Goal: Task Accomplishment & Management: Use online tool/utility

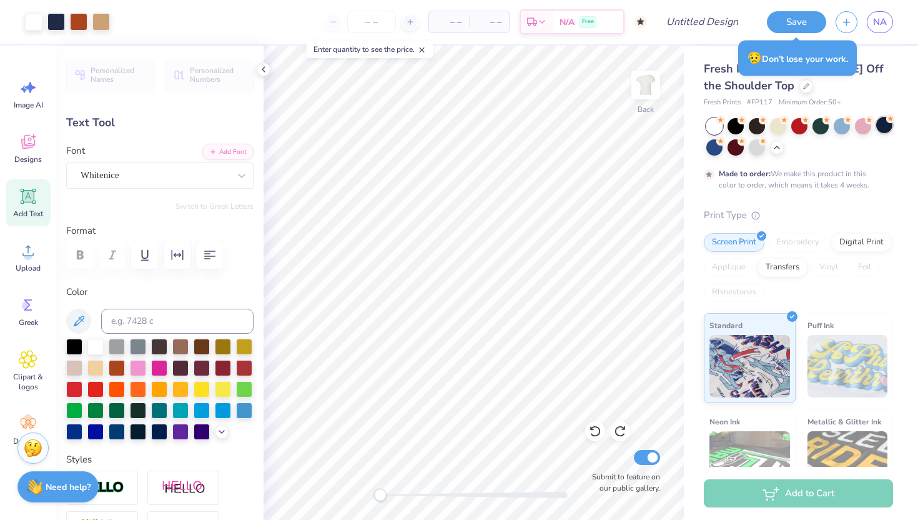
click at [886, 125] on div at bounding box center [884, 125] width 16 height 16
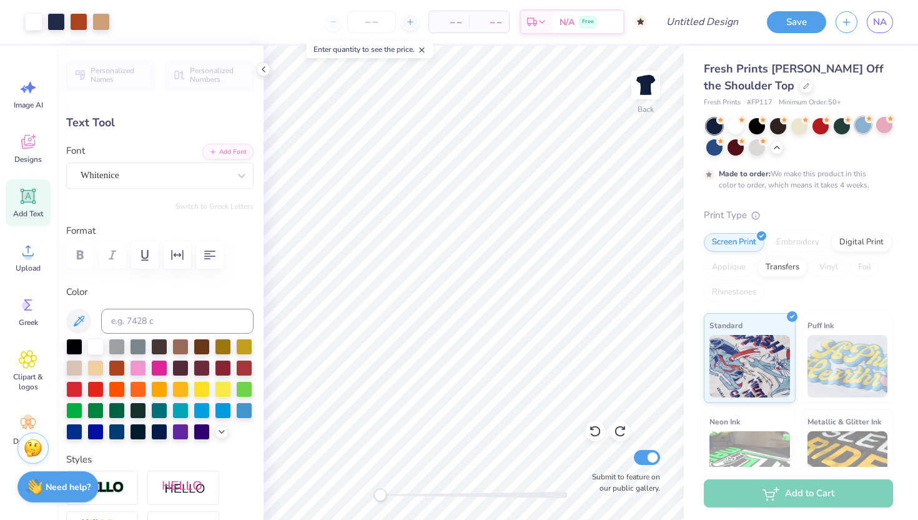
click at [862, 127] on div at bounding box center [863, 125] width 16 height 16
click at [782, 124] on div at bounding box center [778, 125] width 16 height 16
click at [834, 124] on div at bounding box center [842, 125] width 16 height 16
click at [797, 130] on div at bounding box center [799, 125] width 16 height 16
click at [738, 127] on div at bounding box center [736, 125] width 16 height 16
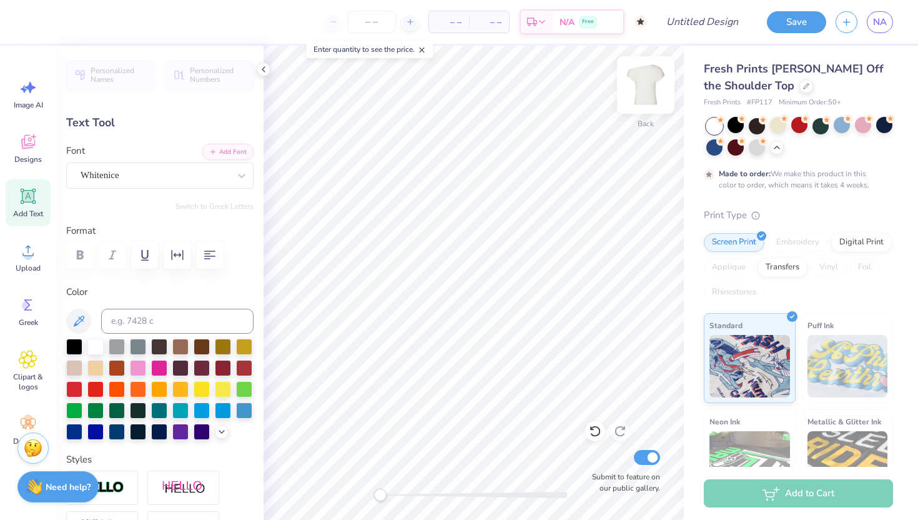
type input "7.26"
type input "0.91"
type input "6.93"
type input "3.42"
type input "0.27"
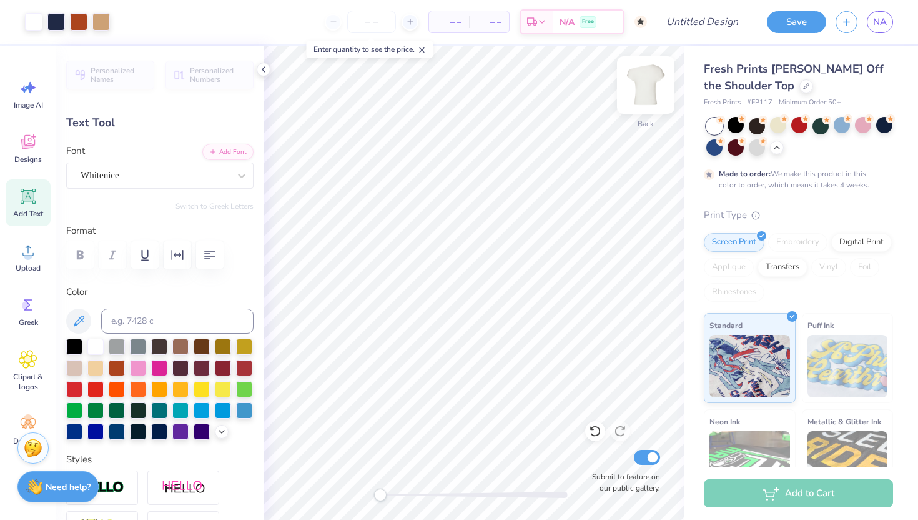
type input "8.03"
type input "2.89"
type input "0.23"
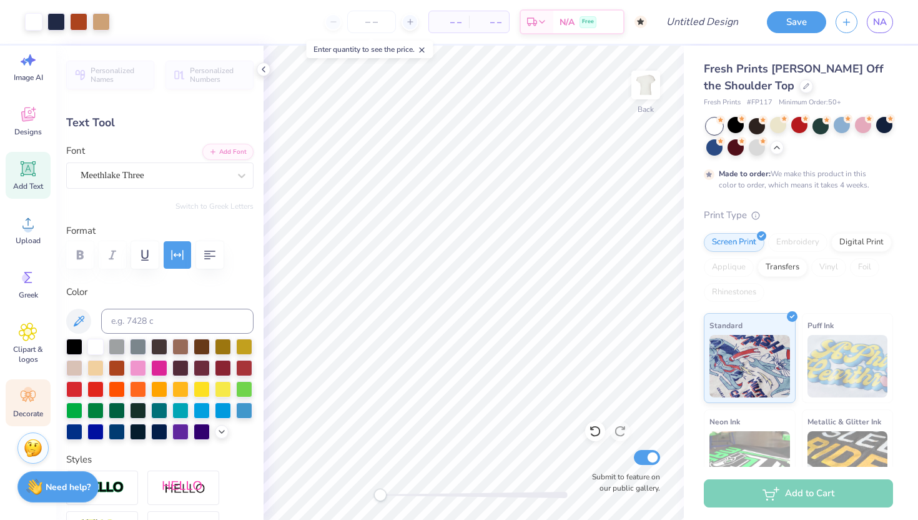
click at [27, 379] on div "Decorate" at bounding box center [28, 402] width 45 height 47
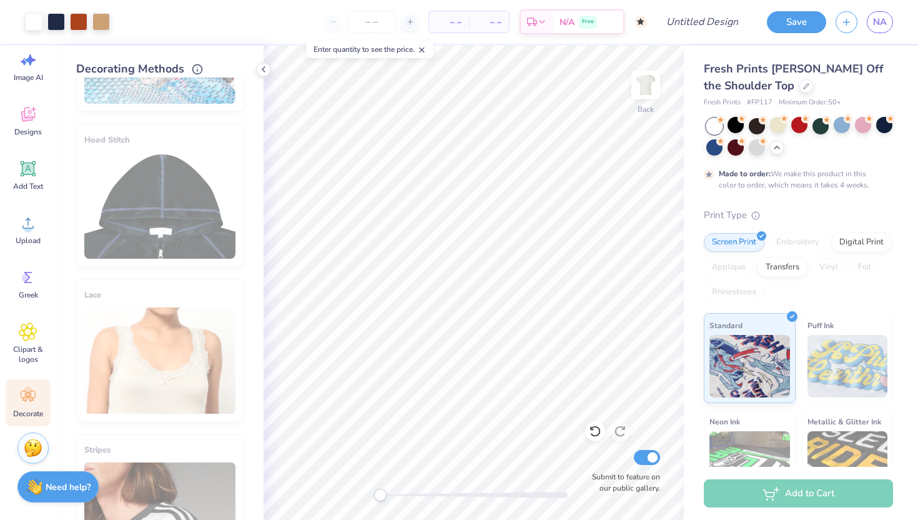
scroll to position [0, 0]
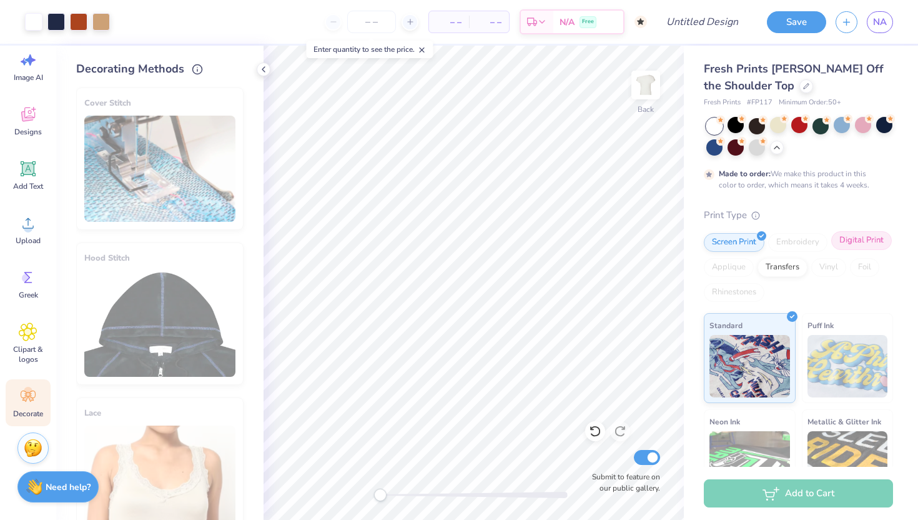
click at [868, 237] on div "Digital Print" at bounding box center [861, 240] width 61 height 19
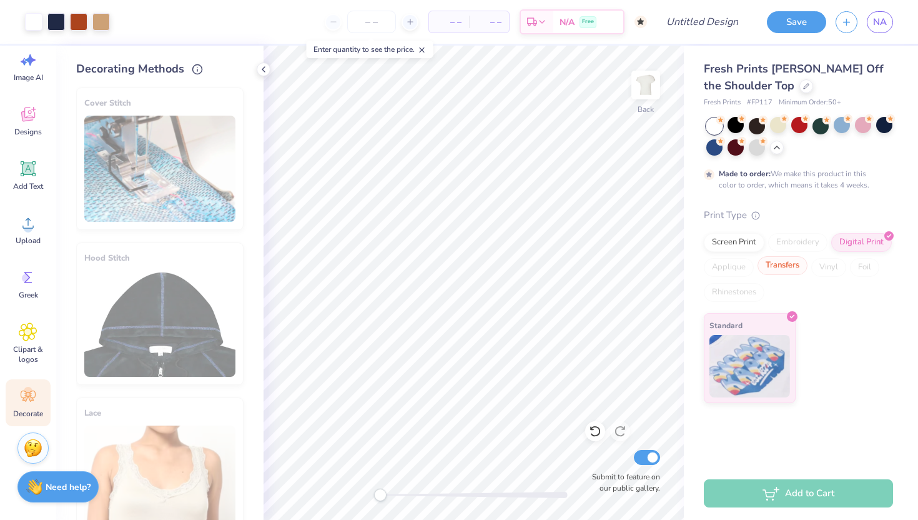
click at [804, 271] on div "Transfers" at bounding box center [783, 265] width 50 height 19
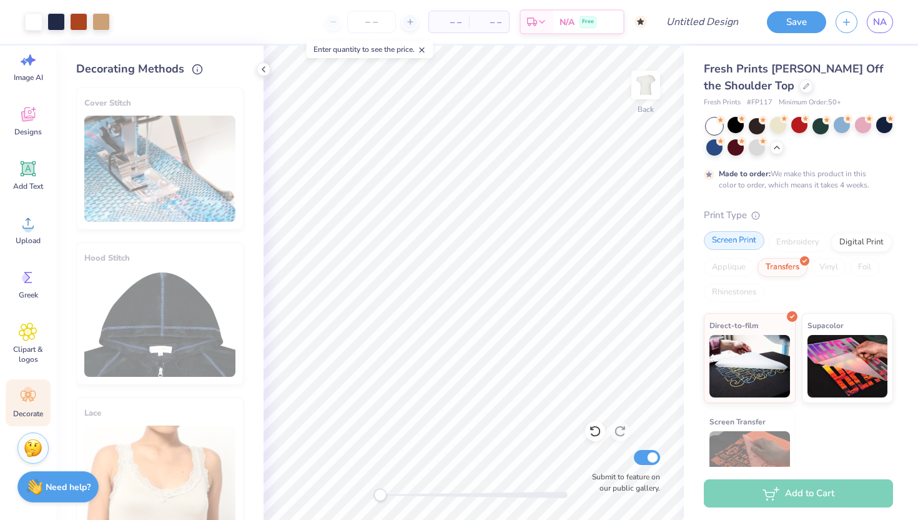
click at [750, 243] on div "Screen Print" at bounding box center [734, 240] width 61 height 19
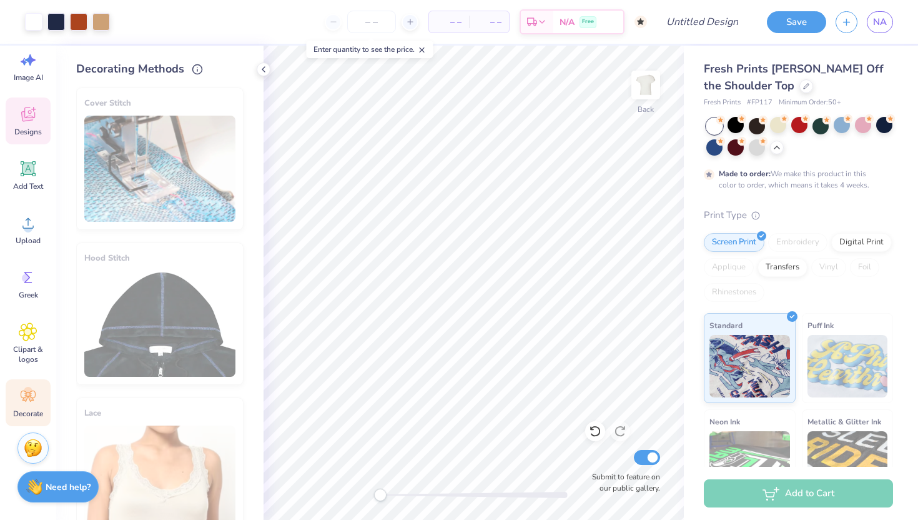
click at [27, 114] on icon at bounding box center [28, 114] width 19 height 19
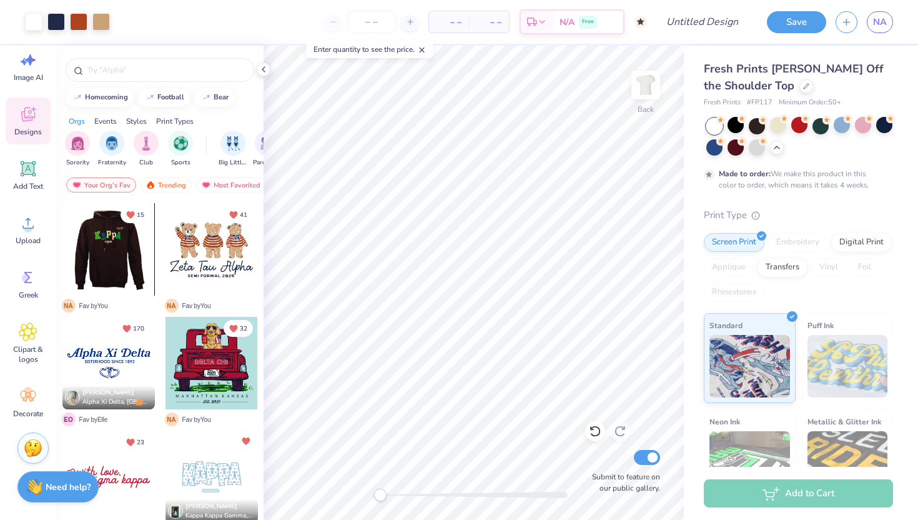
click at [132, 122] on div "Styles" at bounding box center [136, 121] width 21 height 11
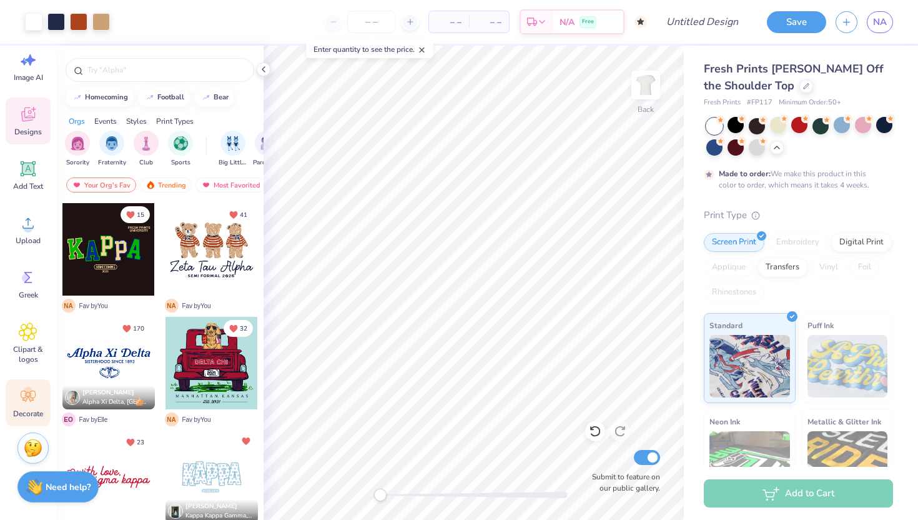
click at [28, 397] on icon at bounding box center [28, 396] width 19 height 19
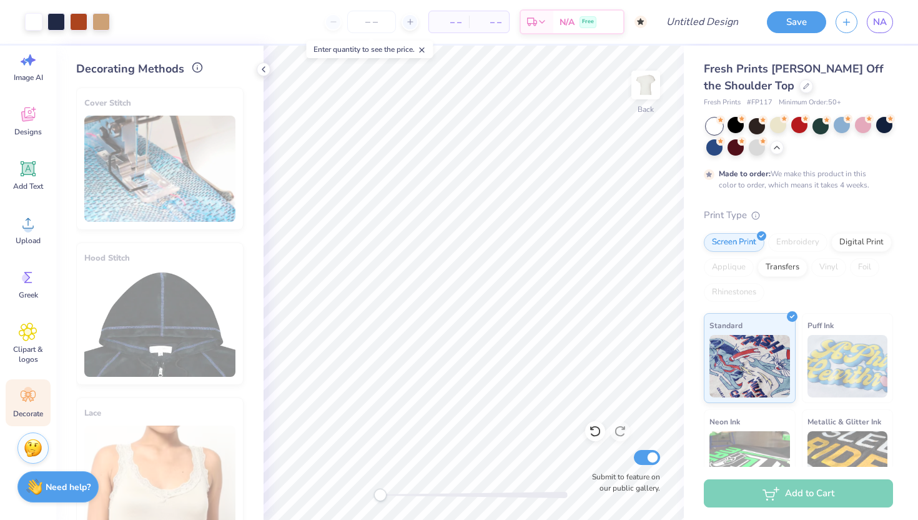
click at [194, 66] on icon at bounding box center [197, 67] width 11 height 11
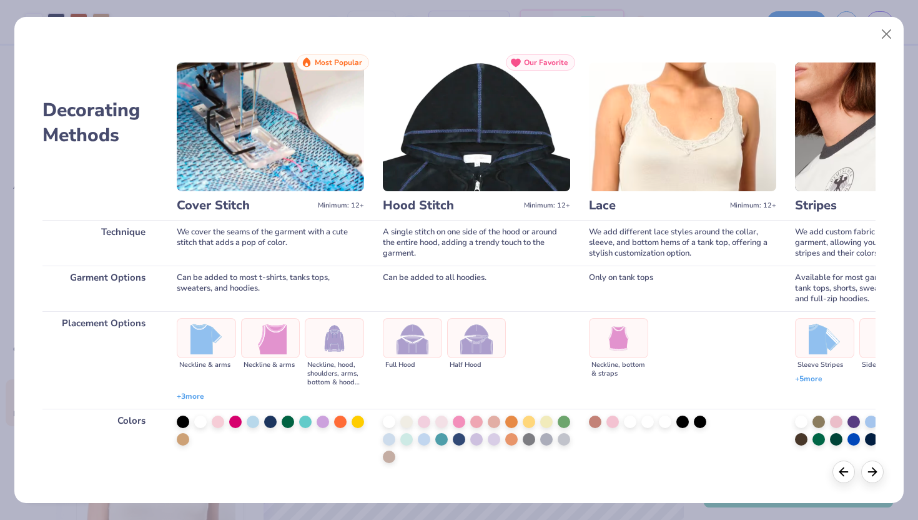
click at [191, 395] on span "+ 3 more" at bounding box center [190, 396] width 27 height 11
click at [195, 394] on span "+ 3 more" at bounding box center [190, 396] width 27 height 11
click at [196, 394] on span "+ 3 more" at bounding box center [190, 396] width 27 height 11
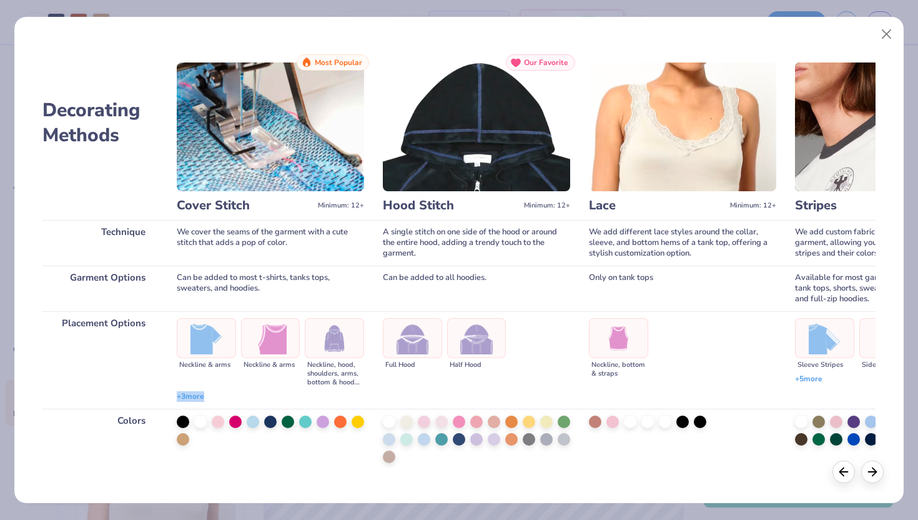
click at [196, 394] on span "+ 3 more" at bounding box center [190, 396] width 27 height 11
click at [197, 394] on span "+ 3 more" at bounding box center [190, 396] width 27 height 11
click at [199, 395] on span "+ 3 more" at bounding box center [190, 396] width 27 height 11
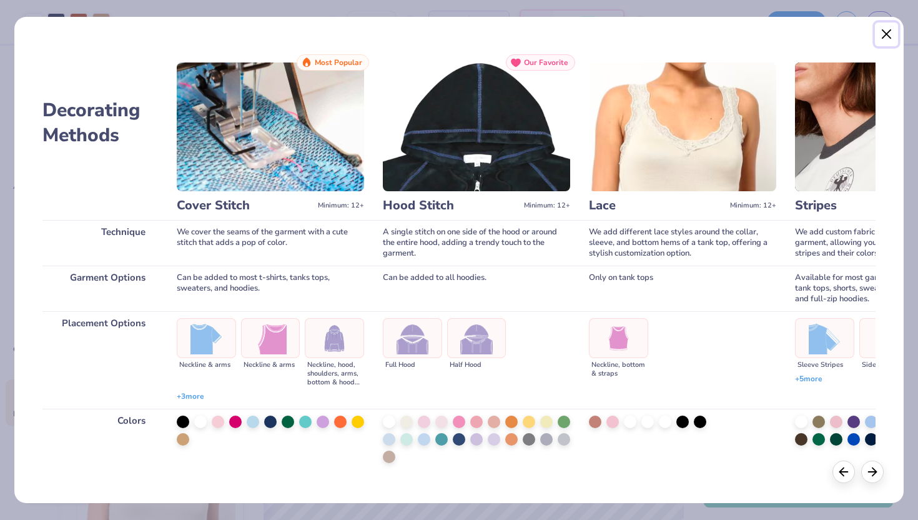
click at [888, 32] on button "Close" at bounding box center [887, 34] width 24 height 24
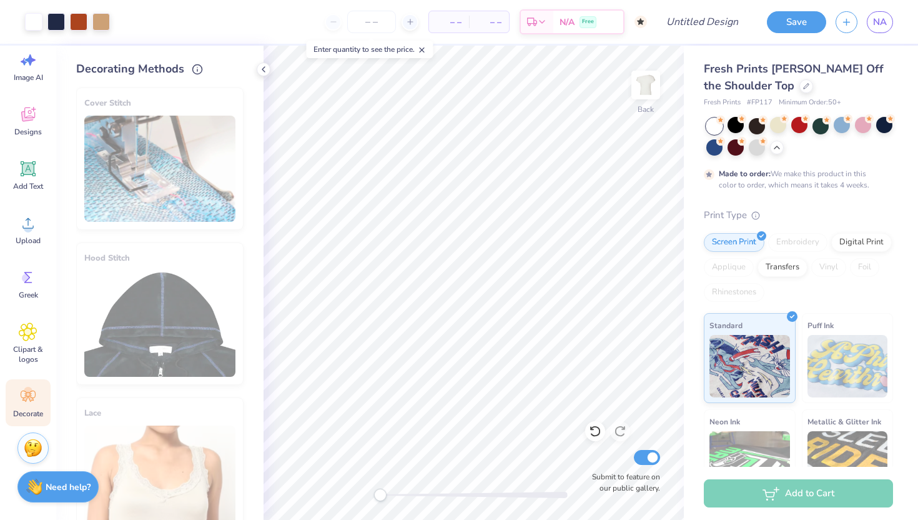
click at [127, 189] on div "Cover Stitch" at bounding box center [159, 158] width 167 height 142
click at [197, 67] on icon at bounding box center [197, 67] width 11 height 11
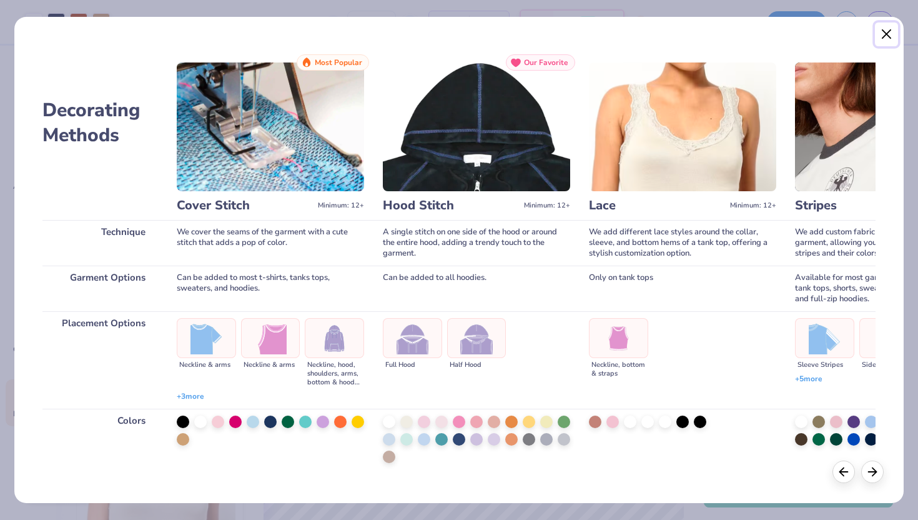
click at [892, 38] on button "Close" at bounding box center [887, 34] width 24 height 24
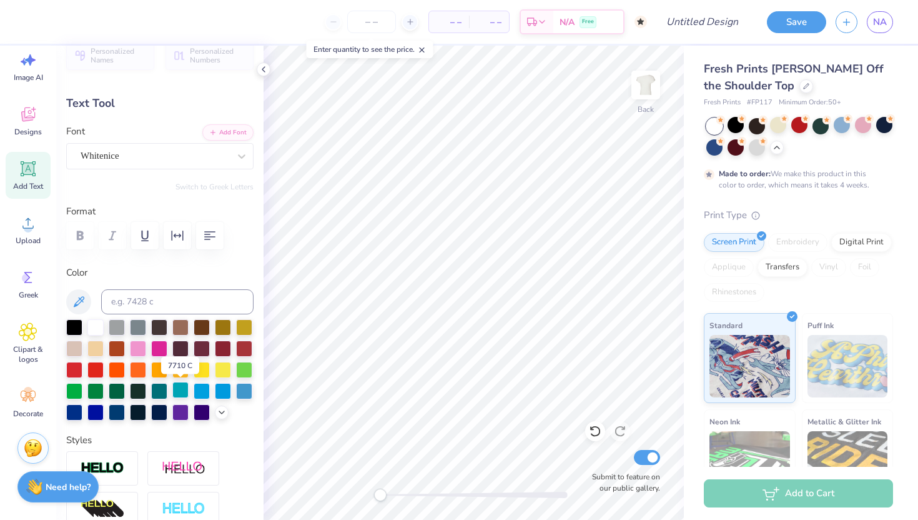
scroll to position [20, 0]
click at [79, 406] on div at bounding box center [74, 410] width 16 height 16
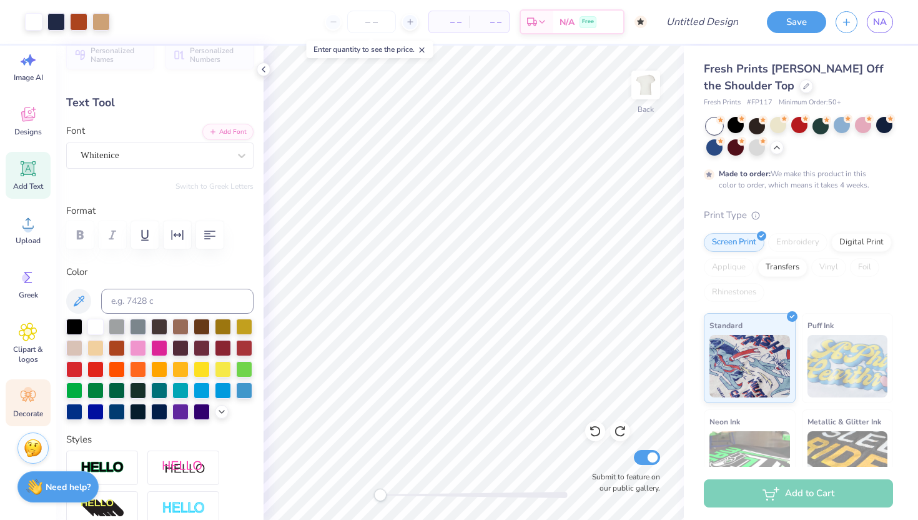
click at [32, 399] on icon at bounding box center [28, 396] width 19 height 19
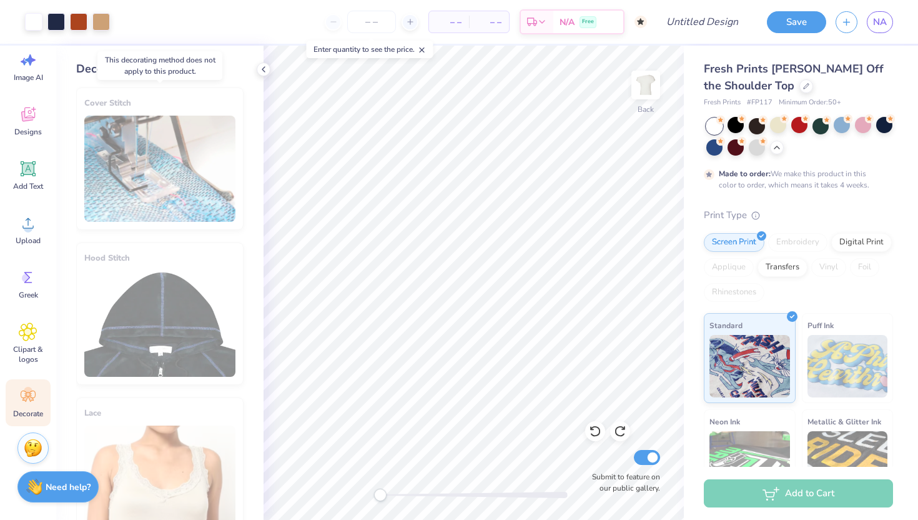
click at [157, 185] on div "Cover Stitch" at bounding box center [159, 158] width 167 height 142
click at [197, 68] on line at bounding box center [197, 68] width 0 height 2
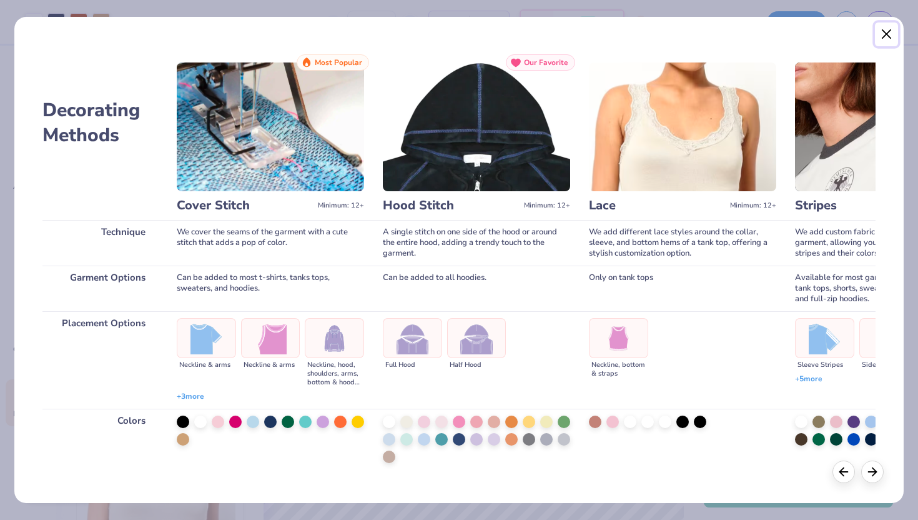
click at [886, 32] on button "Close" at bounding box center [887, 34] width 24 height 24
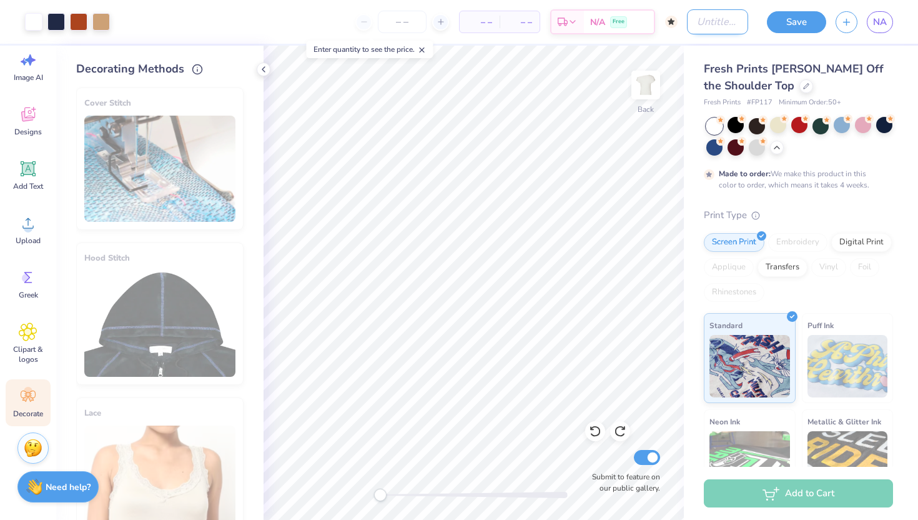
click at [717, 21] on input "Design Title" at bounding box center [717, 21] width 61 height 25
type input "Bear shirt"
click at [792, 17] on button "Save" at bounding box center [796, 20] width 59 height 22
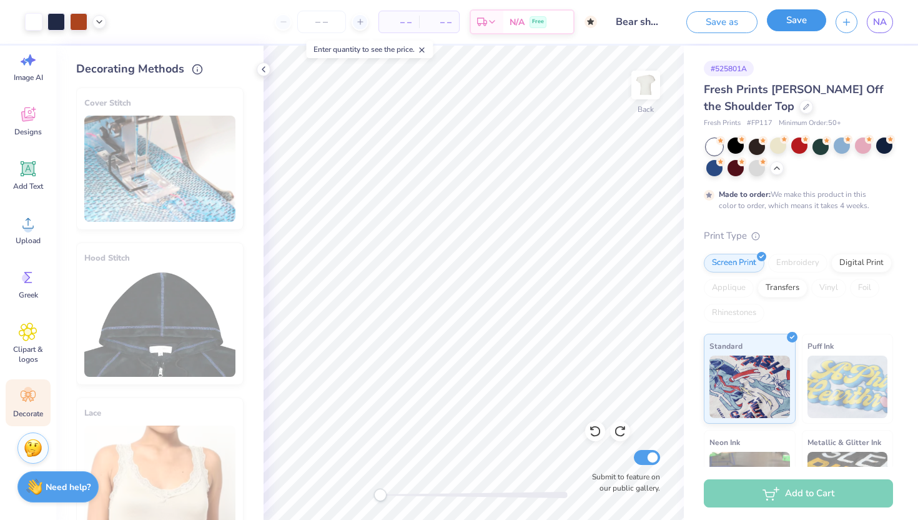
click at [796, 24] on button "Save" at bounding box center [796, 20] width 59 height 22
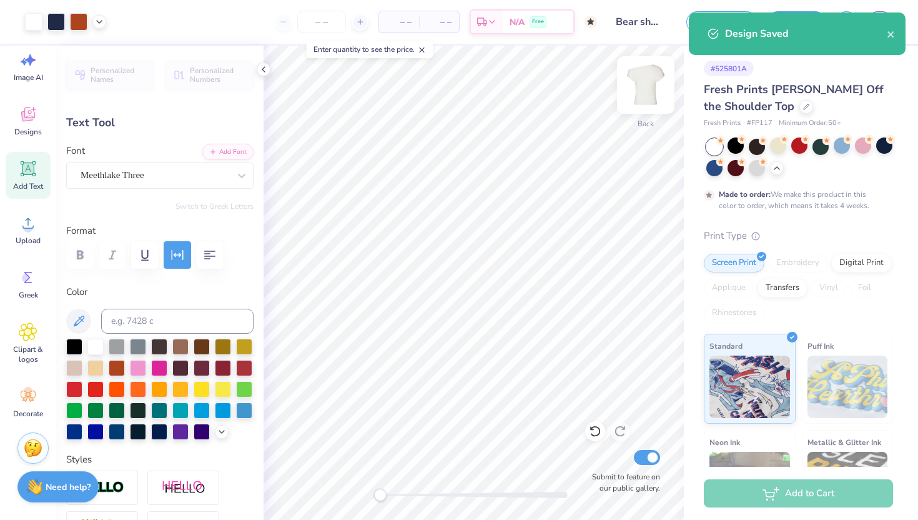
type input "7.26"
type input "0.91"
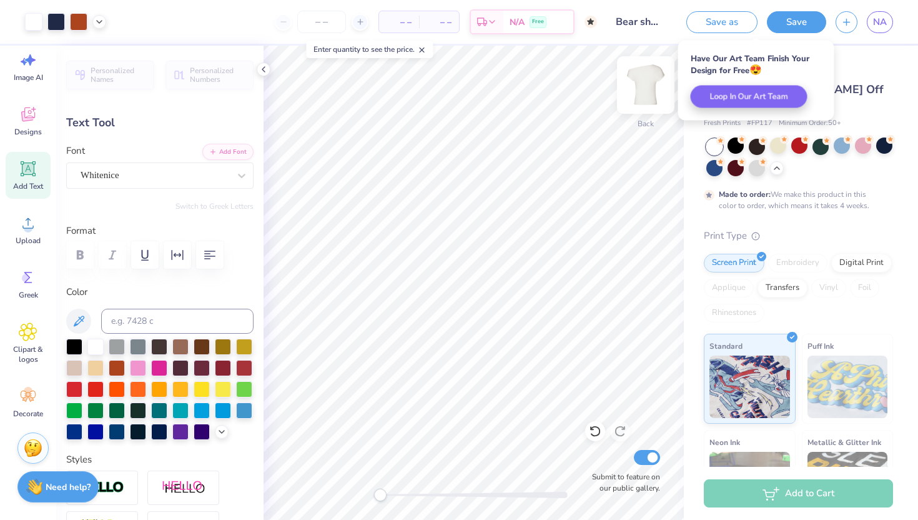
type input "6.81"
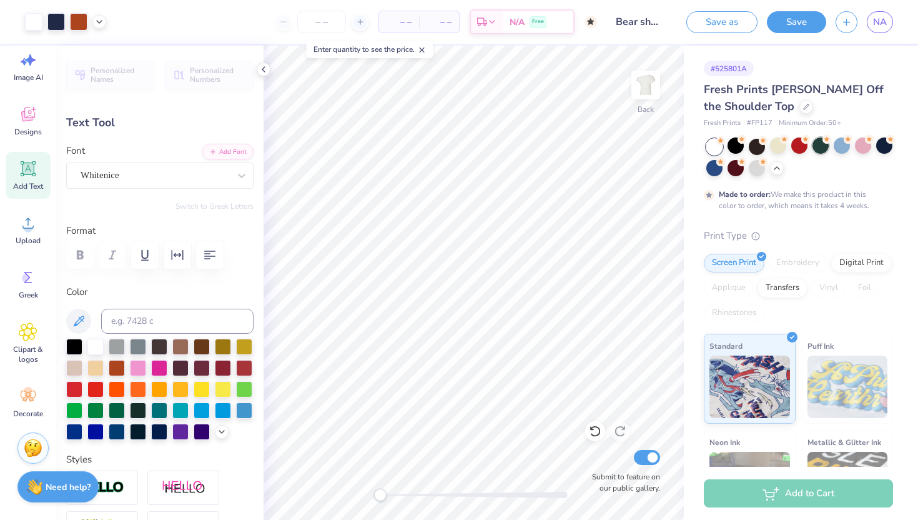
click at [822, 150] on div at bounding box center [821, 145] width 16 height 16
click at [793, 149] on div at bounding box center [799, 145] width 16 height 16
click at [737, 144] on div at bounding box center [736, 145] width 16 height 16
click at [738, 170] on div at bounding box center [736, 167] width 16 height 16
click at [730, 144] on div at bounding box center [736, 145] width 16 height 16
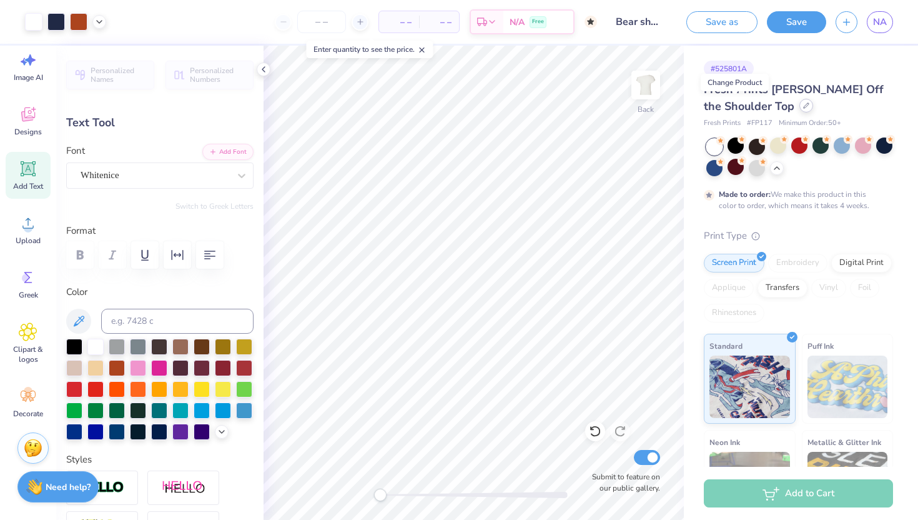
click at [800, 100] on div at bounding box center [807, 106] width 14 height 14
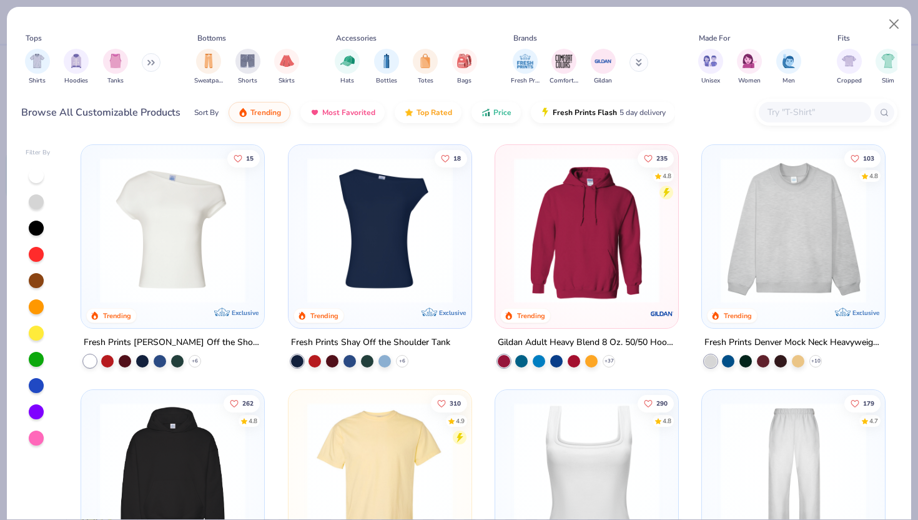
click at [384, 235] on img at bounding box center [380, 230] width 158 height 146
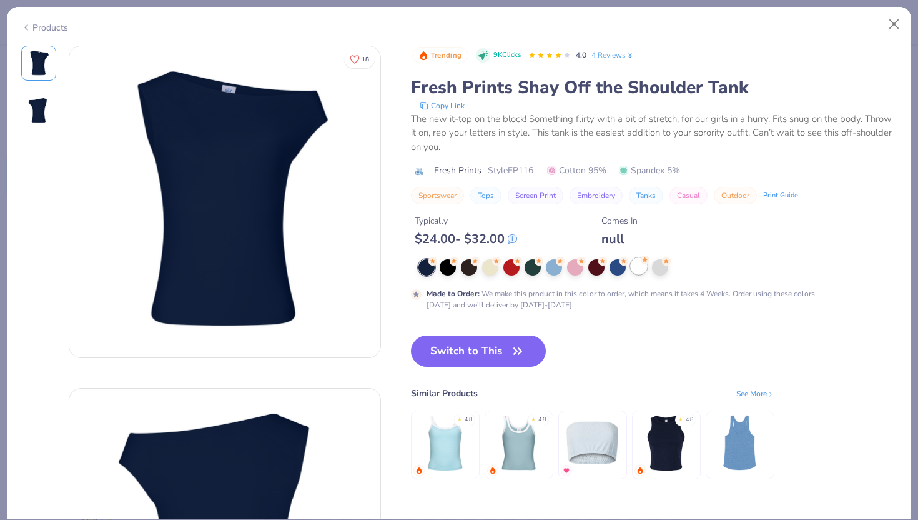
click at [642, 265] on div at bounding box center [639, 266] width 16 height 16
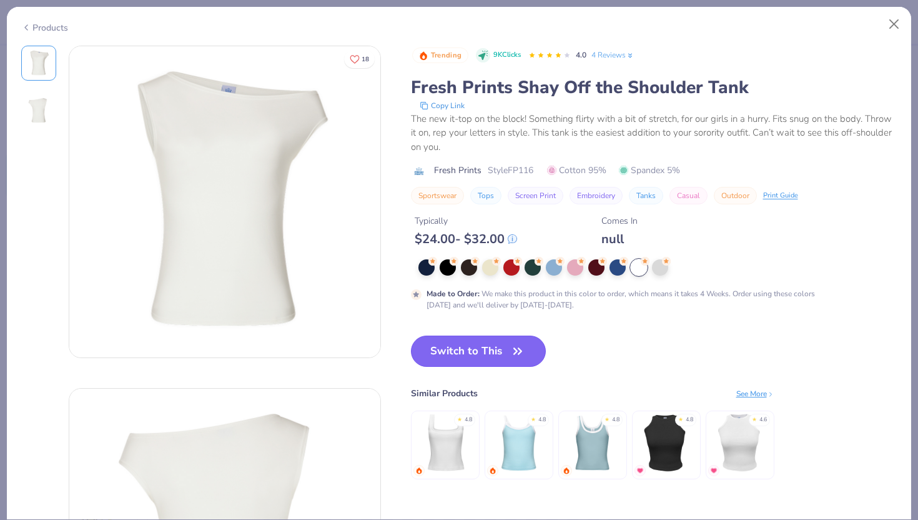
click at [503, 347] on button "Switch to This" at bounding box center [479, 350] width 136 height 31
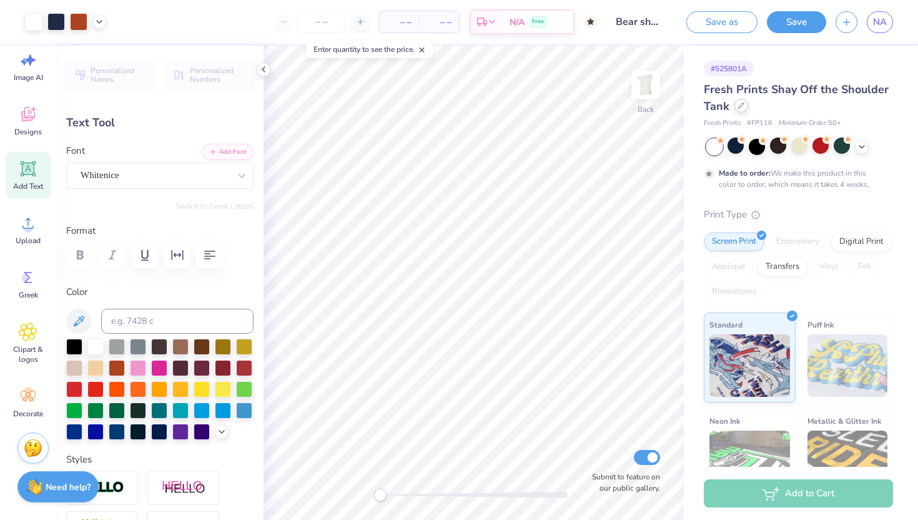
click at [740, 104] on icon at bounding box center [741, 105] width 5 height 5
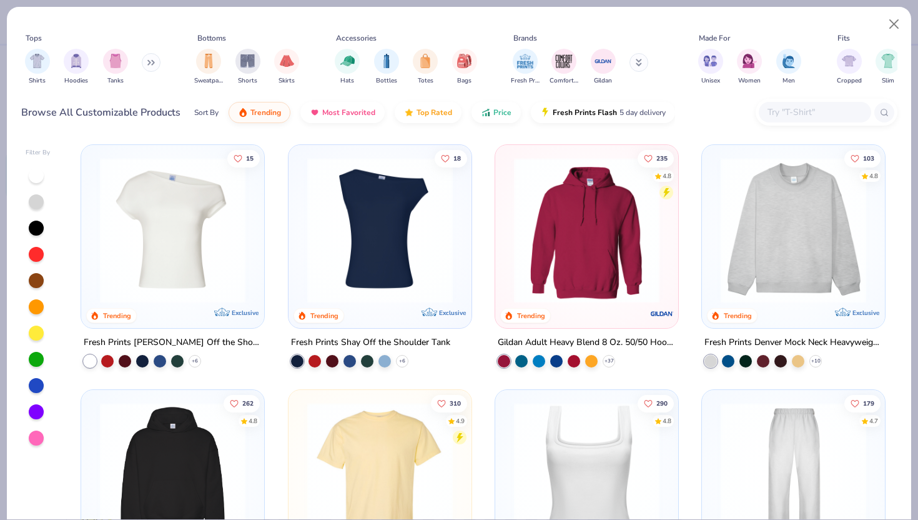
click at [212, 214] on img at bounding box center [173, 230] width 158 height 146
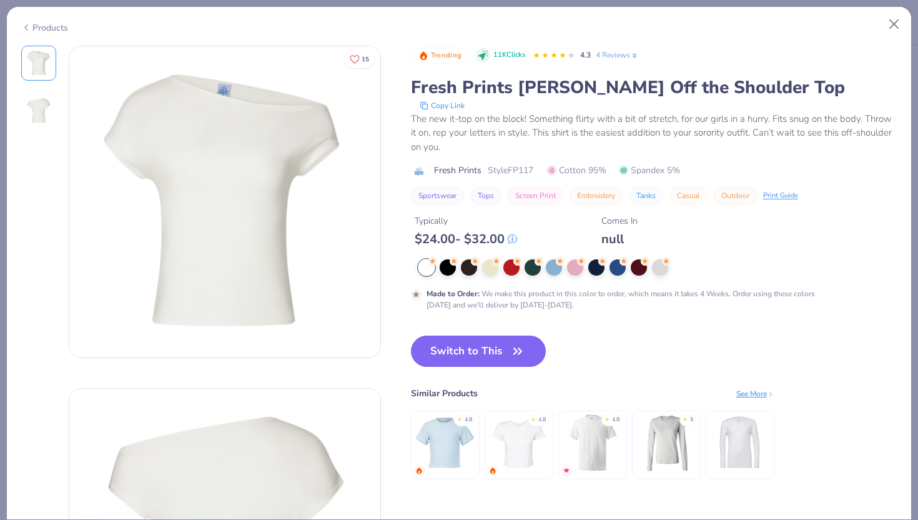
click at [452, 369] on div "Switch to This Similar Products See More ★ 4.8 ★ 4.8 ★ 4.8 ★ 5" at bounding box center [593, 419] width 364 height 169
click at [450, 347] on button "Switch to This" at bounding box center [479, 350] width 136 height 31
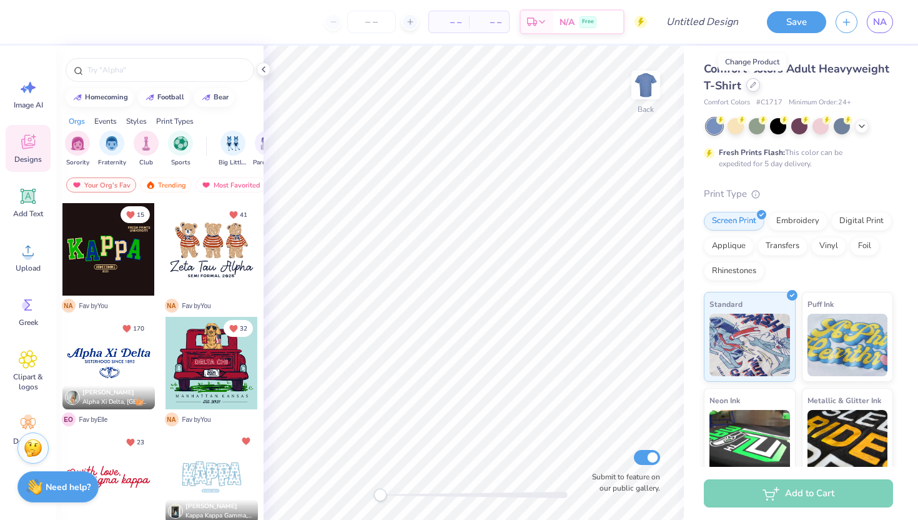
click at [753, 86] on icon at bounding box center [753, 85] width 6 height 6
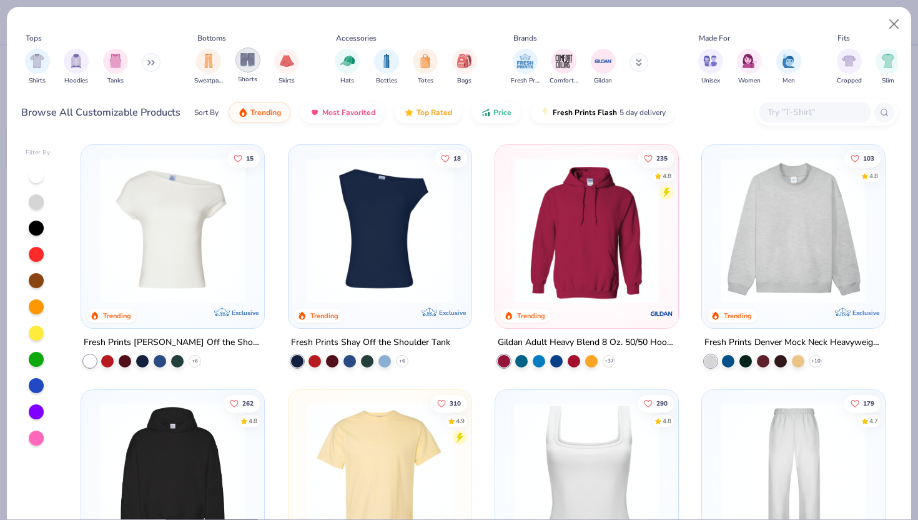
click at [247, 63] on img "filter for Shorts" at bounding box center [247, 59] width 14 height 14
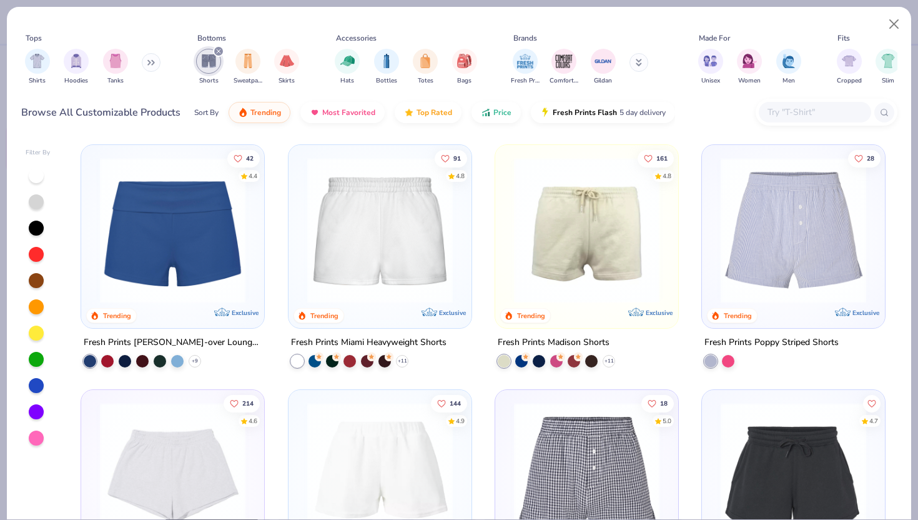
click at [183, 254] on img at bounding box center [173, 230] width 158 height 146
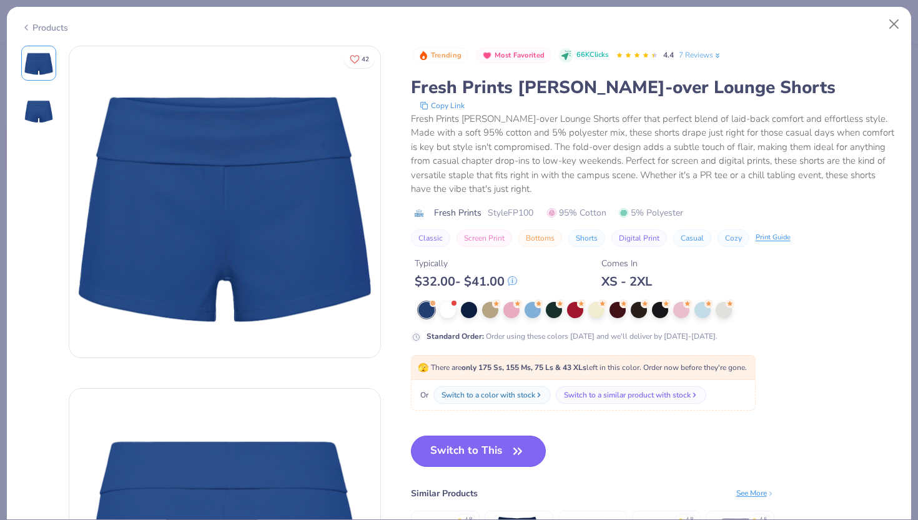
click at [466, 448] on button "Switch to This" at bounding box center [479, 450] width 136 height 31
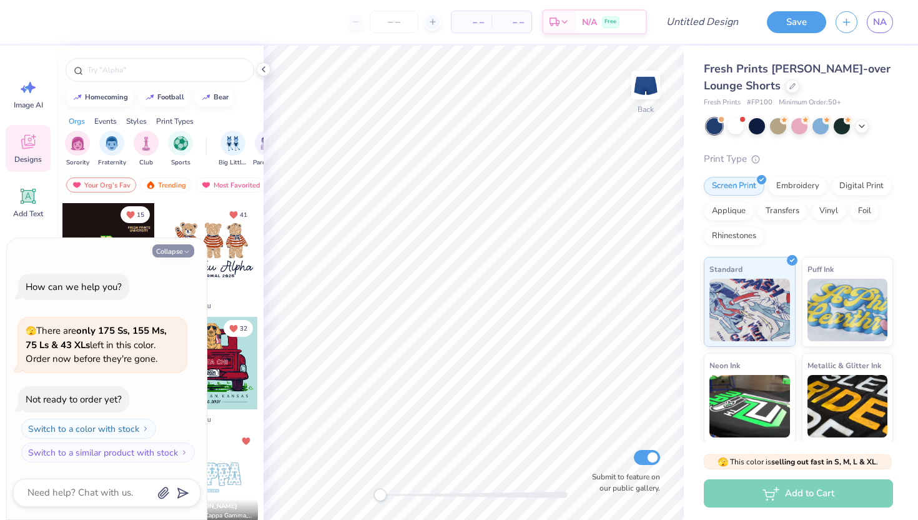
click at [159, 247] on button "Collapse" at bounding box center [173, 250] width 42 height 13
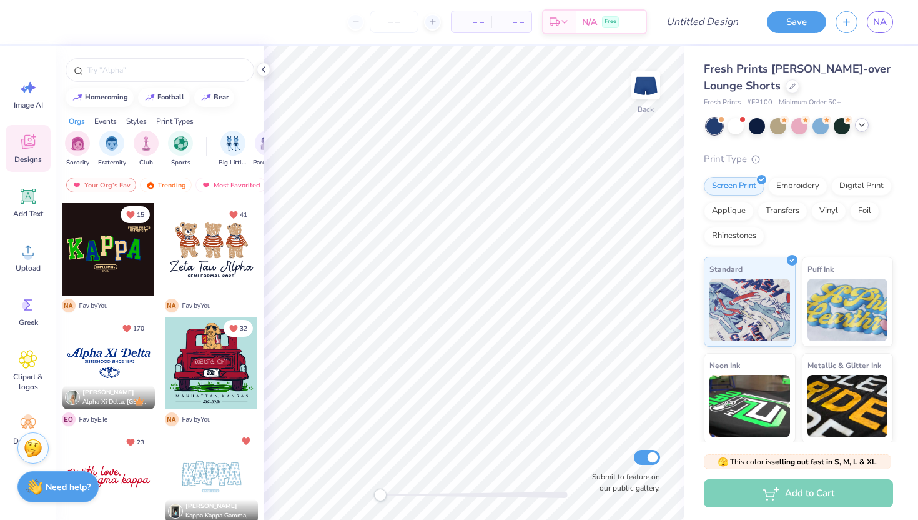
click at [865, 126] on icon at bounding box center [862, 125] width 10 height 10
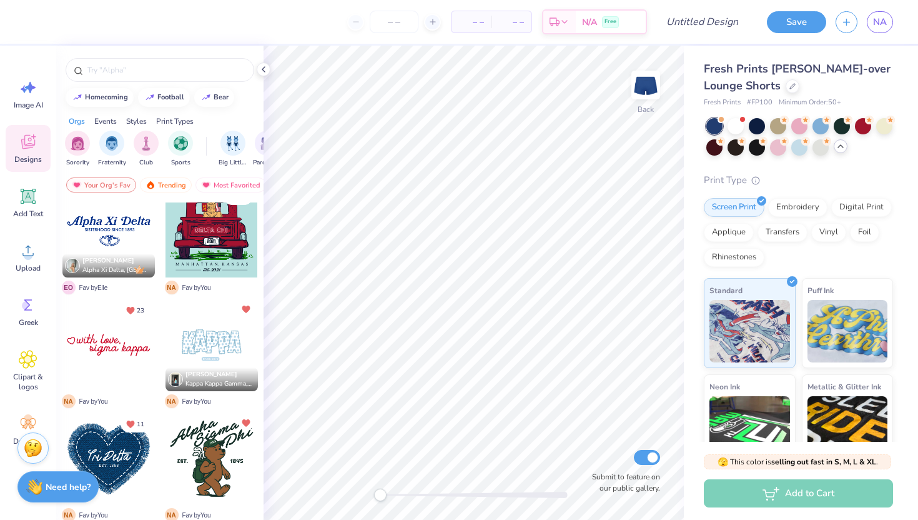
scroll to position [131, 0]
click at [112, 335] on div at bounding box center [108, 345] width 92 height 92
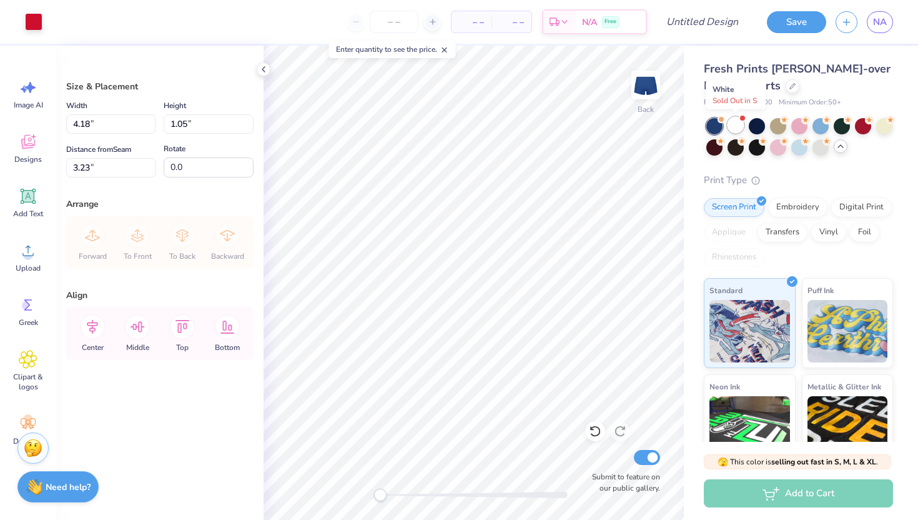
click at [735, 122] on div at bounding box center [736, 125] width 16 height 16
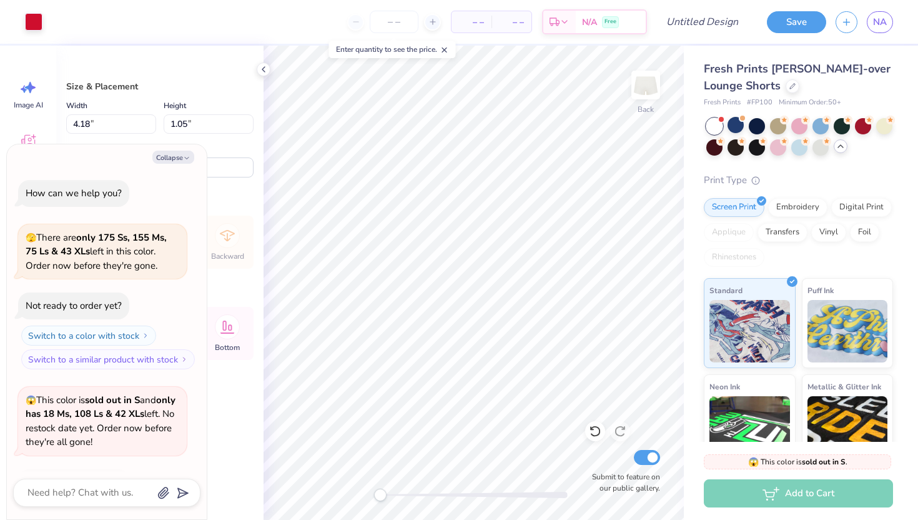
scroll to position [83, 0]
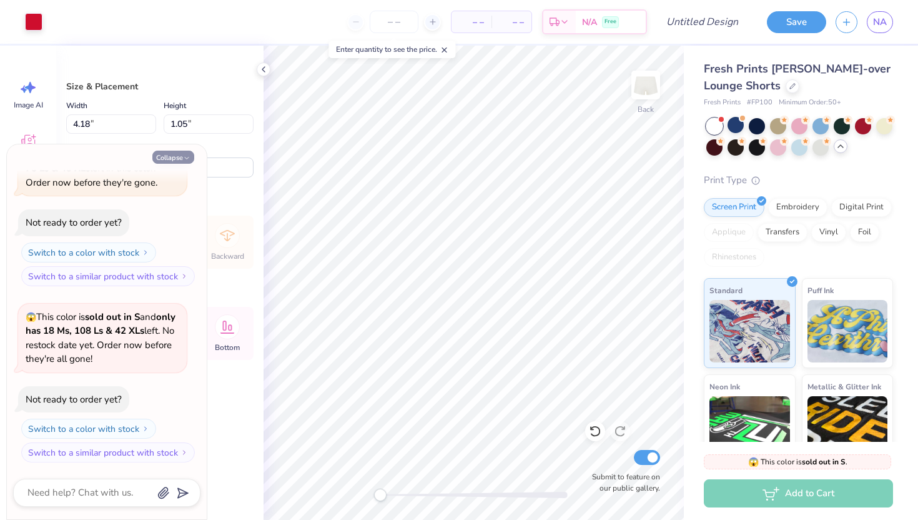
click at [167, 159] on button "Collapse" at bounding box center [173, 157] width 42 height 13
type textarea "x"
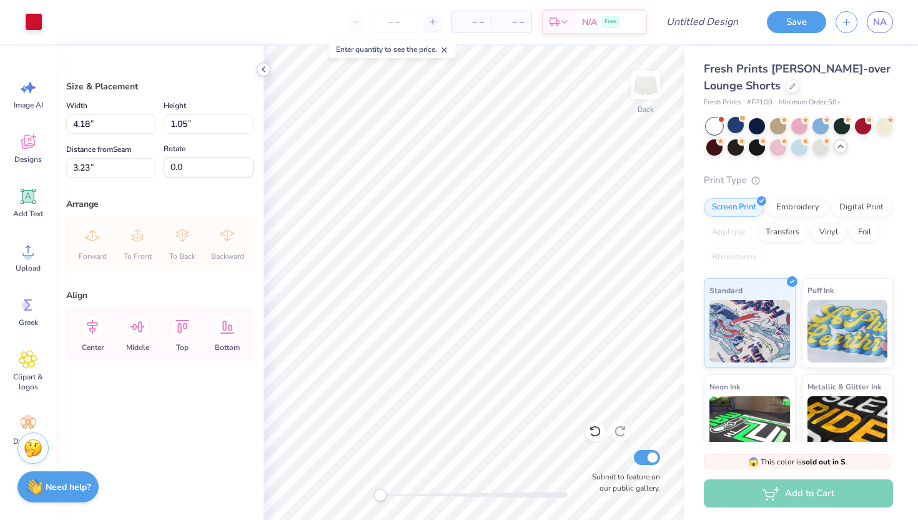
click at [260, 64] on icon at bounding box center [264, 69] width 10 height 10
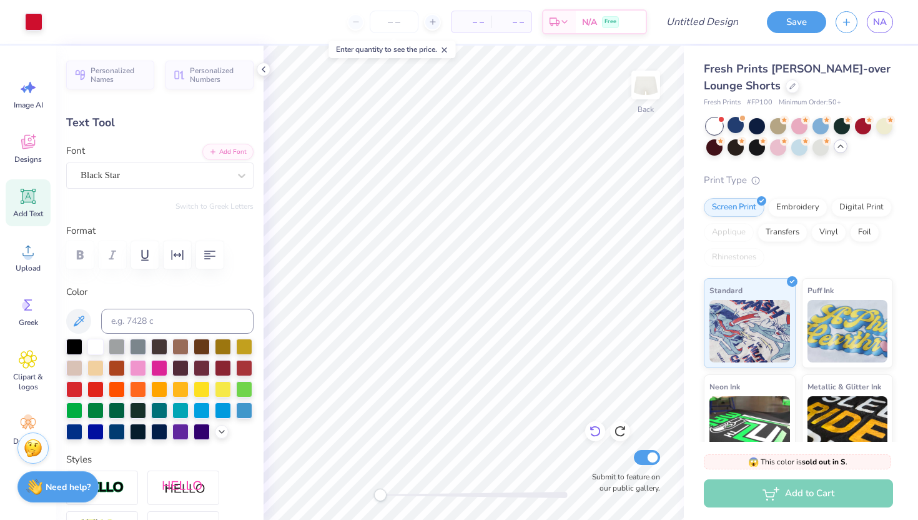
click at [592, 425] on icon at bounding box center [595, 431] width 12 height 12
click at [595, 426] on icon at bounding box center [595, 431] width 11 height 11
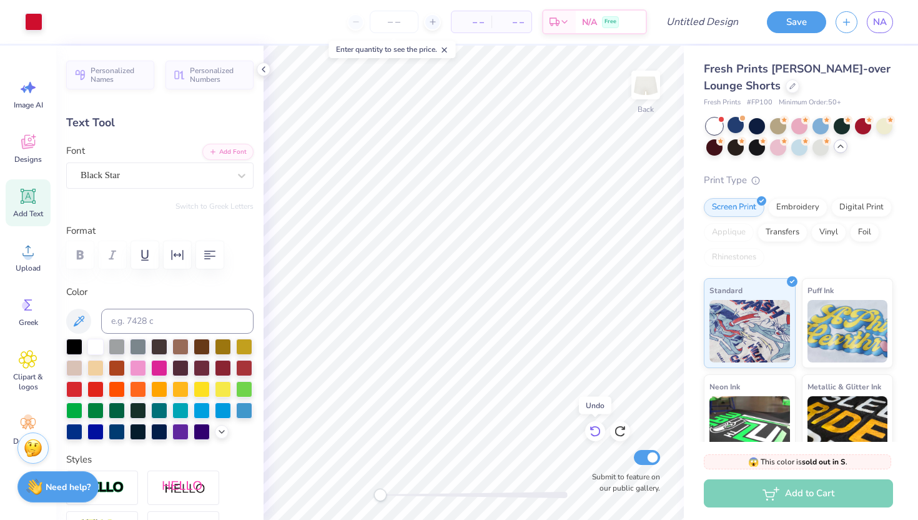
click at [595, 426] on icon at bounding box center [595, 431] width 11 height 11
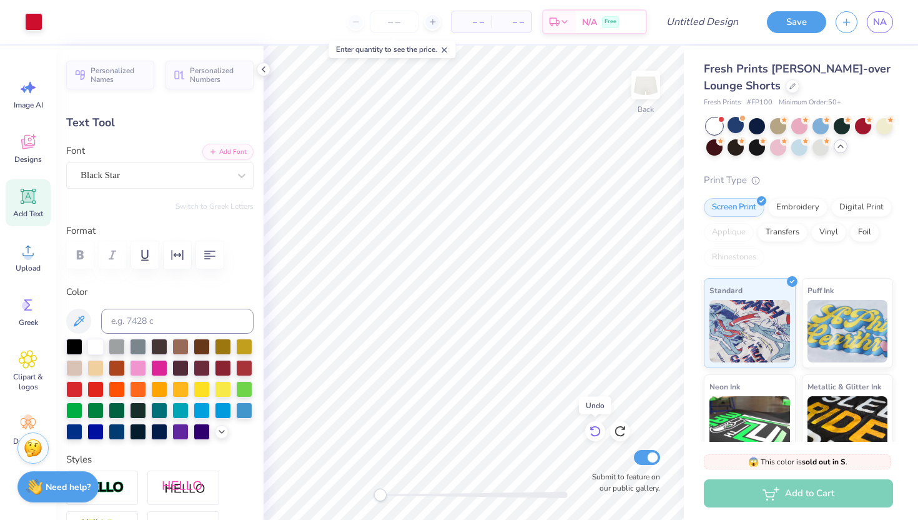
click at [595, 426] on icon at bounding box center [595, 431] width 11 height 11
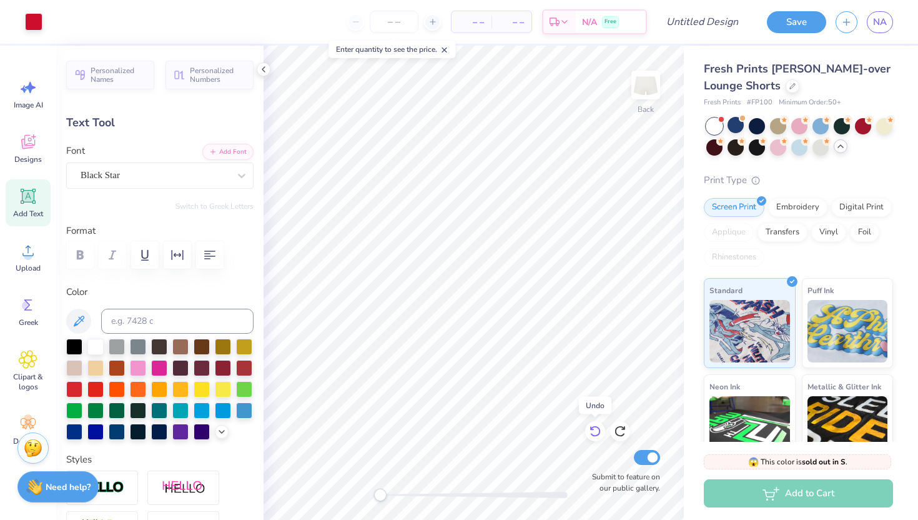
click at [595, 426] on icon at bounding box center [595, 431] width 11 height 11
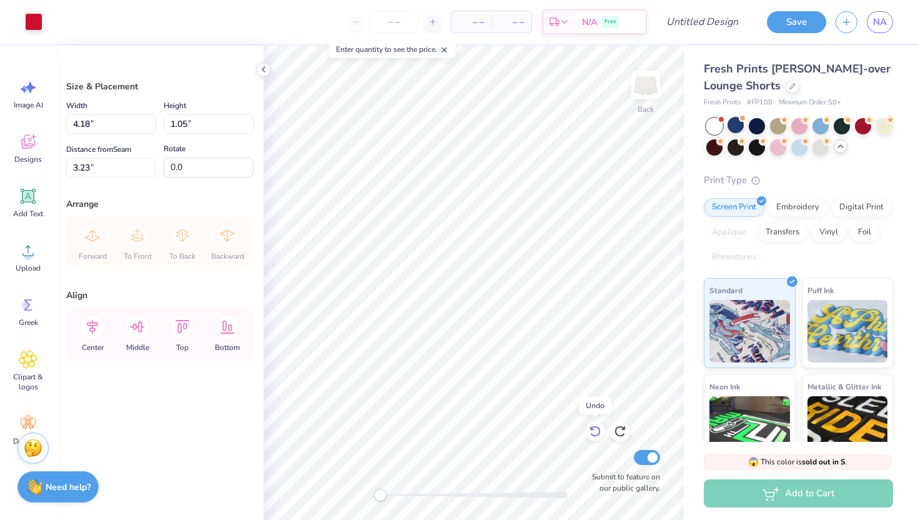
click at [595, 426] on icon at bounding box center [595, 431] width 11 height 11
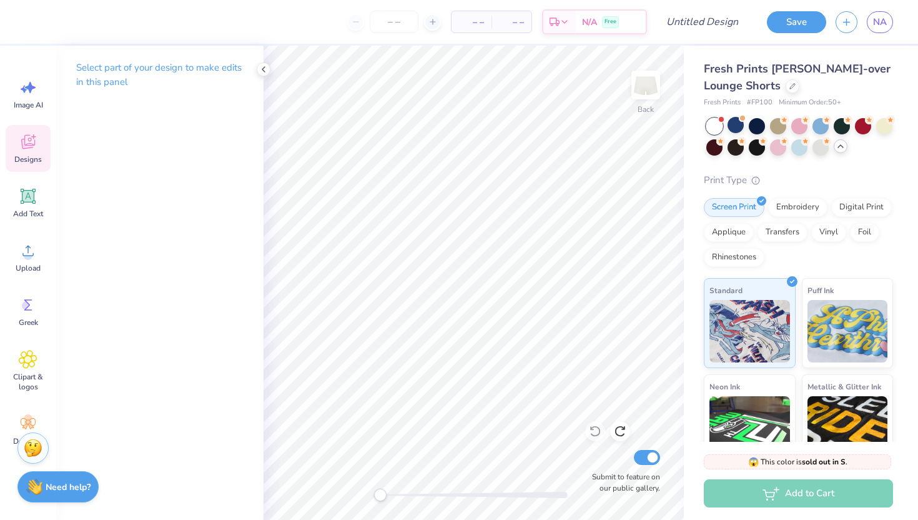
click at [27, 154] on span "Designs" at bounding box center [27, 159] width 27 height 10
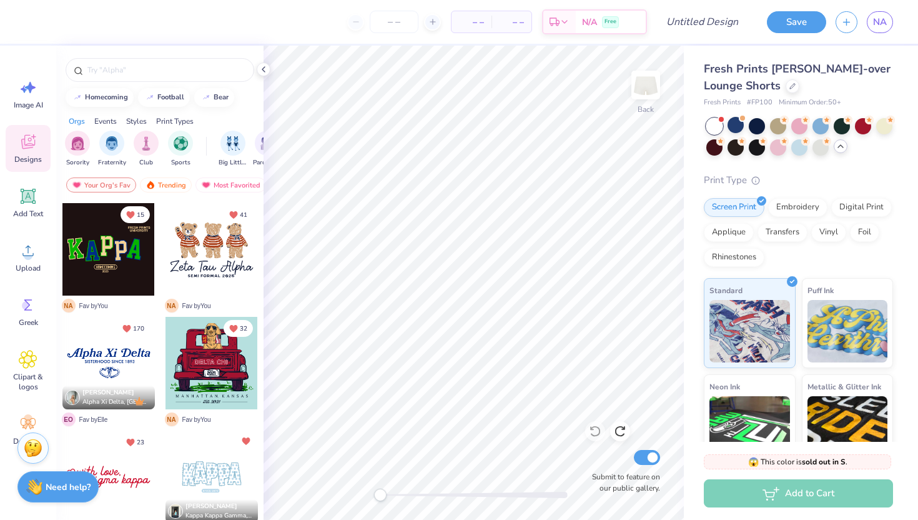
click at [204, 267] on div at bounding box center [212, 249] width 92 height 92
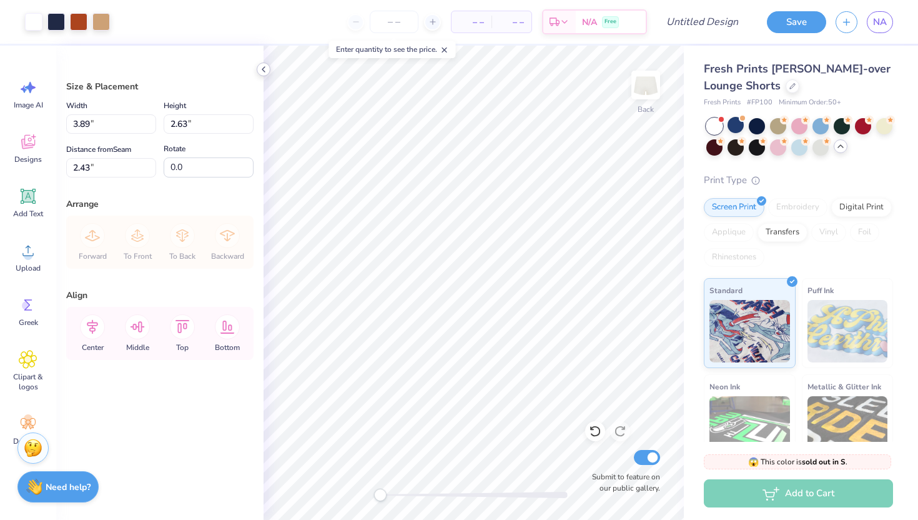
click at [259, 64] on icon at bounding box center [264, 69] width 10 height 10
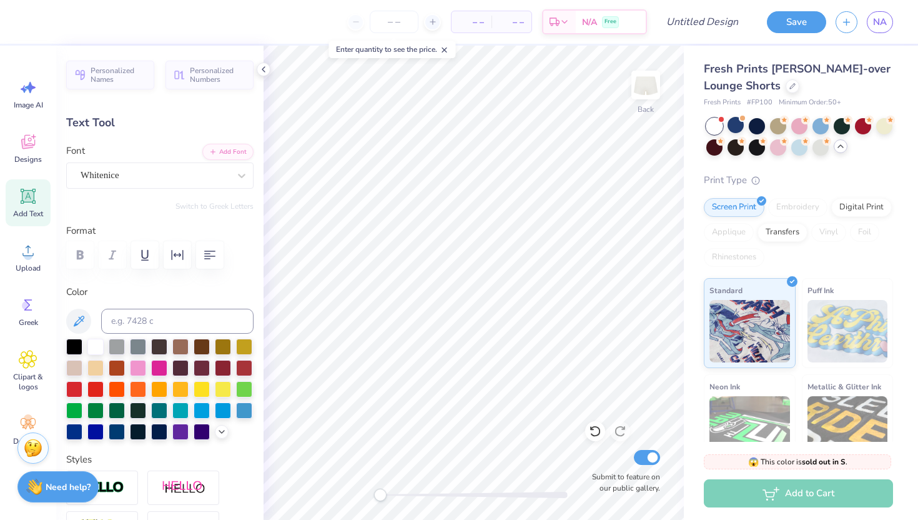
scroll to position [0, 4]
type textarea "Delta Delta Delta"
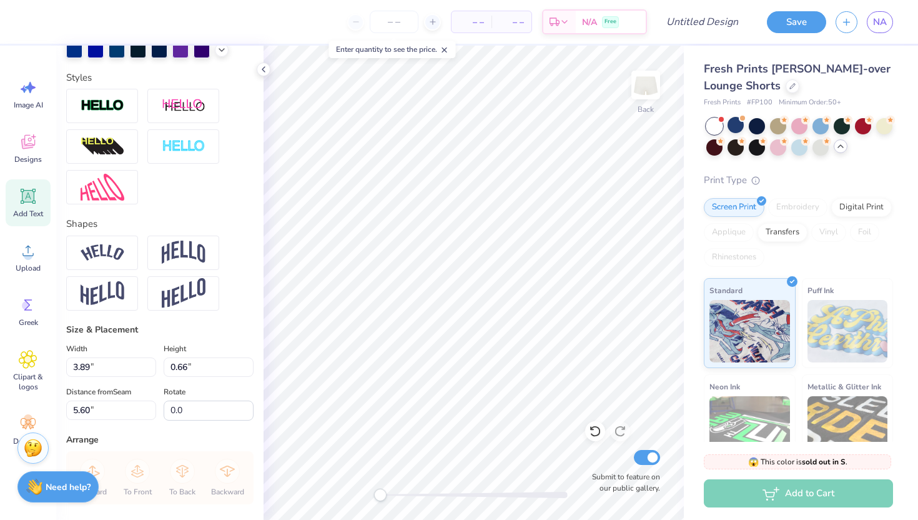
scroll to position [392, 0]
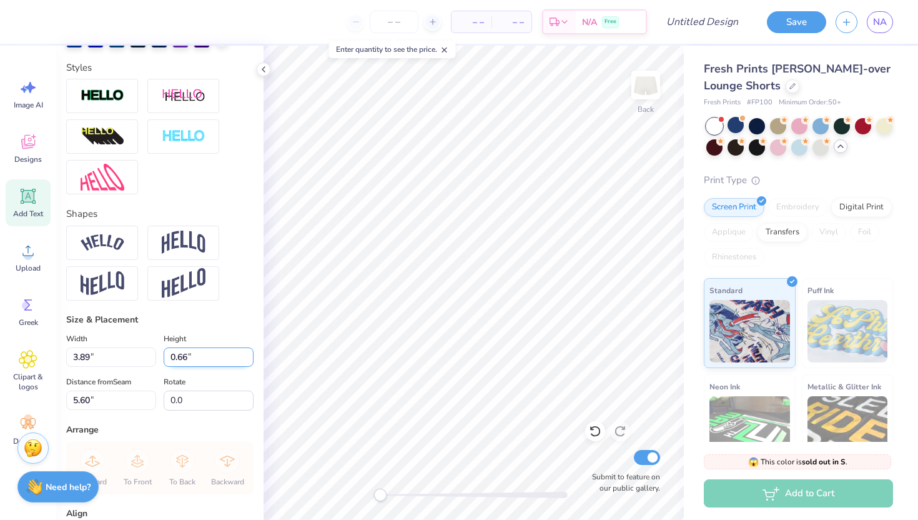
click at [248, 360] on input "0.65" at bounding box center [209, 356] width 90 height 19
click at [248, 360] on input "0.64" at bounding box center [209, 356] width 90 height 19
type input "0.63"
click at [248, 360] on input "0.63" at bounding box center [209, 356] width 90 height 19
type input "4.46"
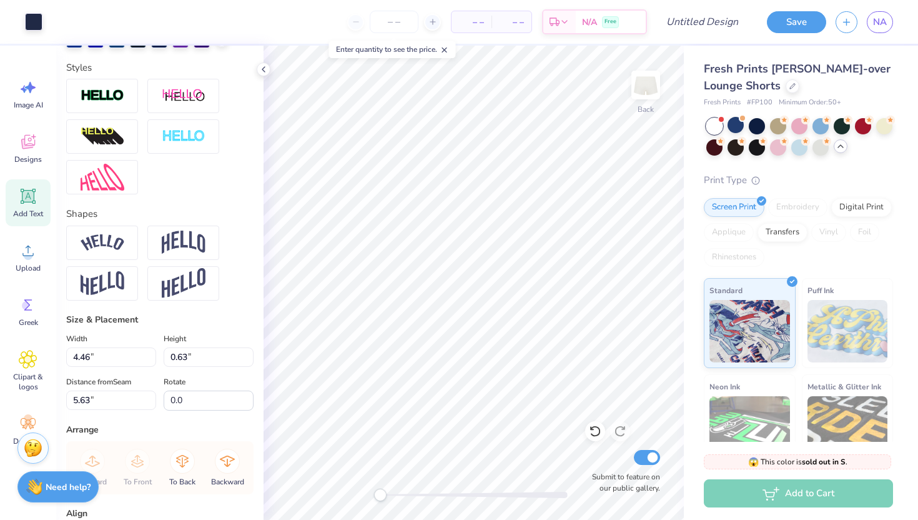
type input "0.56"
type input "5.63"
type input "3.80"
type input "0.47"
type input "5.62"
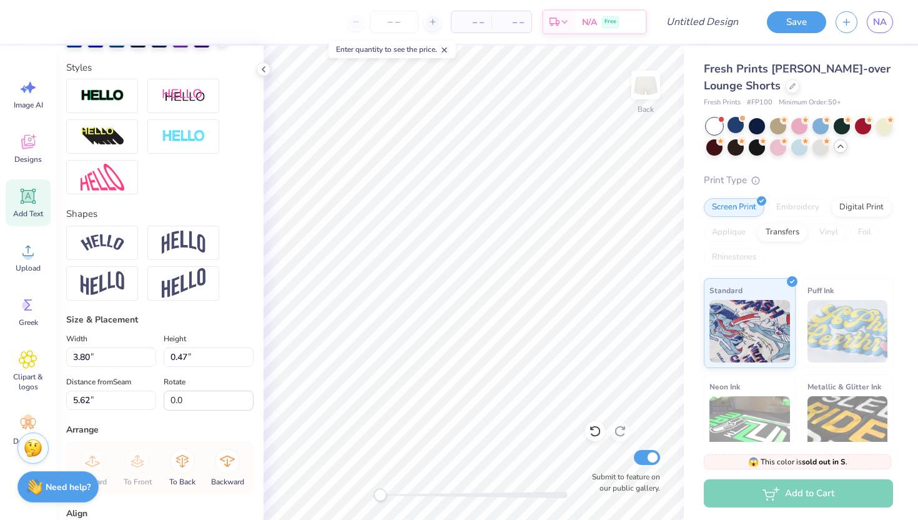
type input "3.50"
type input "0.44"
type input "2.19"
type input "0.14"
type input "6.24"
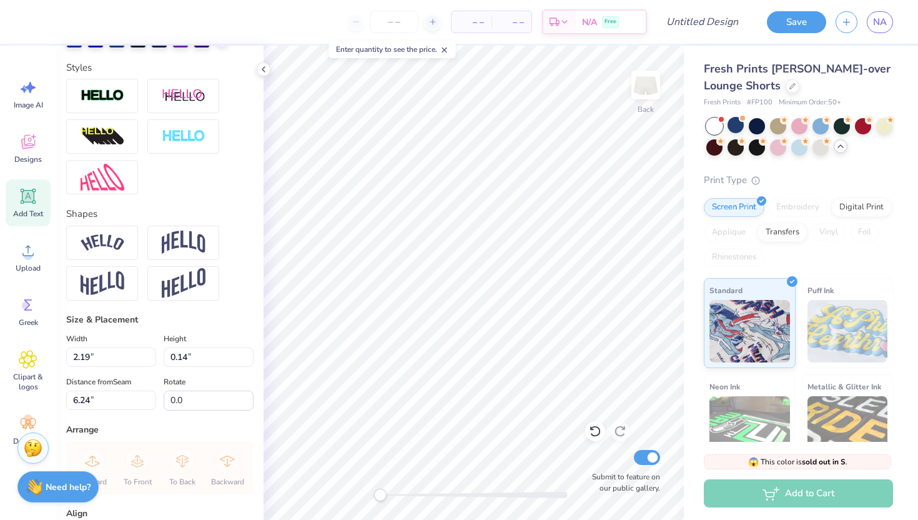
scroll to position [0, 1]
type textarea "Villanova, PA"
click at [266, 67] on icon at bounding box center [264, 69] width 10 height 10
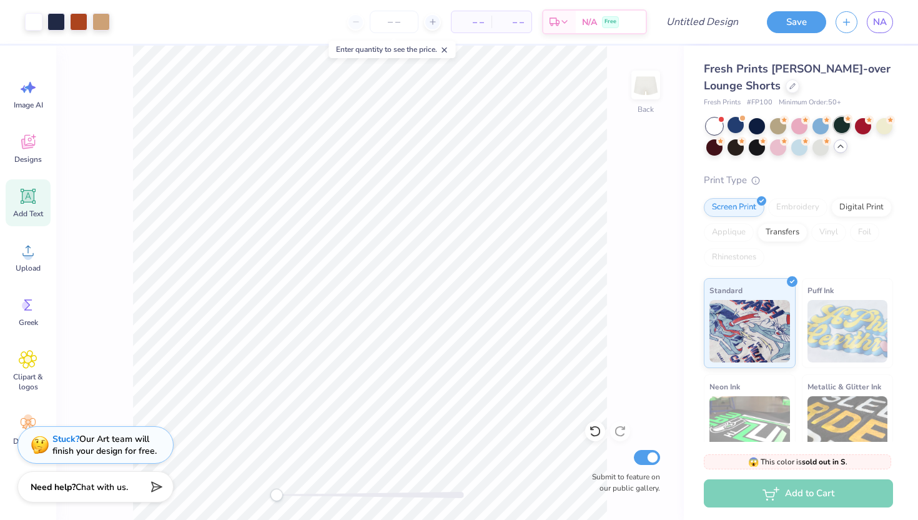
click at [839, 119] on div at bounding box center [842, 125] width 16 height 16
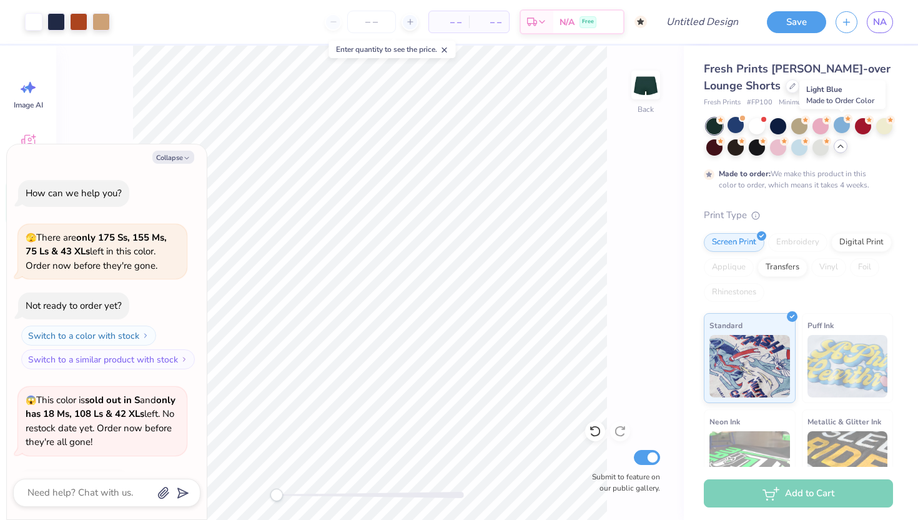
scroll to position [187, 0]
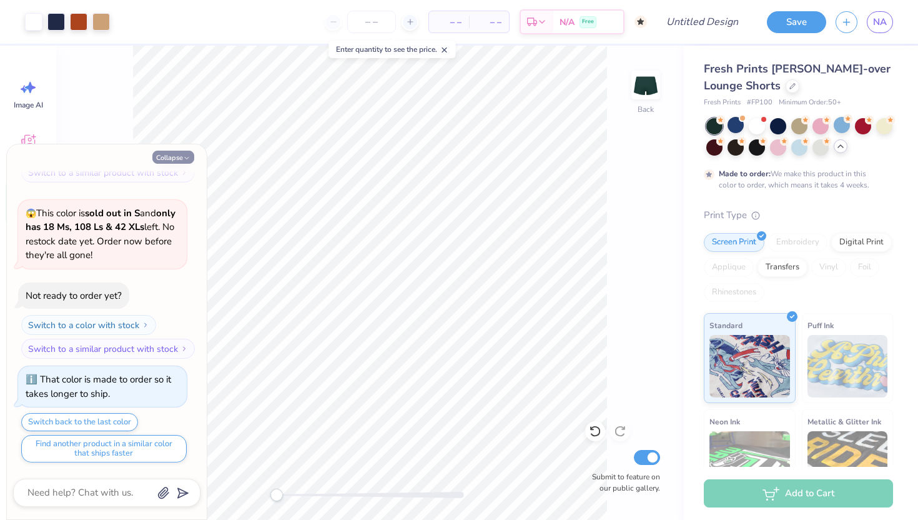
click at [183, 154] on icon "button" at bounding box center [186, 157] width 7 height 7
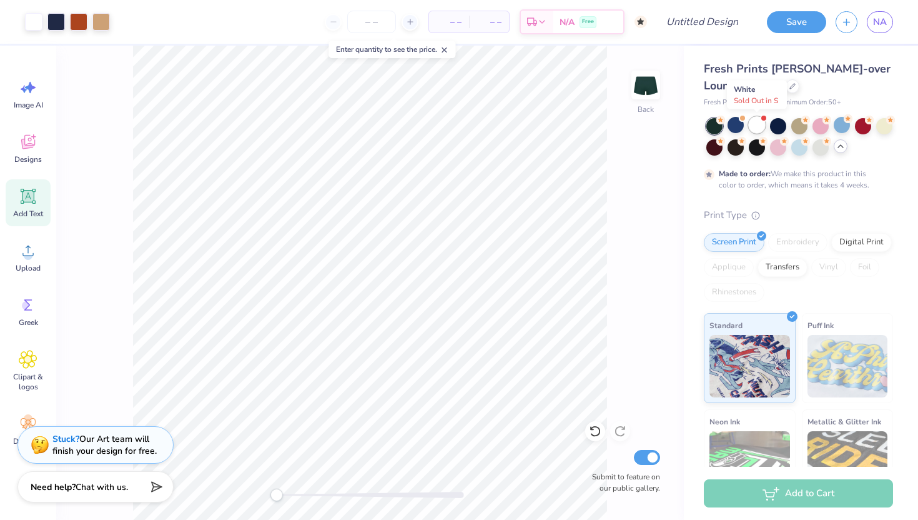
click at [758, 123] on div at bounding box center [757, 125] width 16 height 16
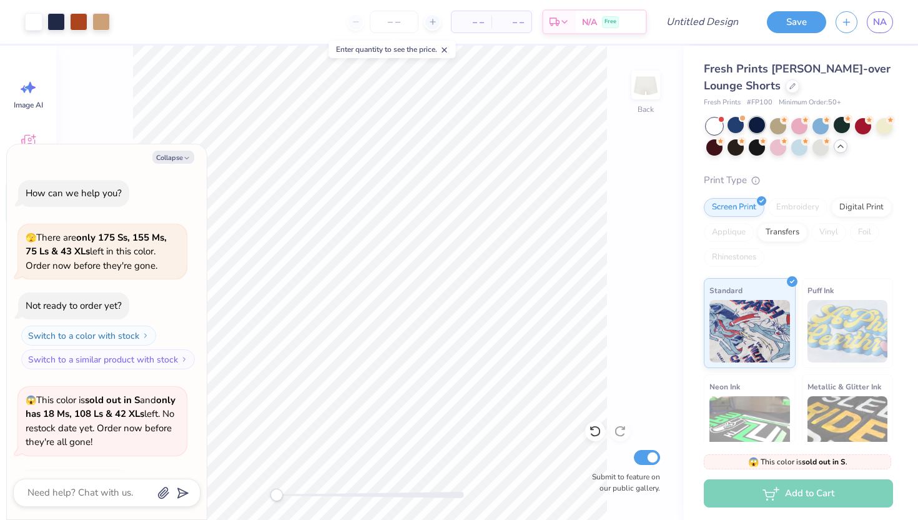
scroll to position [425, 0]
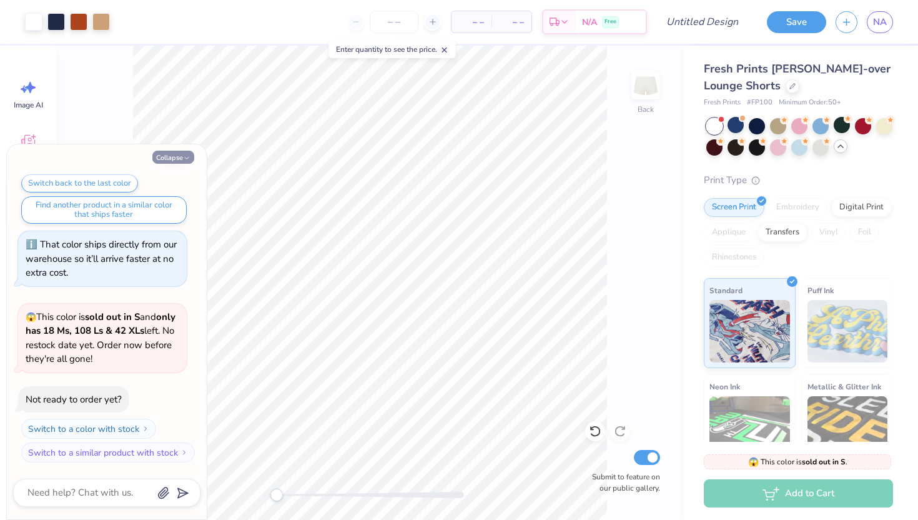
click at [165, 154] on button "Collapse" at bounding box center [173, 157] width 42 height 13
type textarea "x"
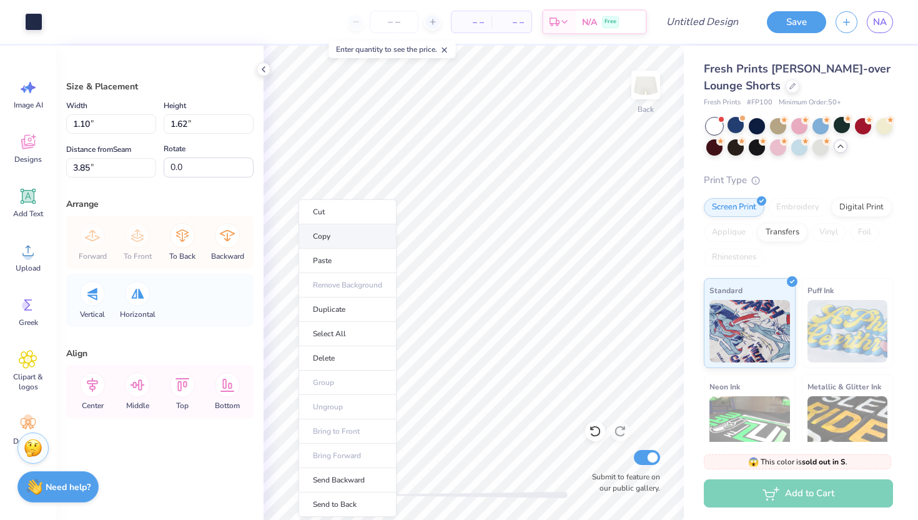
click at [342, 240] on li "Copy" at bounding box center [348, 236] width 98 height 24
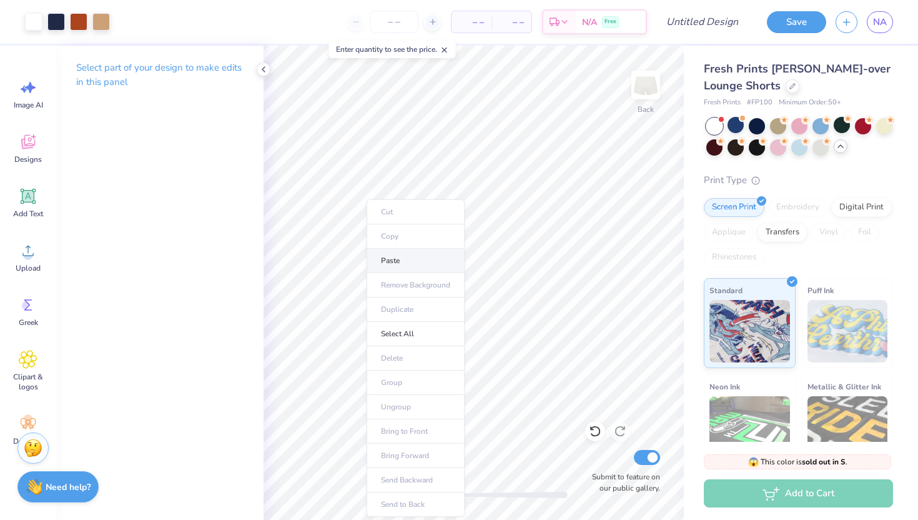
click at [400, 264] on li "Paste" at bounding box center [416, 261] width 98 height 24
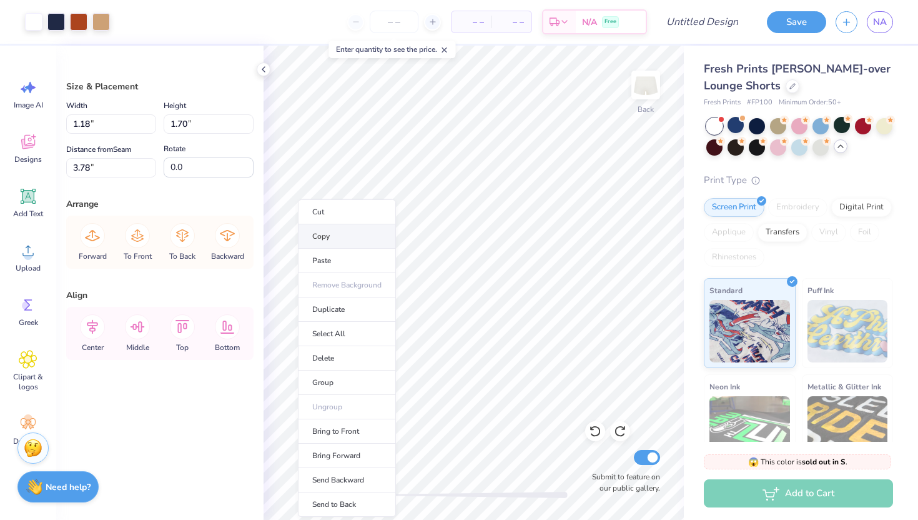
click at [352, 233] on li "Copy" at bounding box center [347, 236] width 98 height 24
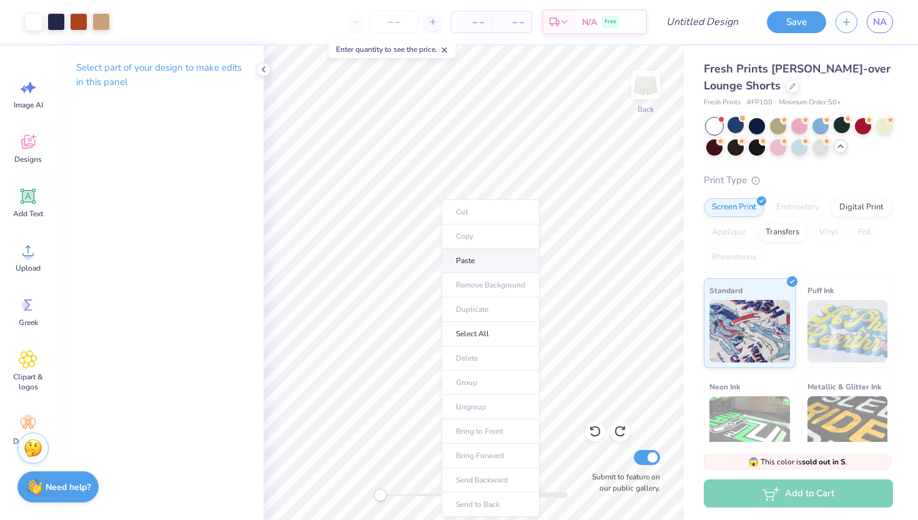
click at [466, 260] on li "Paste" at bounding box center [491, 261] width 98 height 24
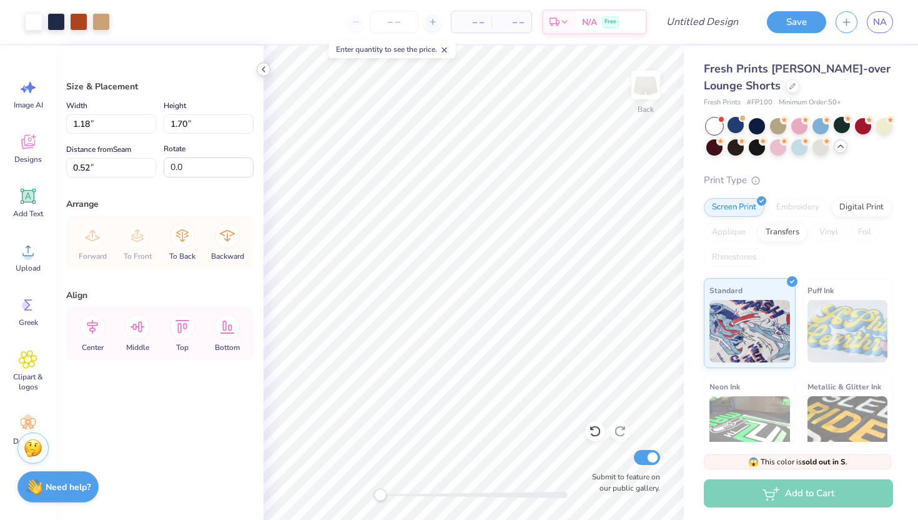
click at [260, 70] on icon at bounding box center [264, 69] width 10 height 10
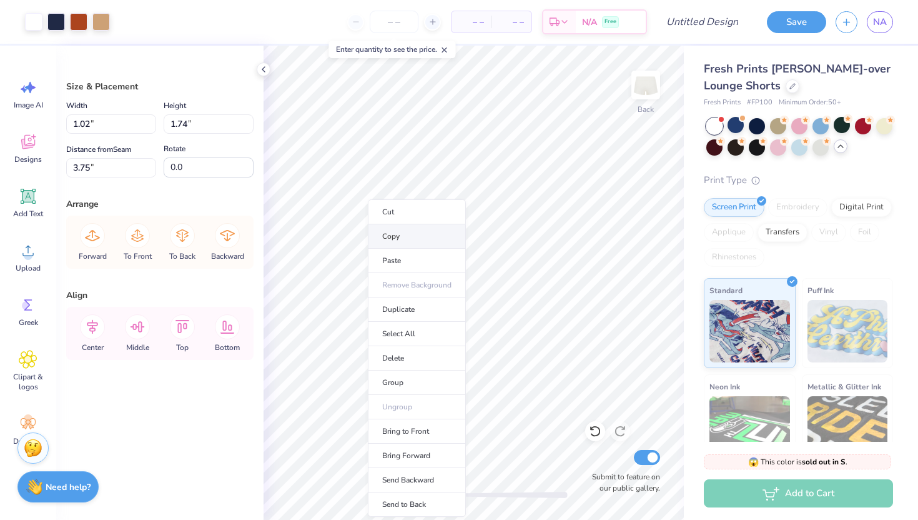
click at [412, 231] on li "Copy" at bounding box center [417, 236] width 98 height 24
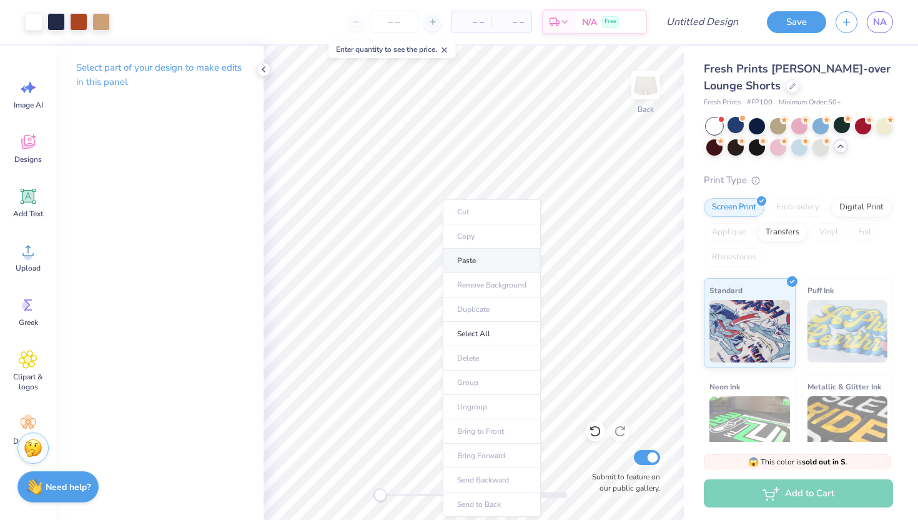
click at [480, 257] on li "Paste" at bounding box center [492, 261] width 98 height 24
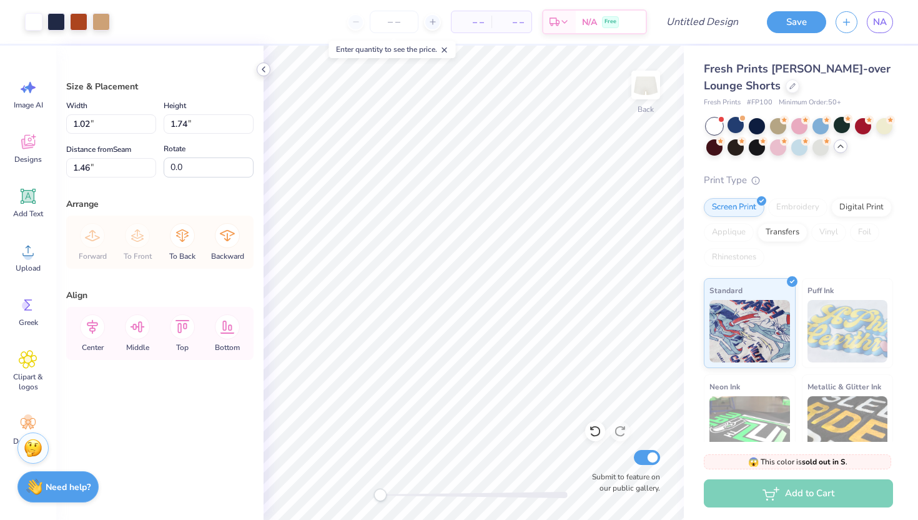
click at [262, 71] on icon at bounding box center [264, 69] width 10 height 10
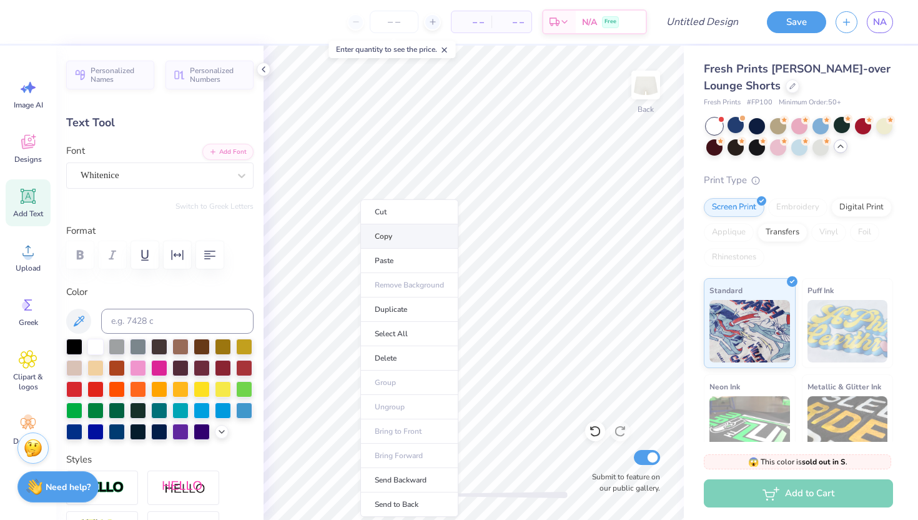
click at [402, 244] on li "Copy" at bounding box center [409, 236] width 98 height 24
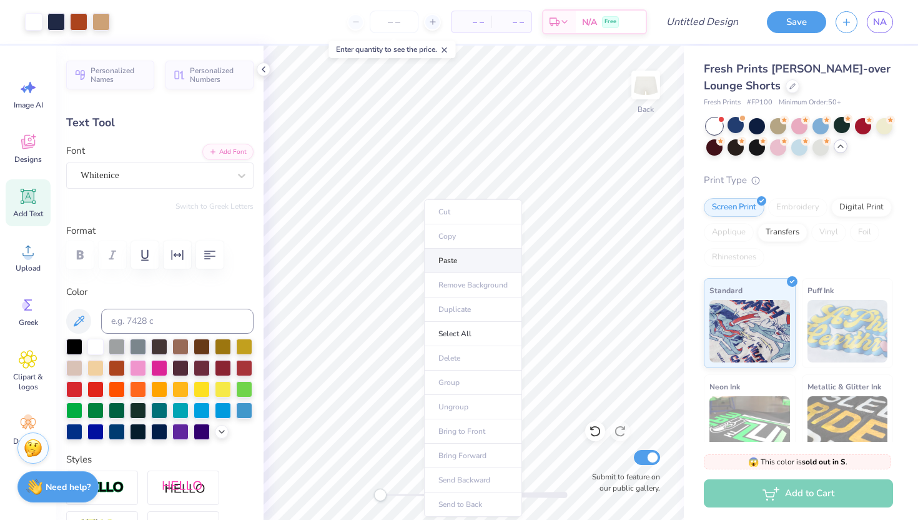
click at [464, 265] on li "Paste" at bounding box center [473, 261] width 98 height 24
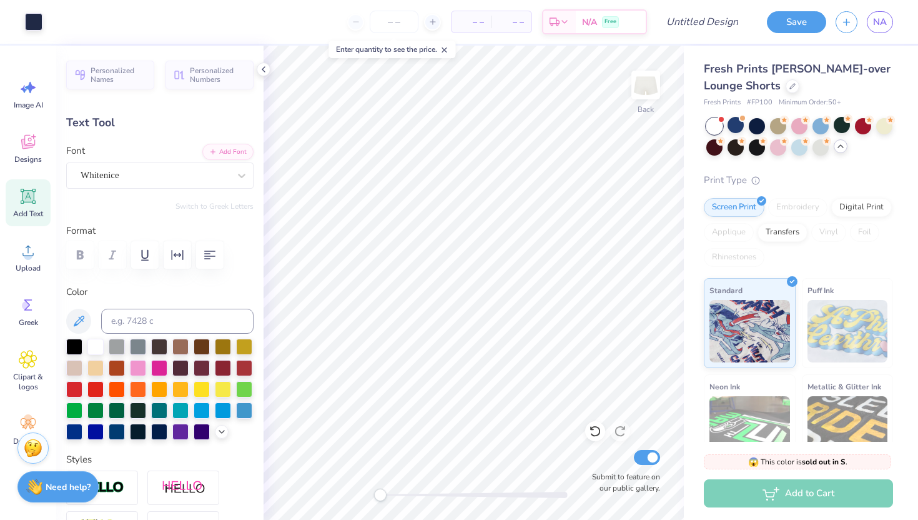
type input "3.02"
type textarea "Tridelta"
type input "1.35"
type input "0.43"
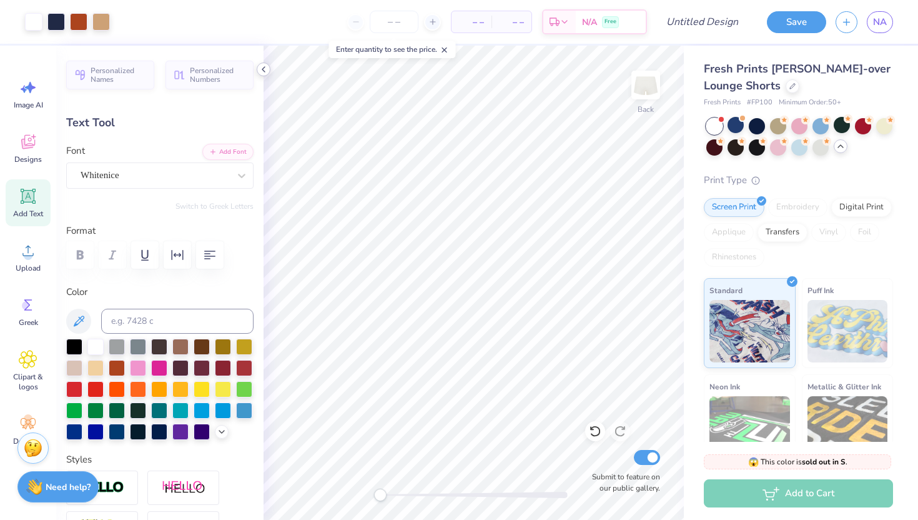
click at [262, 69] on polyline at bounding box center [263, 69] width 2 height 5
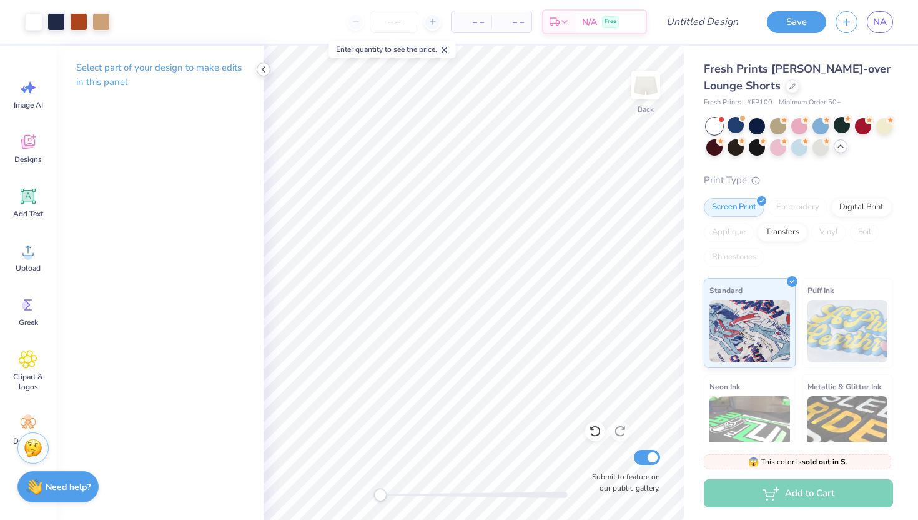
click at [262, 66] on icon at bounding box center [264, 69] width 10 height 10
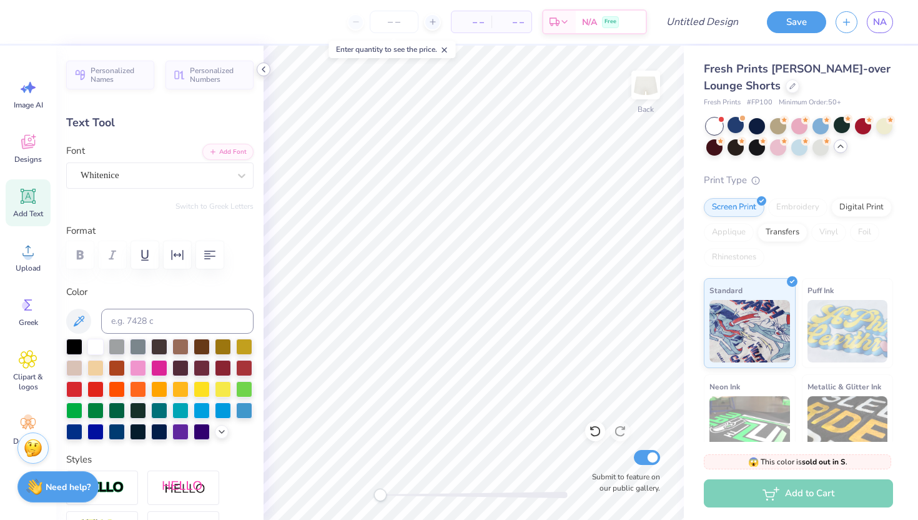
type input "2.93"
type input "0.37"
type input "5.69"
type input "3.50"
type input "0.44"
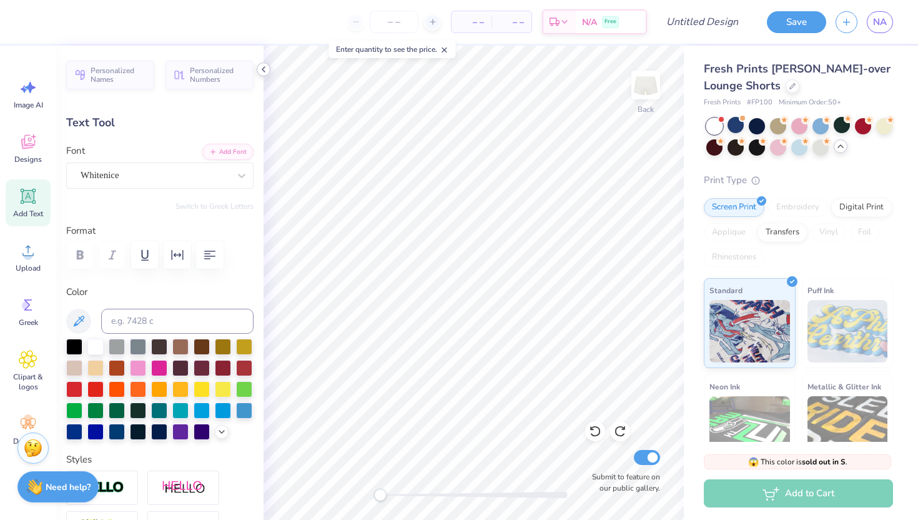
type input "5.62"
type input "1.40"
type input "0.11"
type input "6.17"
click at [266, 64] on icon at bounding box center [264, 69] width 10 height 10
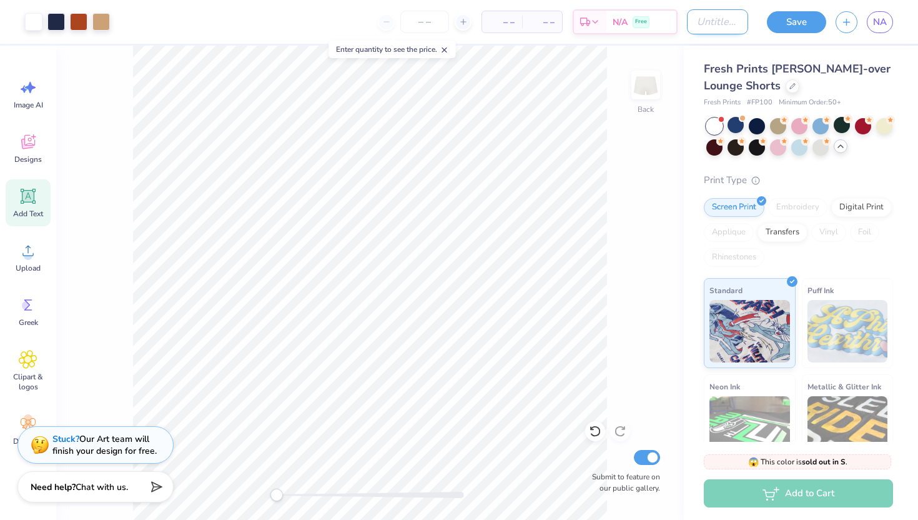
click at [718, 19] on input "Design Title" at bounding box center [717, 21] width 61 height 25
type input "Bear Shorts"
click at [635, 169] on div "Back Submit to feature on our public gallery." at bounding box center [370, 283] width 628 height 474
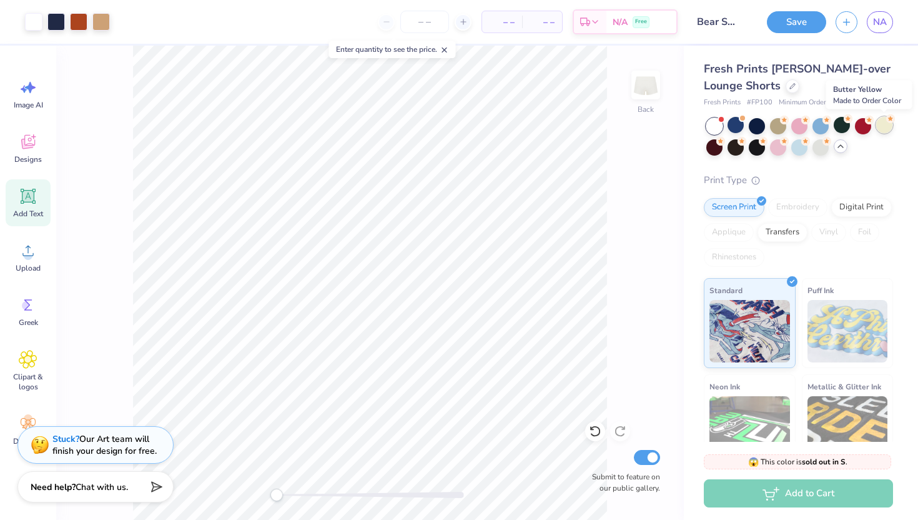
click at [887, 123] on div at bounding box center [884, 125] width 16 height 16
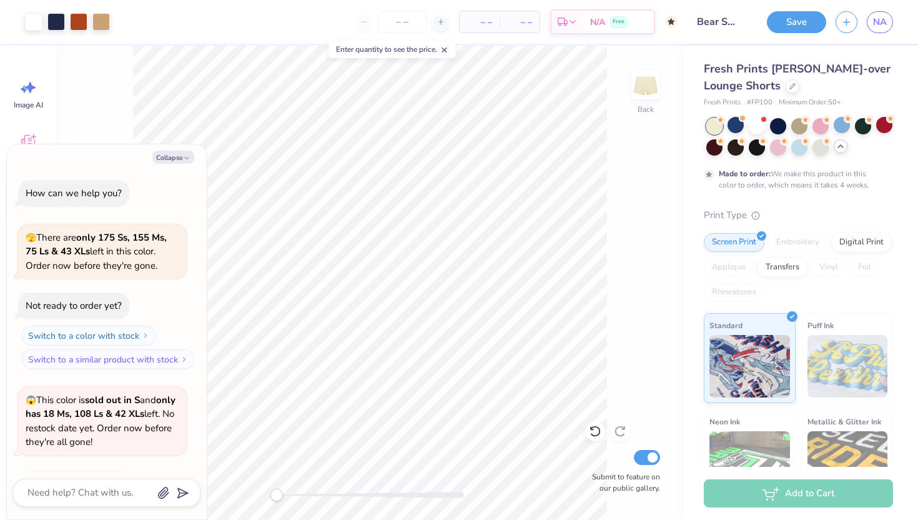
scroll to position [529, 0]
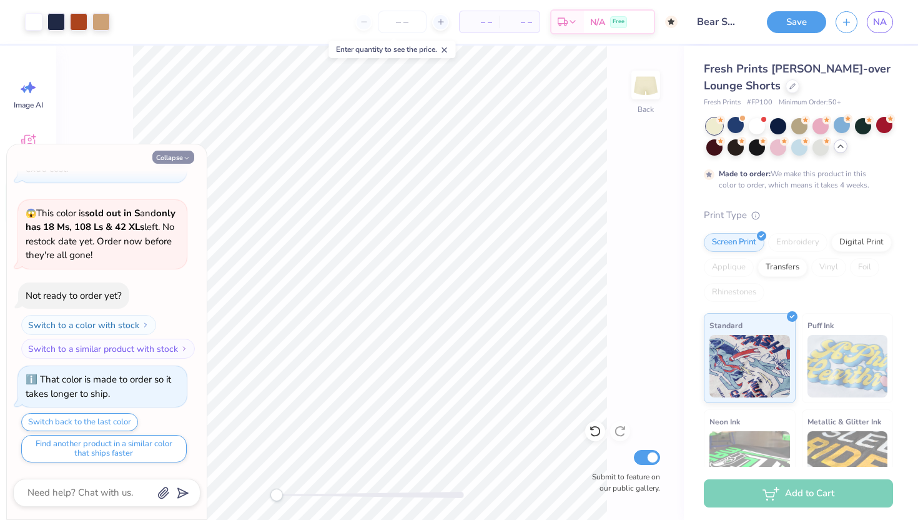
click at [177, 161] on button "Collapse" at bounding box center [173, 157] width 42 height 13
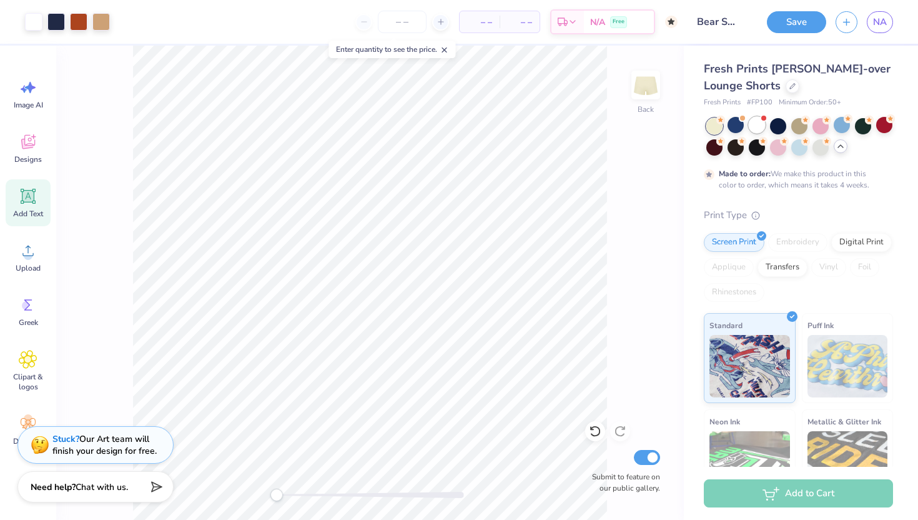
click at [755, 124] on div at bounding box center [757, 125] width 16 height 16
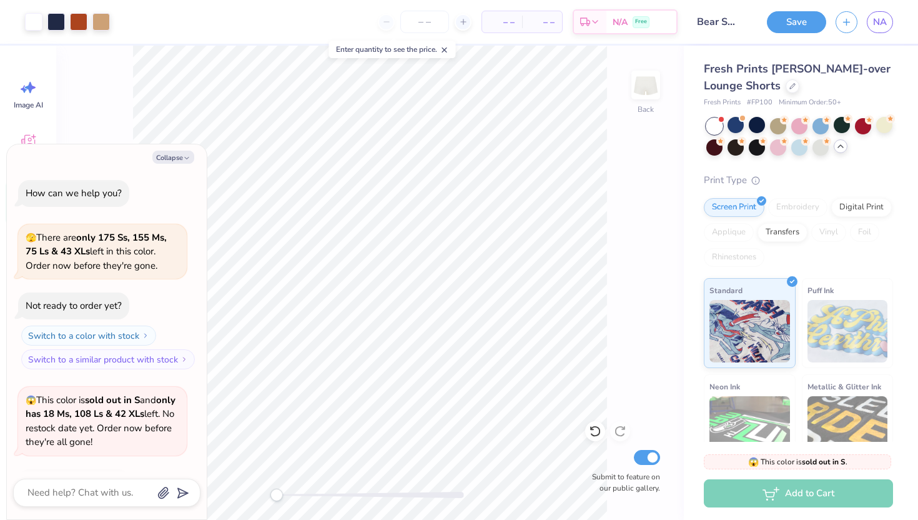
scroll to position [768, 0]
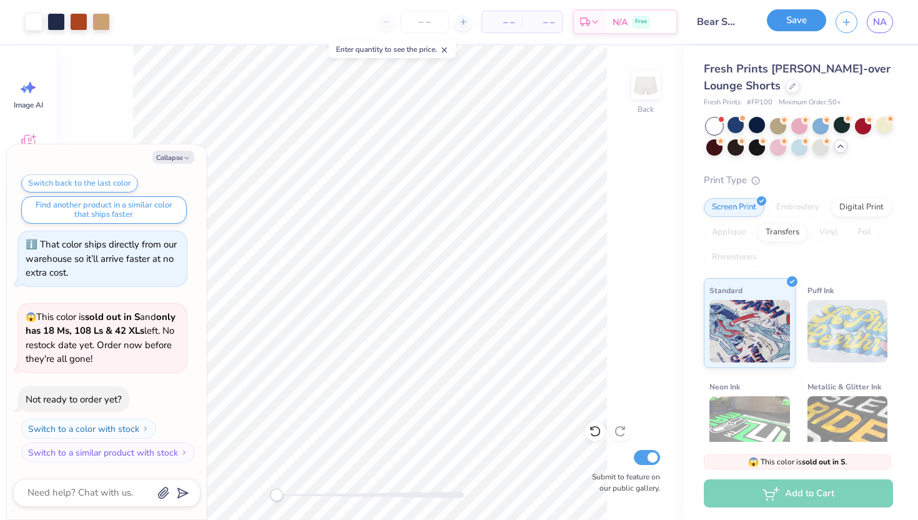
click at [776, 26] on button "Save" at bounding box center [796, 20] width 59 height 22
click at [177, 155] on button "Collapse" at bounding box center [173, 157] width 42 height 13
type textarea "x"
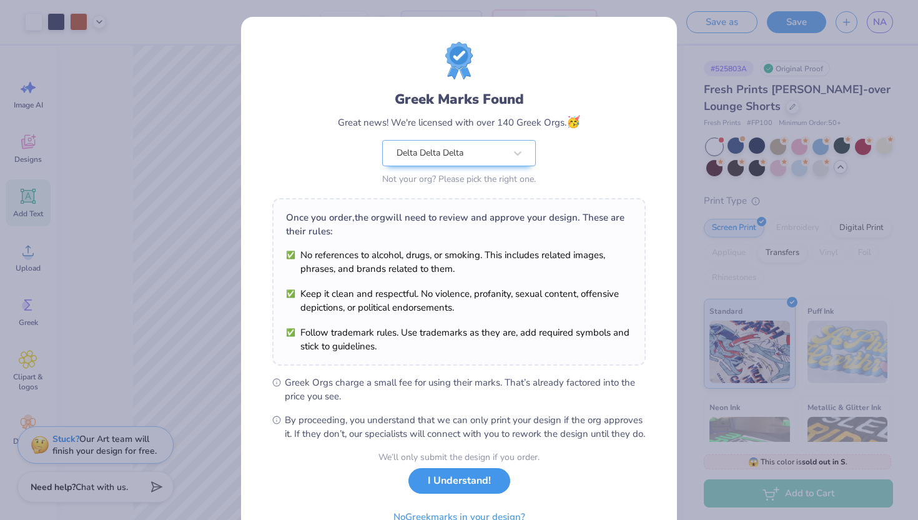
click at [438, 493] on button "I Understand!" at bounding box center [460, 481] width 102 height 26
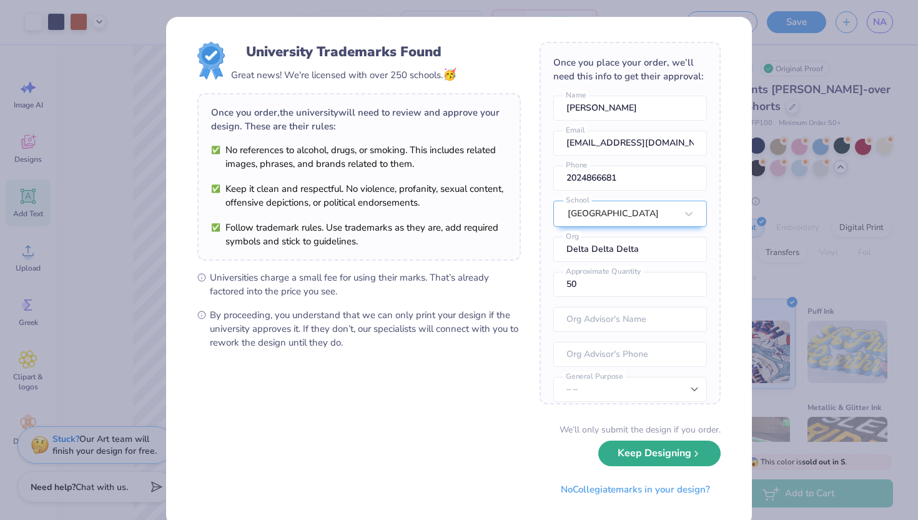
click at [641, 456] on button "Keep Designing" at bounding box center [659, 453] width 122 height 26
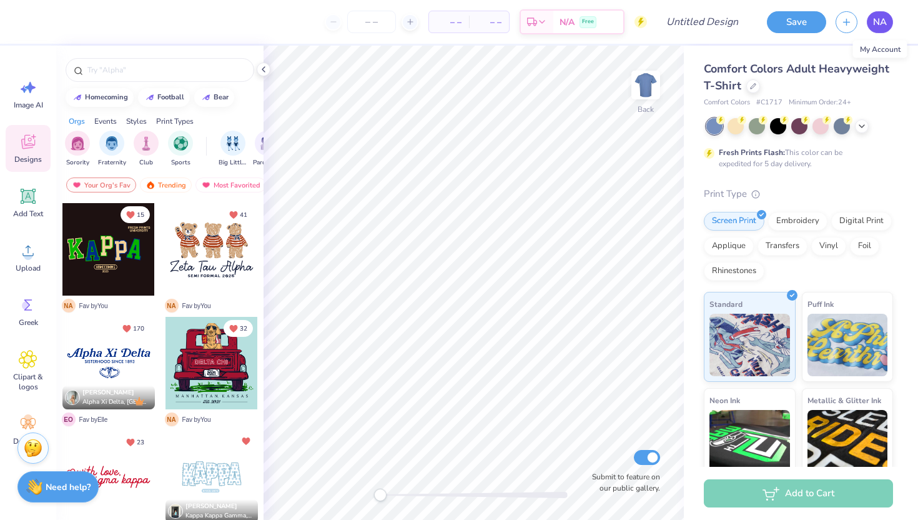
click at [886, 21] on span "NA" at bounding box center [880, 22] width 14 height 14
click at [749, 91] on div at bounding box center [753, 85] width 14 height 14
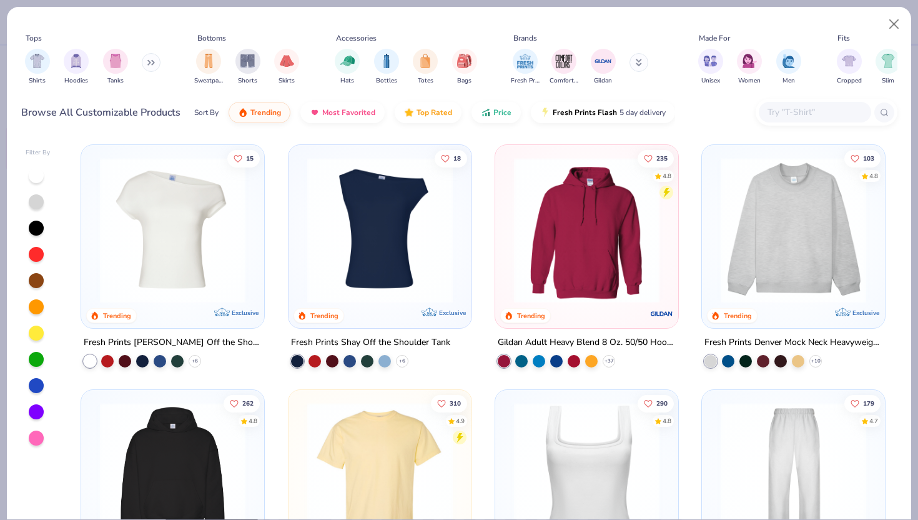
scroll to position [16, 0]
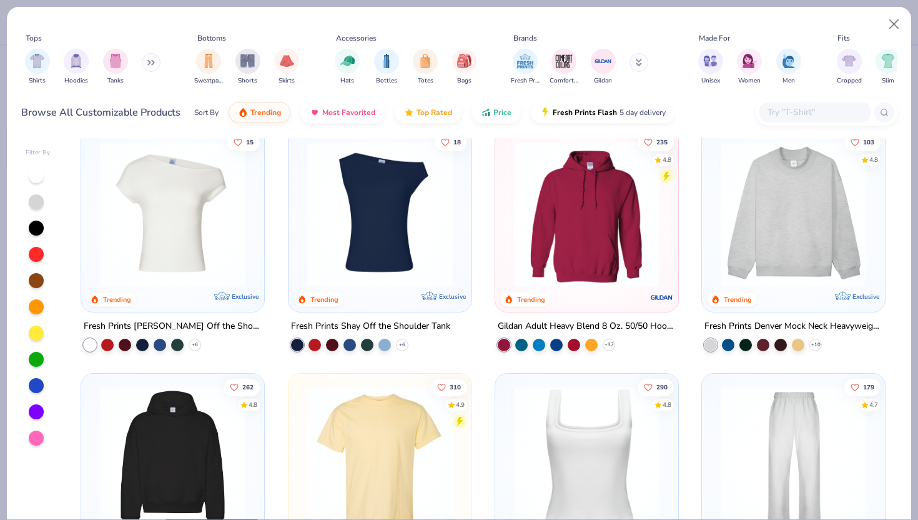
click at [362, 237] on img at bounding box center [380, 214] width 158 height 146
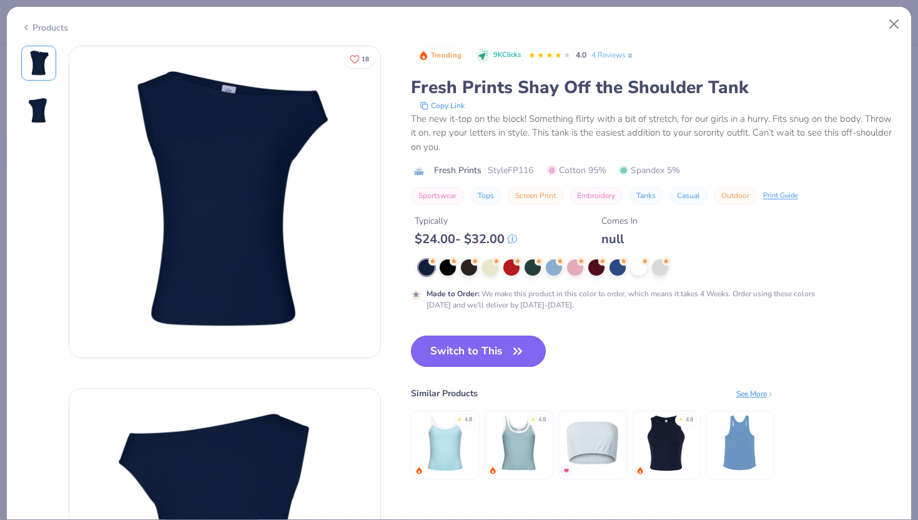
click at [466, 347] on button "Switch to This" at bounding box center [479, 350] width 136 height 31
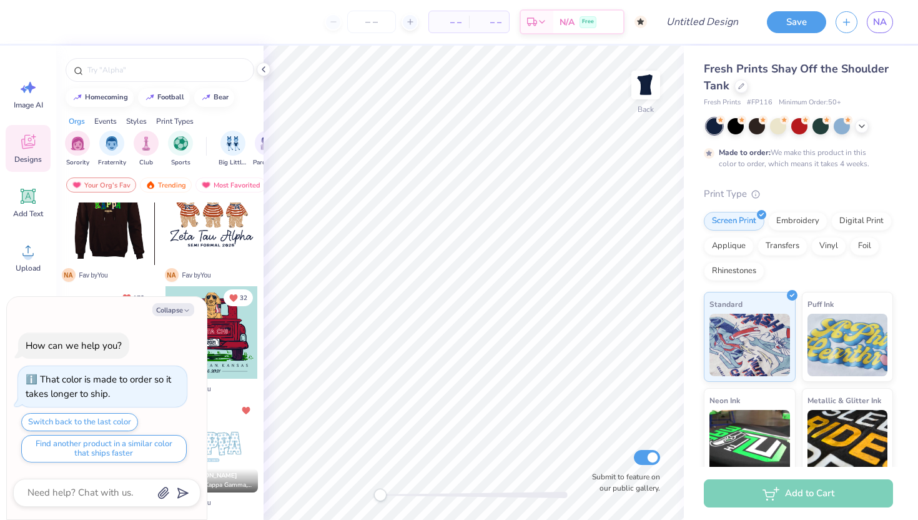
scroll to position [45, 0]
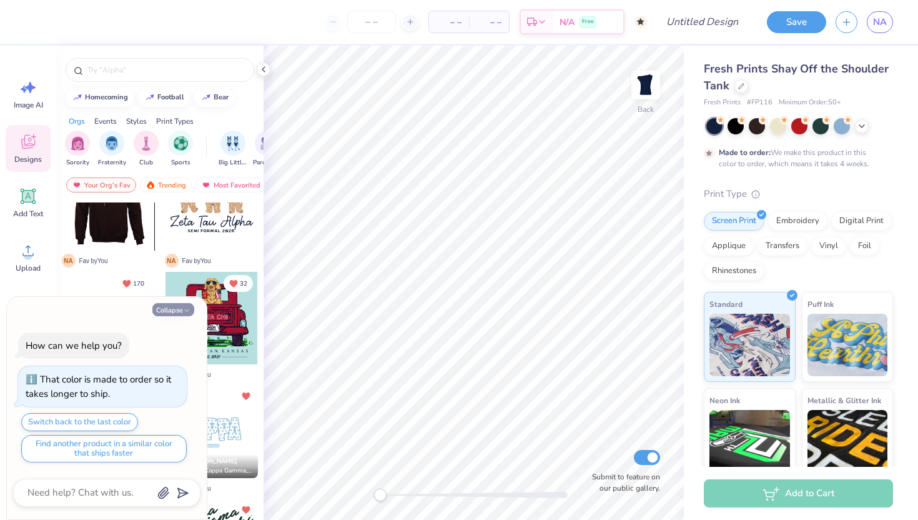
click at [167, 307] on button "Collapse" at bounding box center [173, 309] width 42 height 13
type textarea "x"
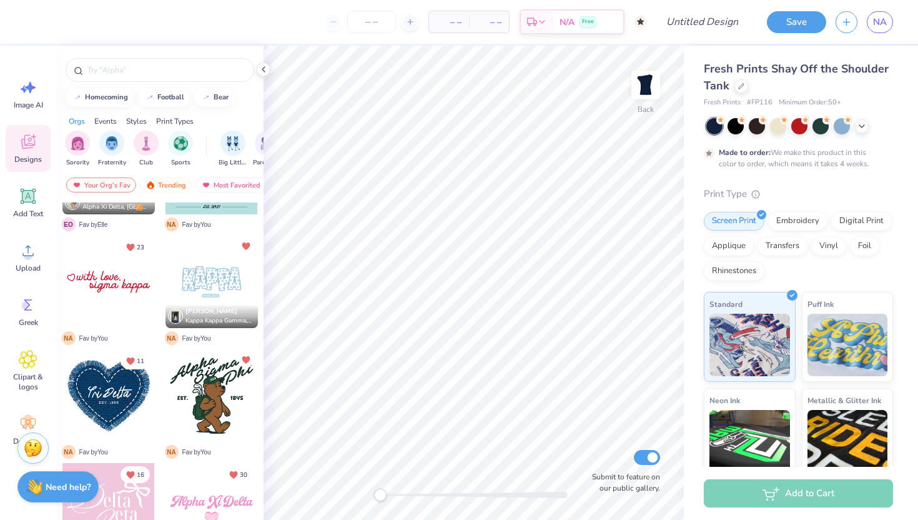
scroll to position [195, 0]
click at [200, 282] on div at bounding box center [212, 281] width 92 height 92
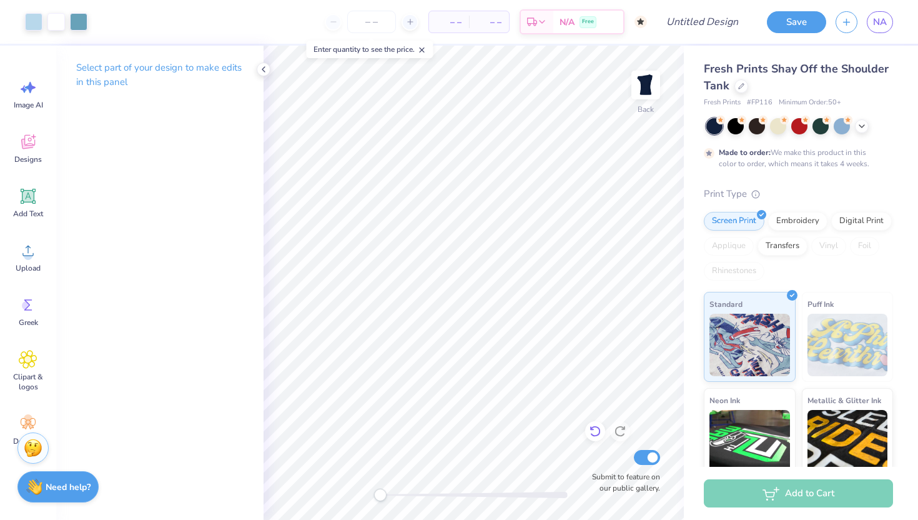
click at [593, 425] on icon at bounding box center [595, 431] width 12 height 12
click at [592, 435] on icon at bounding box center [595, 431] width 12 height 12
click at [591, 434] on icon at bounding box center [595, 431] width 12 height 12
click at [591, 434] on icon at bounding box center [595, 431] width 11 height 11
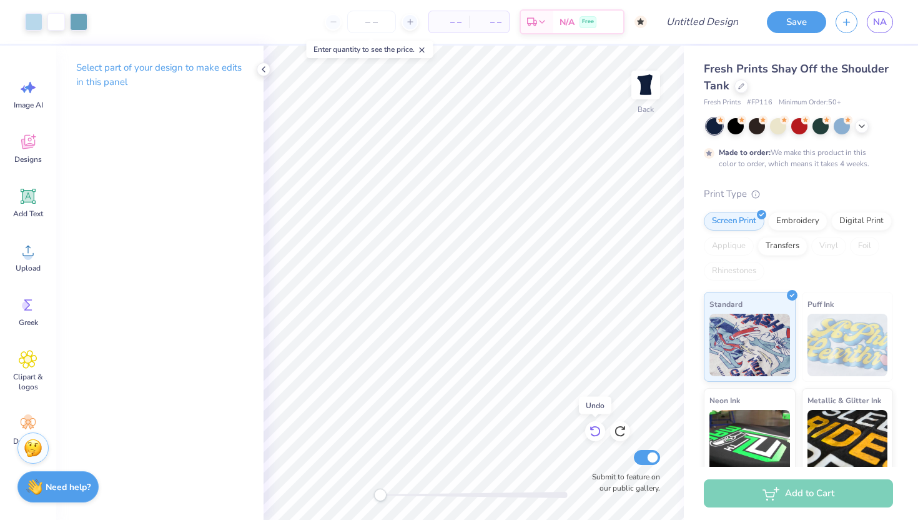
click at [591, 434] on icon at bounding box center [595, 431] width 11 height 11
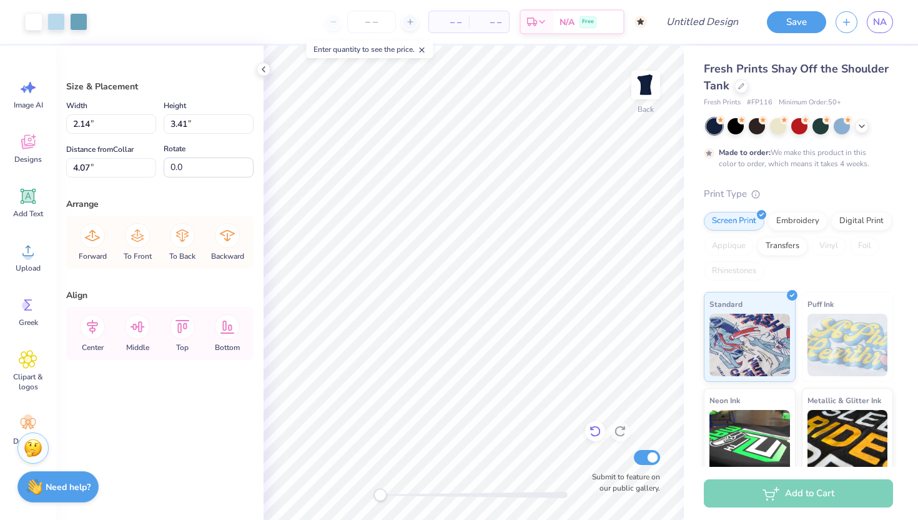
type input "3.99"
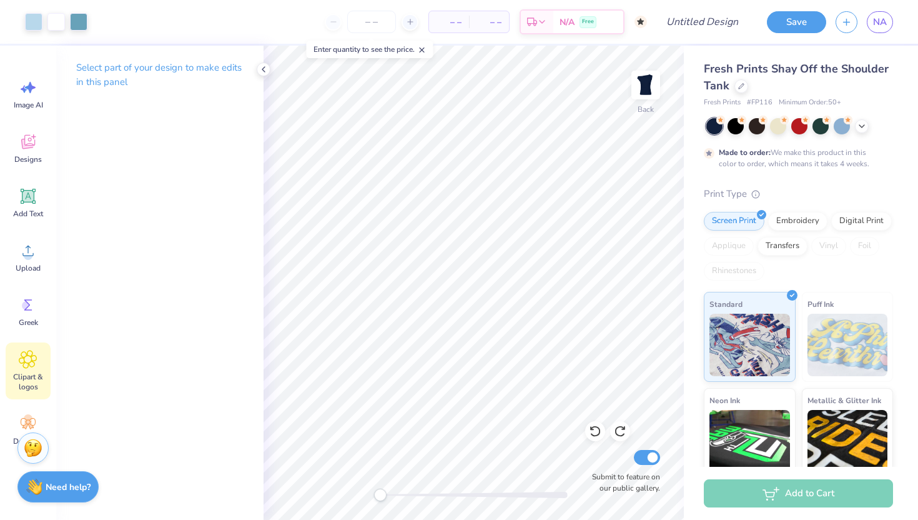
scroll to position [27, 0]
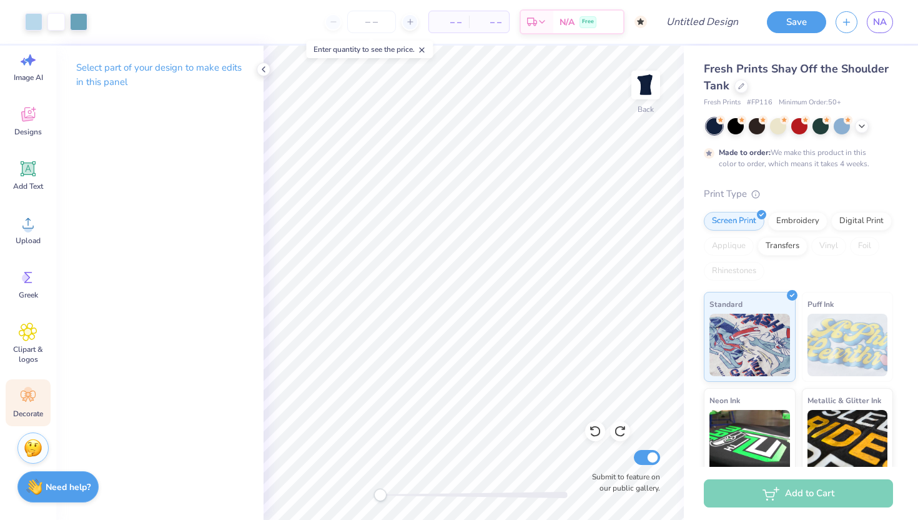
click at [35, 391] on icon at bounding box center [28, 396] width 19 height 19
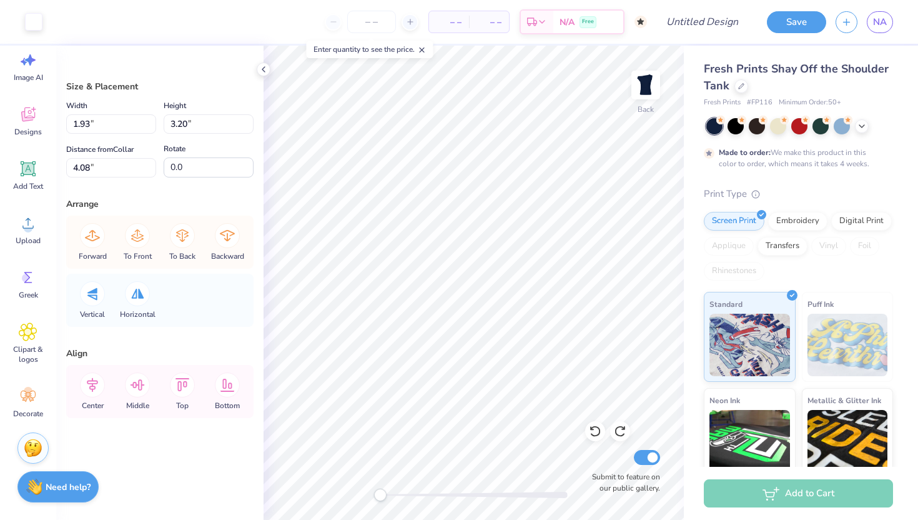
type input "1.88"
type input "3.19"
type input "3.92"
type input "1.73"
type input "3.16"
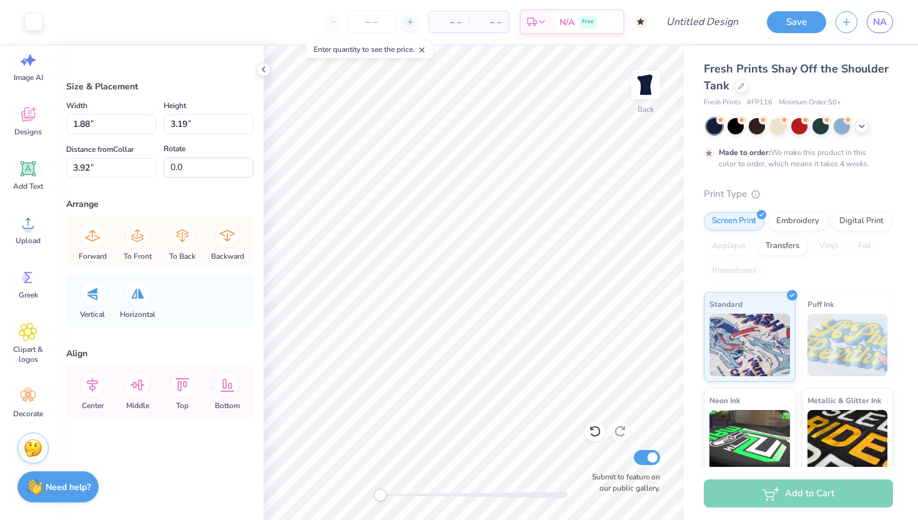
type input "4.12"
type input "1.79"
type input "3.20"
type input "4.18"
type input "2.09"
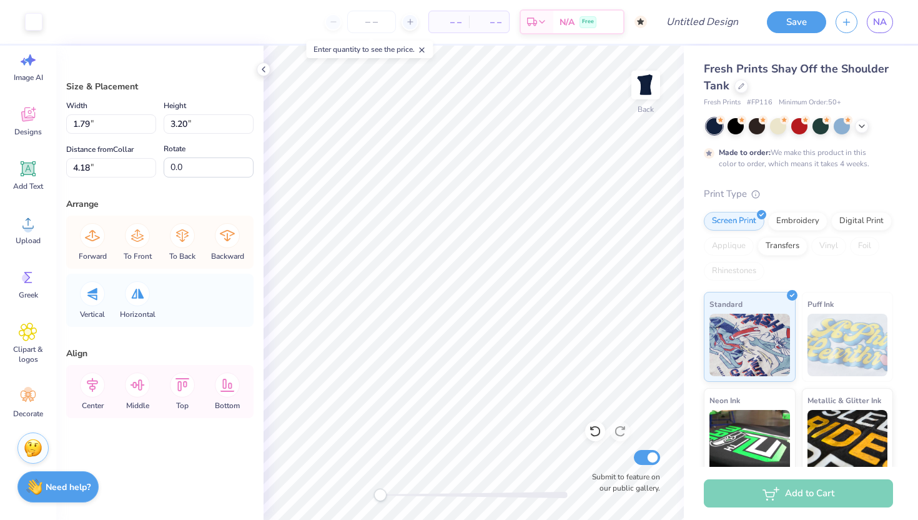
type input "3.38"
type input "3.99"
type input "3.40"
type input "3.81"
click at [593, 438] on div at bounding box center [595, 431] width 20 height 20
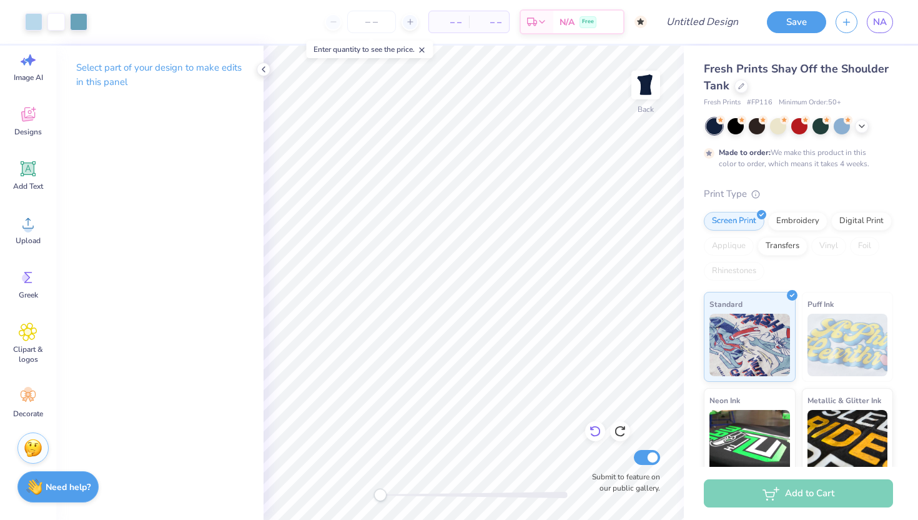
click at [603, 430] on div at bounding box center [595, 431] width 20 height 20
click at [602, 428] on div at bounding box center [595, 431] width 20 height 20
click at [600, 430] on icon at bounding box center [595, 431] width 11 height 11
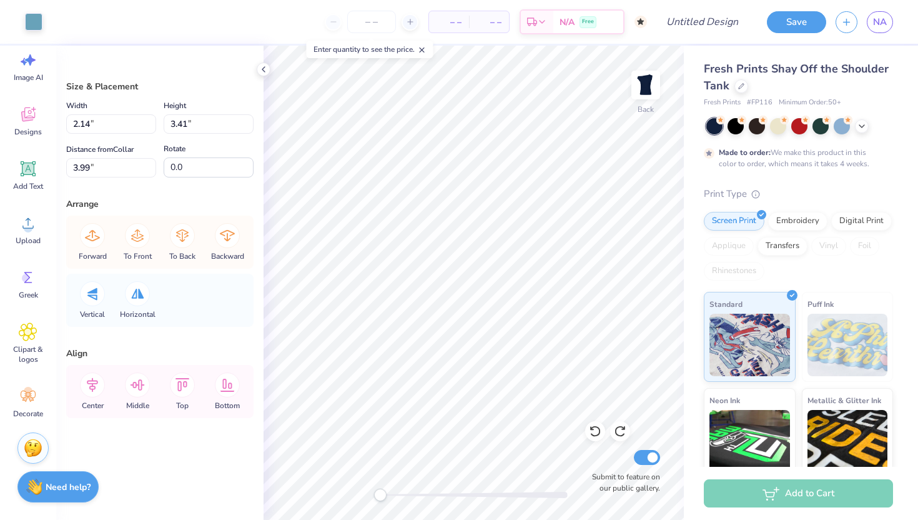
type input "2.08"
type input "3.34"
type input "4.02"
type input "2.14"
type input "3.41"
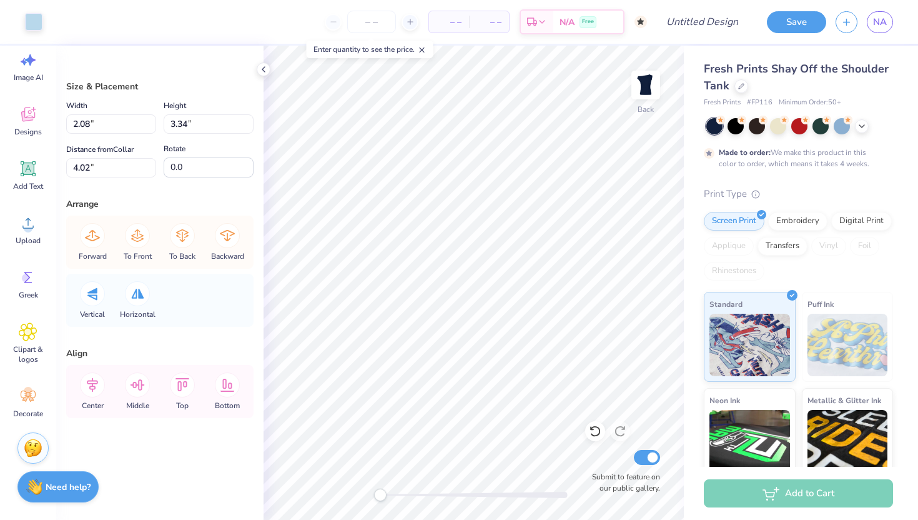
type input "3.99"
type input "2.08"
type input "3.34"
type input "4.03"
type input "2.08"
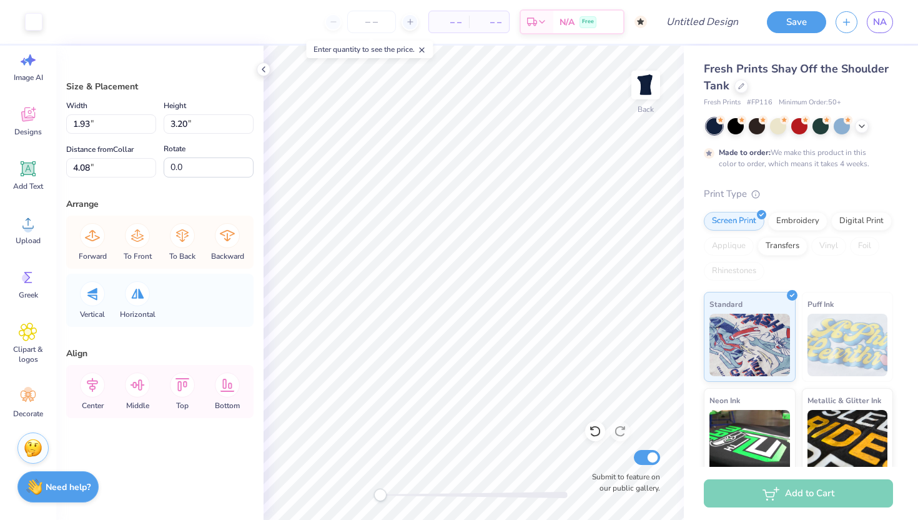
type input "3.34"
type input "3.99"
type input "1.93"
type input "3.20"
type input "4.08"
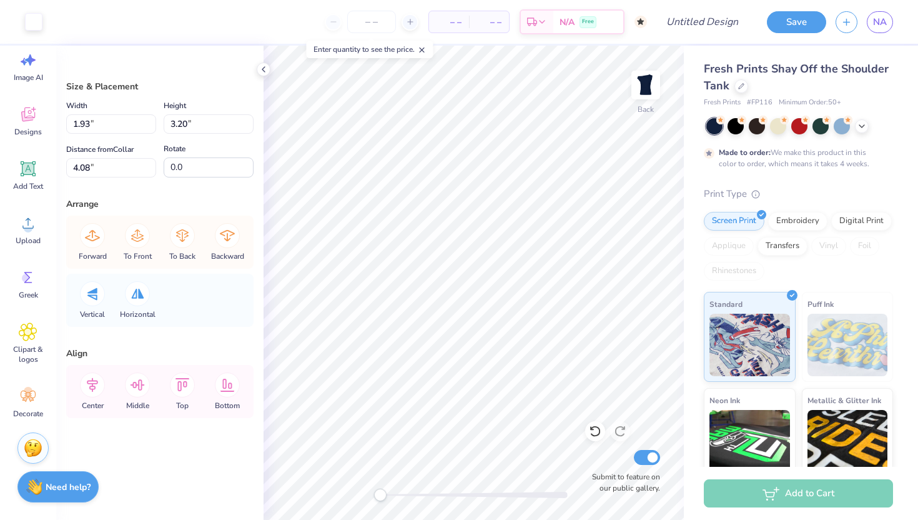
type input "2.08"
type input "3.34"
type input "3.99"
type input "1.93"
type input "3.20"
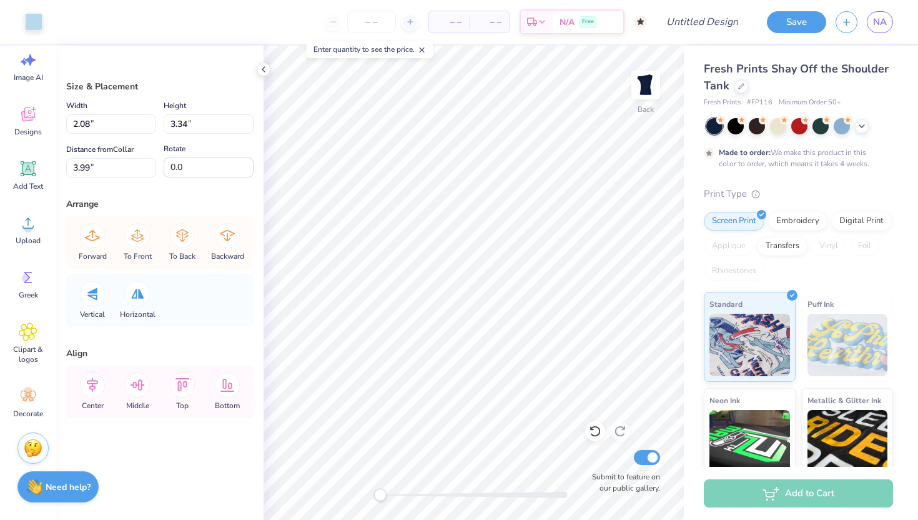
type input "4.08"
type input "1.88"
type input "3.19"
type input "3.92"
type input "1.93"
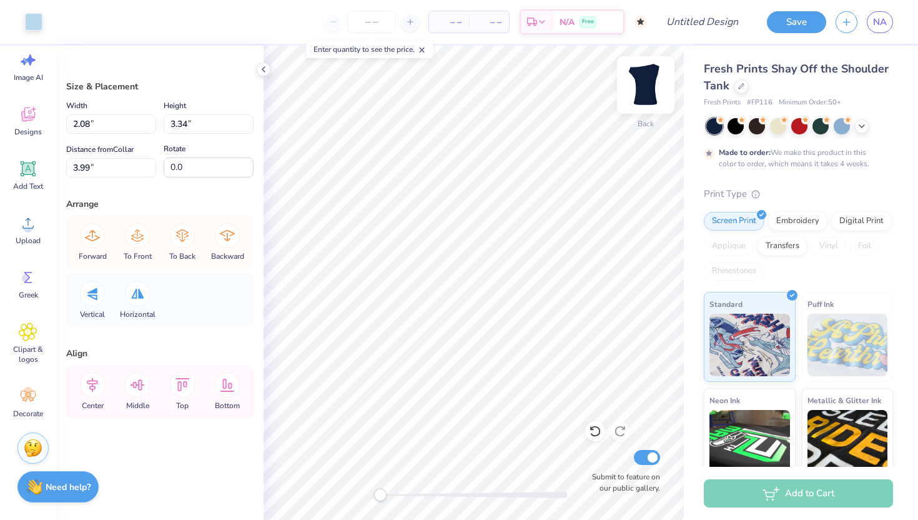
type input "3.20"
type input "4.08"
type input "2.08"
type input "3.34"
type input "3.99"
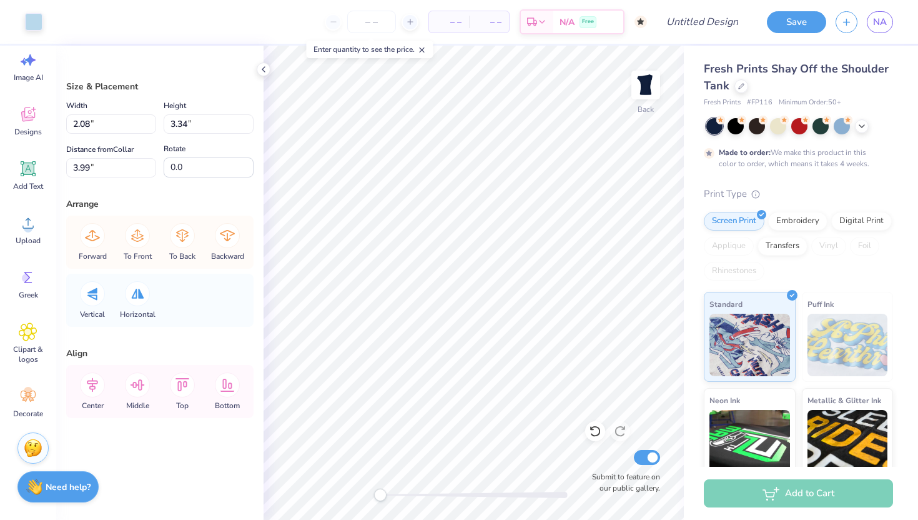
type input "1.93"
type input "3.20"
type input "4.08"
type input "2.02"
type input "3.32"
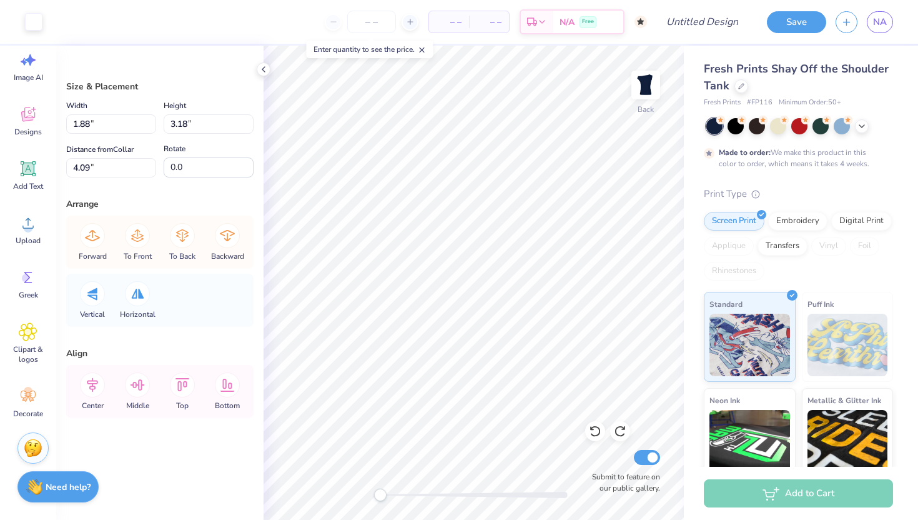
type input "4.02"
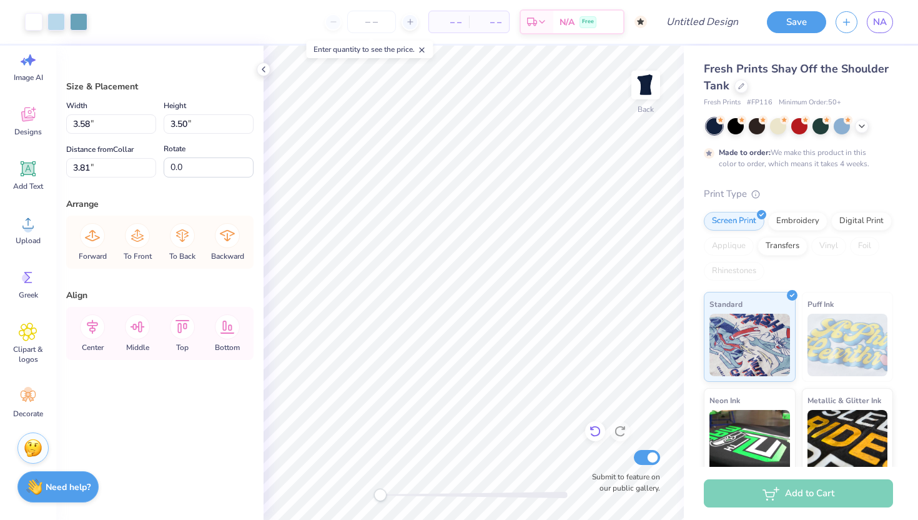
click at [589, 437] on div at bounding box center [595, 431] width 20 height 20
click at [589, 431] on icon at bounding box center [595, 431] width 12 height 12
type input "3.99"
click at [589, 431] on icon at bounding box center [595, 431] width 12 height 12
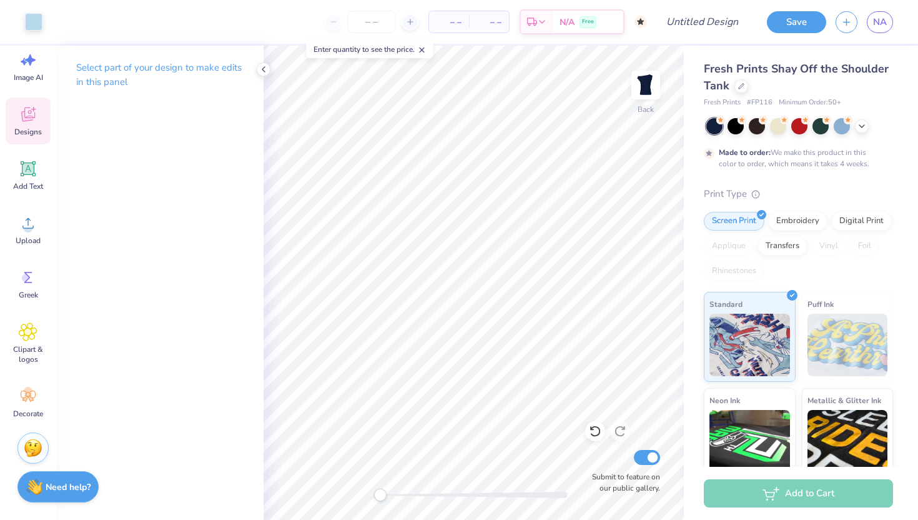
click at [19, 112] on icon at bounding box center [28, 114] width 19 height 19
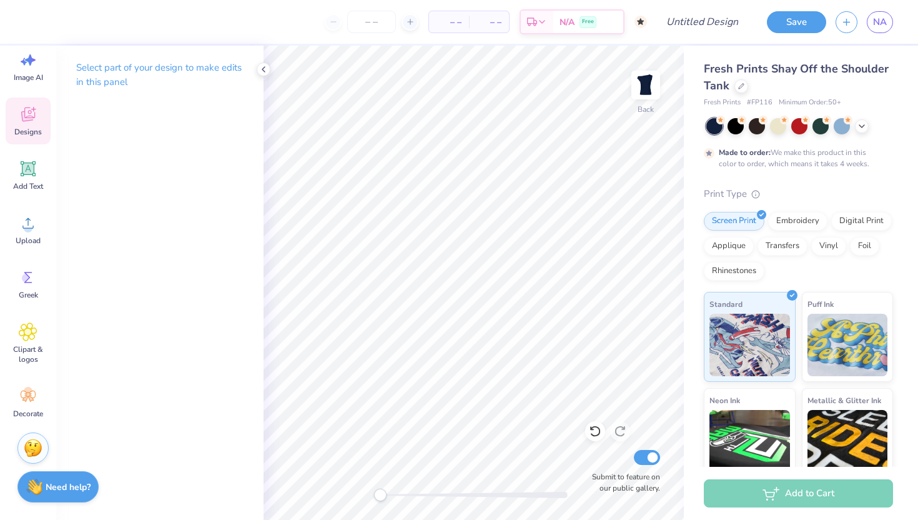
click at [36, 119] on icon at bounding box center [28, 114] width 19 height 19
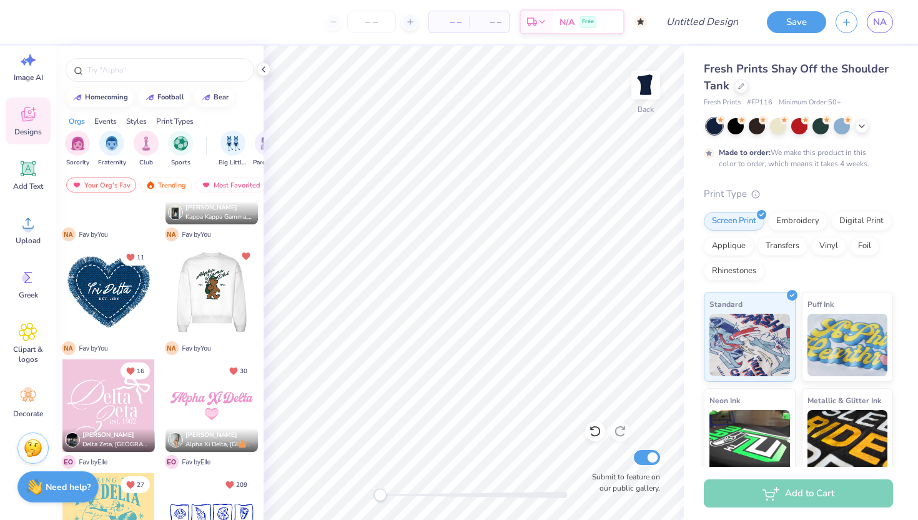
scroll to position [300, 0]
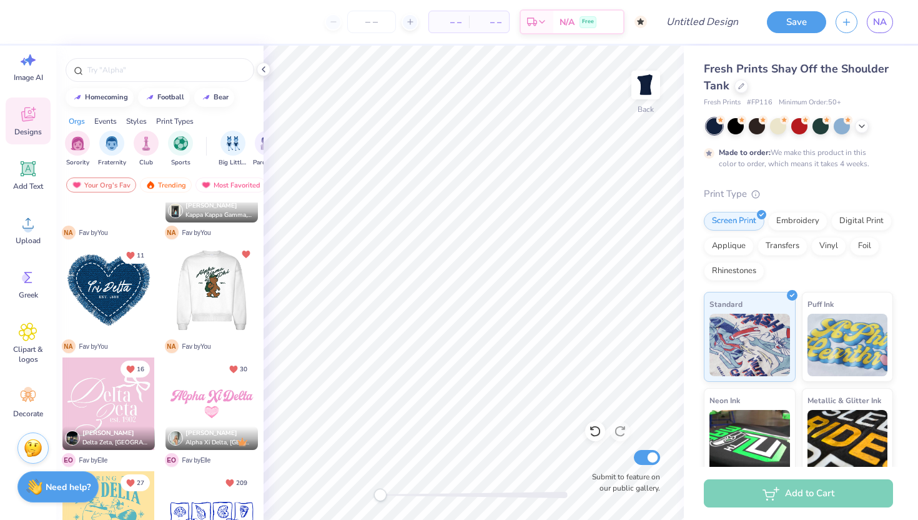
click at [215, 282] on div at bounding box center [211, 290] width 92 height 92
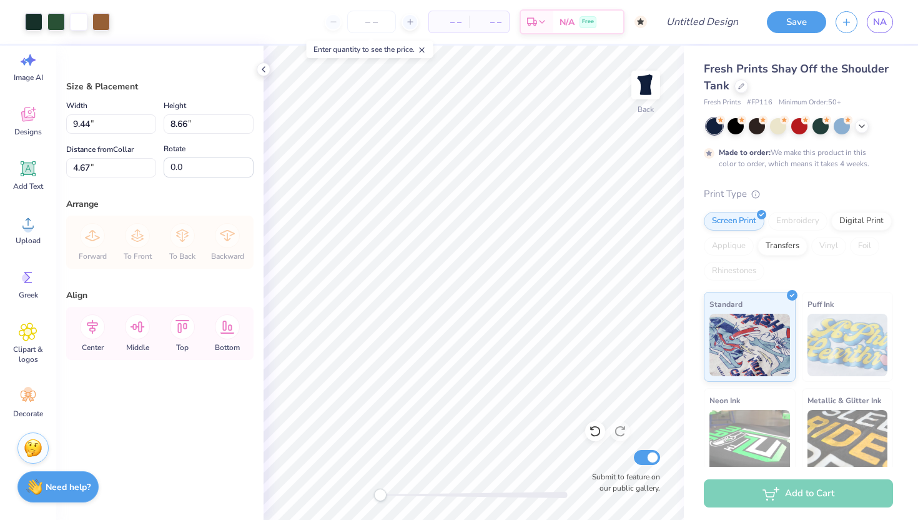
type input "9.44"
type input "8.66"
type input "4.67"
type input "7.95"
type input "7.28"
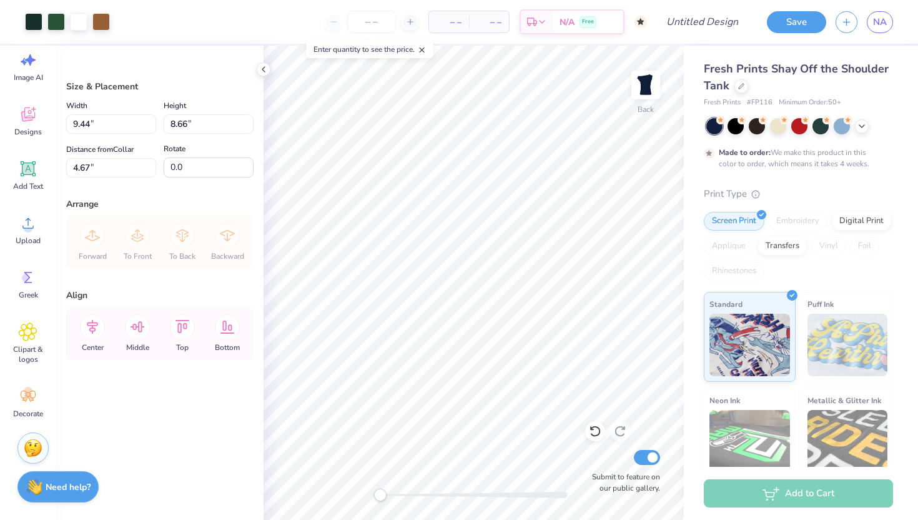
type input "3.17"
type input "6.42"
type input "5.89"
type input "3.37"
type input "5.76"
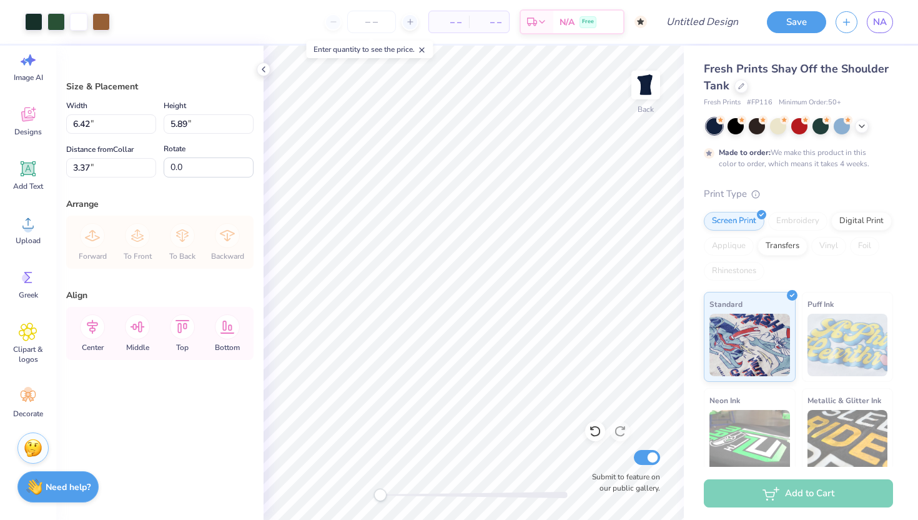
type input "5.29"
type input "2.95"
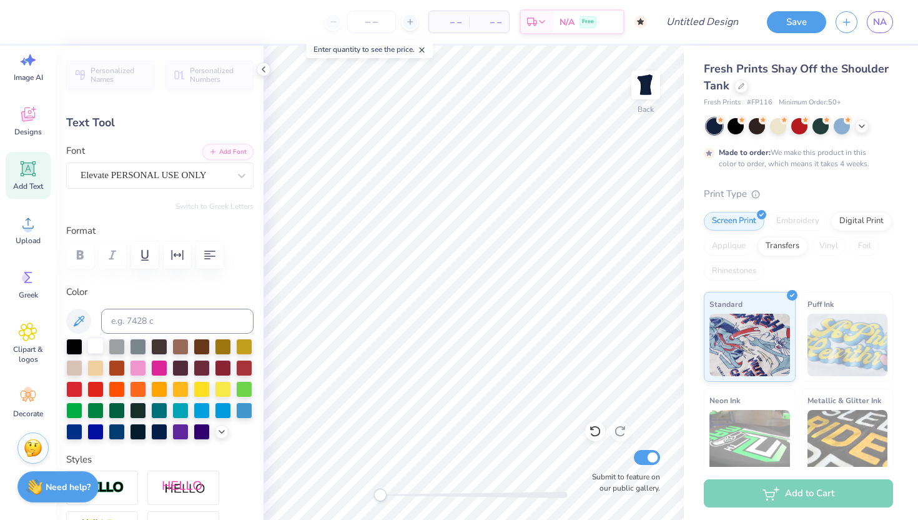
click at [94, 342] on div at bounding box center [95, 345] width 16 height 16
click at [202, 288] on label "Color" at bounding box center [159, 292] width 187 height 14
type input "0.0"
type input "3.32"
type input "1.84"
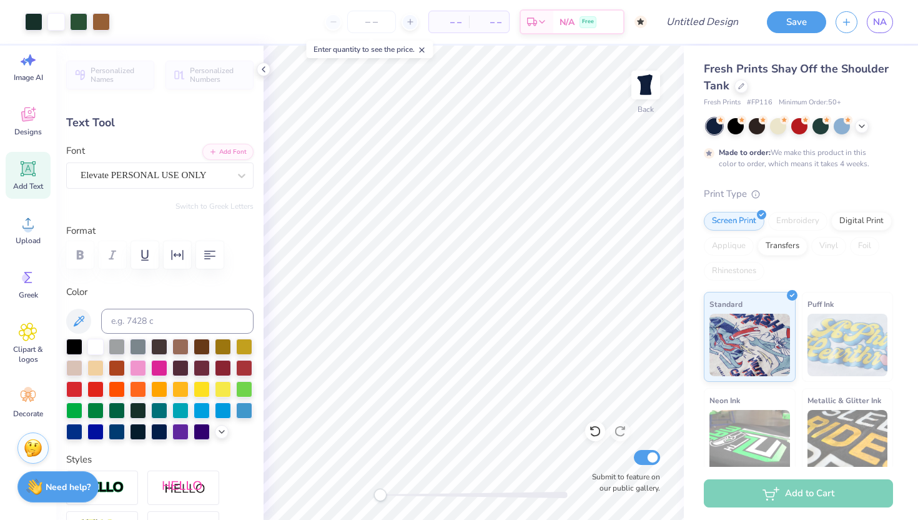
type input "3.00"
click at [96, 344] on div at bounding box center [95, 345] width 16 height 16
click at [257, 262] on div "Personalized Names Personalized Numbers Text Tool Add Font Font Elevate PERSONA…" at bounding box center [159, 283] width 207 height 474
type input "0.0"
type input "3.18"
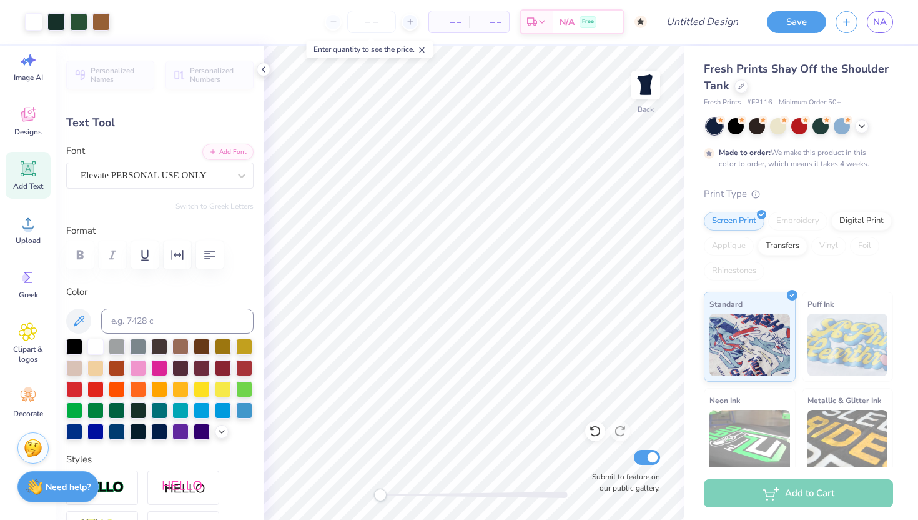
type input "1.65"
type input "3.16"
click at [94, 342] on div at bounding box center [95, 345] width 16 height 16
type input "0.0"
type input "3.30"
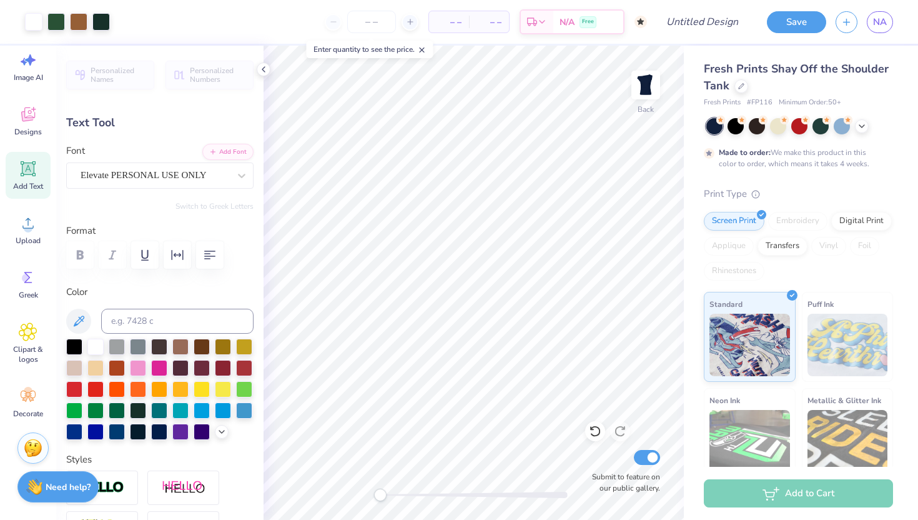
type input "1.82"
type input "2.96"
type input "-21.3"
type textarea "Delta"
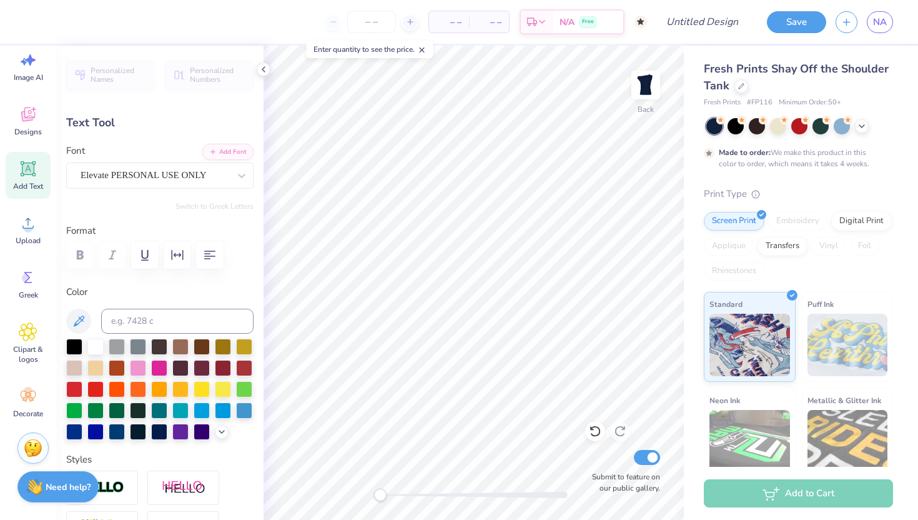
type input "3.17"
type input "1.64"
type input "3.10"
type textarea "S"
type textarea "Delta"
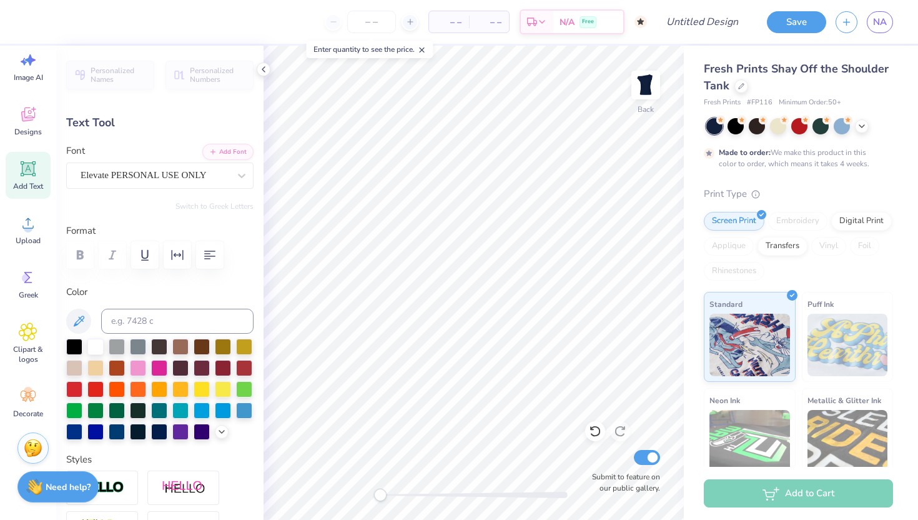
type input "2.20"
type input "1.45"
type input "3.44"
type textarea "P"
type textarea "Delta"
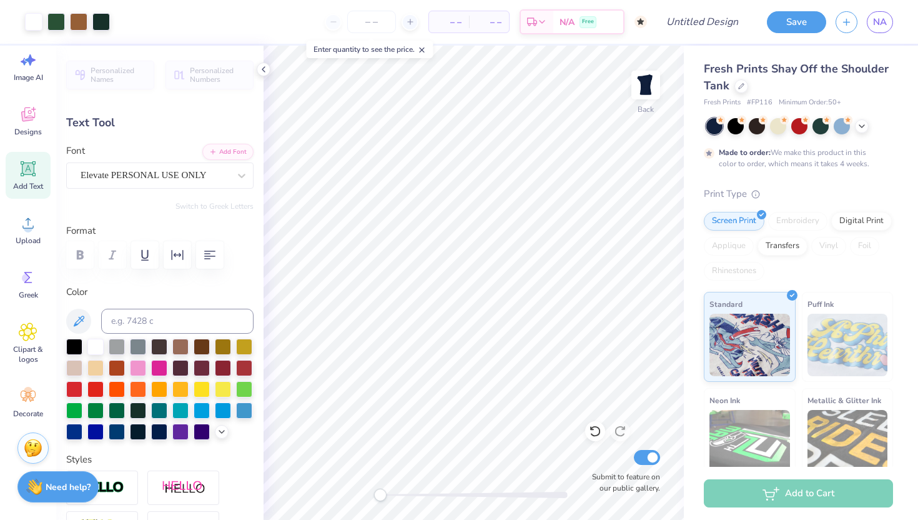
type input "0.0"
type input "0.73"
type input "0.29"
type input "5.67"
click at [96, 349] on div at bounding box center [95, 345] width 16 height 16
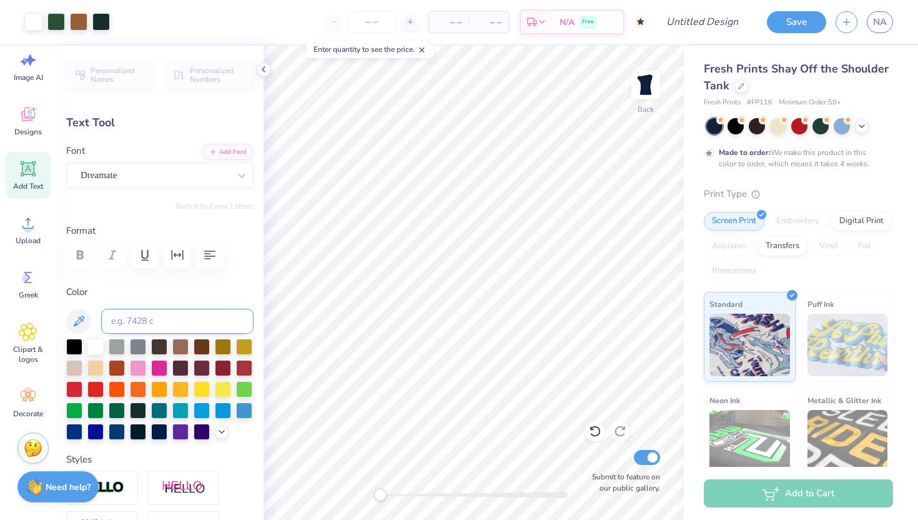
type input "0.88"
type input "0.30"
type input "5.65"
click at [95, 346] on div at bounding box center [95, 345] width 16 height 16
click at [257, 329] on div "Personalized Names Personalized Numbers Text Tool Add Font Font Dreamate Switch…" at bounding box center [159, 283] width 207 height 474
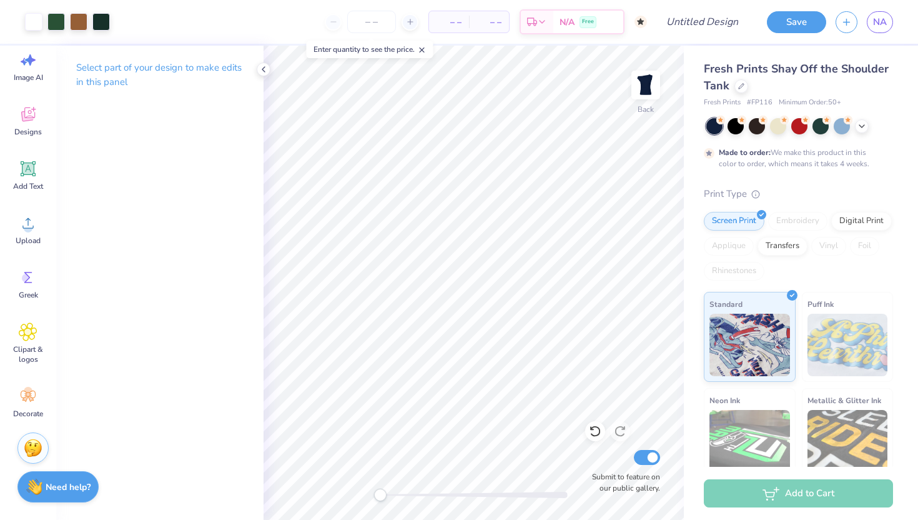
click at [863, 118] on div at bounding box center [799, 126] width 187 height 16
click at [863, 121] on icon at bounding box center [862, 125] width 10 height 10
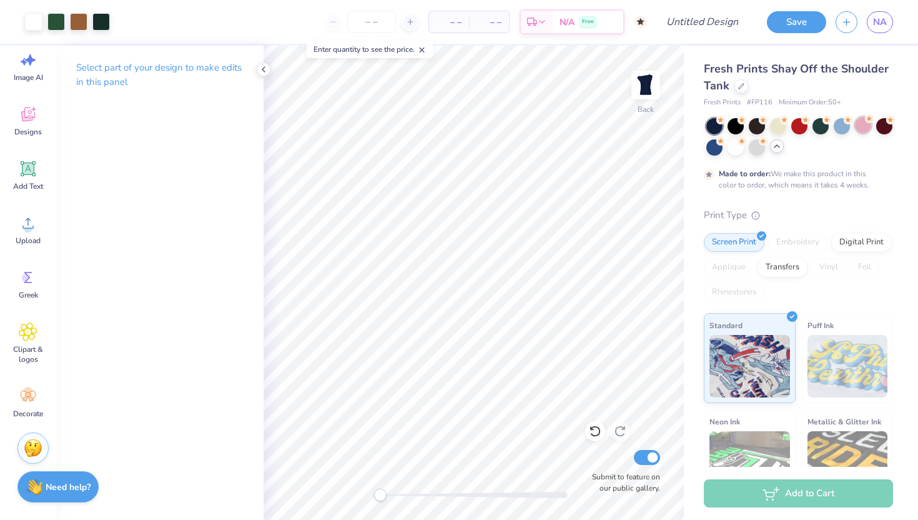
click at [872, 122] on icon at bounding box center [869, 118] width 9 height 9
click at [796, 123] on div at bounding box center [799, 125] width 16 height 16
click at [776, 127] on div at bounding box center [778, 125] width 16 height 16
click at [25, 397] on icon at bounding box center [28, 395] width 15 height 11
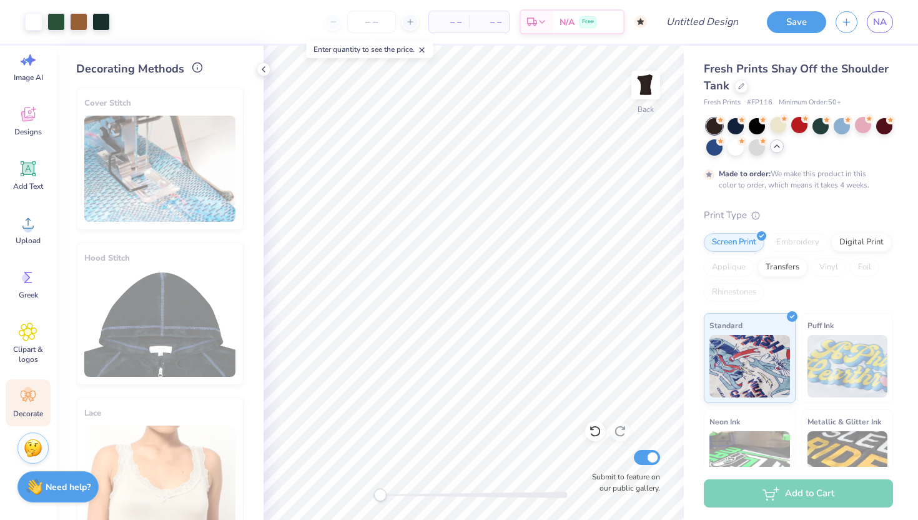
click at [194, 74] on div "Decorating Methods" at bounding box center [159, 69] width 167 height 17
click at [196, 66] on icon at bounding box center [197, 67] width 11 height 11
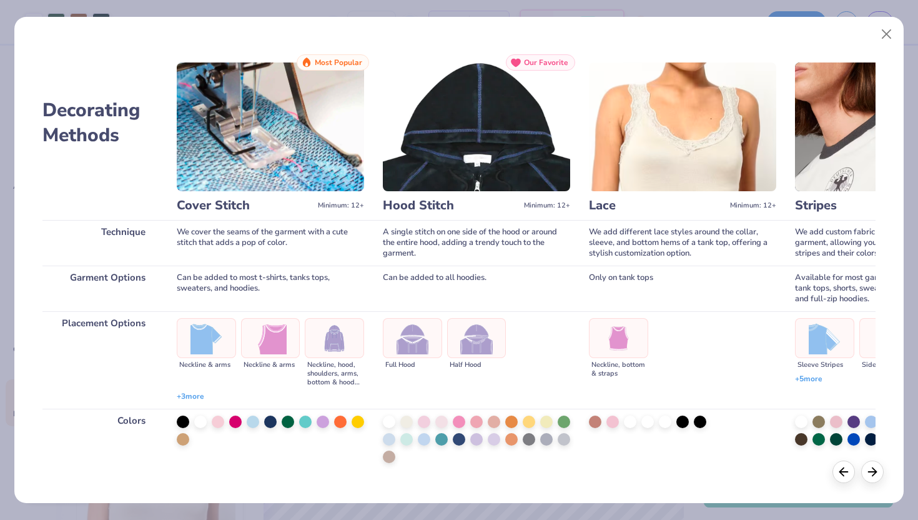
click at [287, 422] on div at bounding box center [288, 421] width 12 height 12
click at [888, 31] on button "Close" at bounding box center [887, 34] width 24 height 24
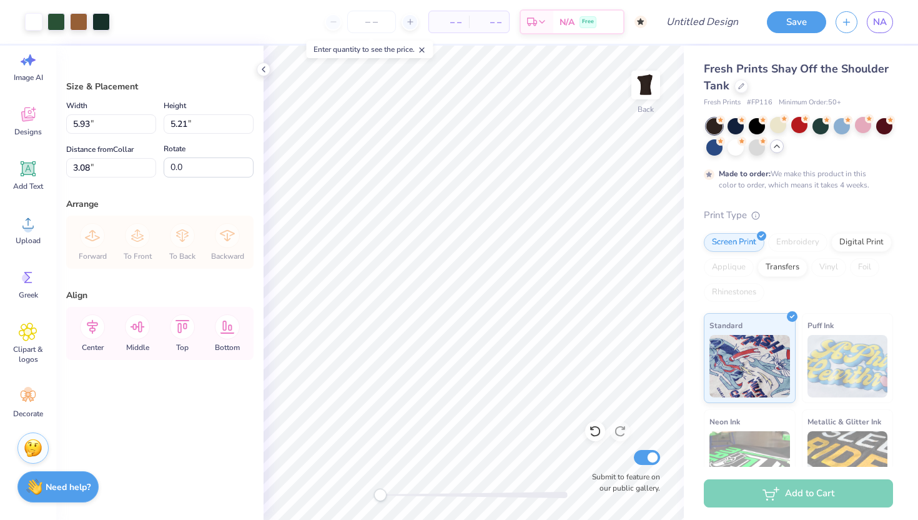
type input "3.00"
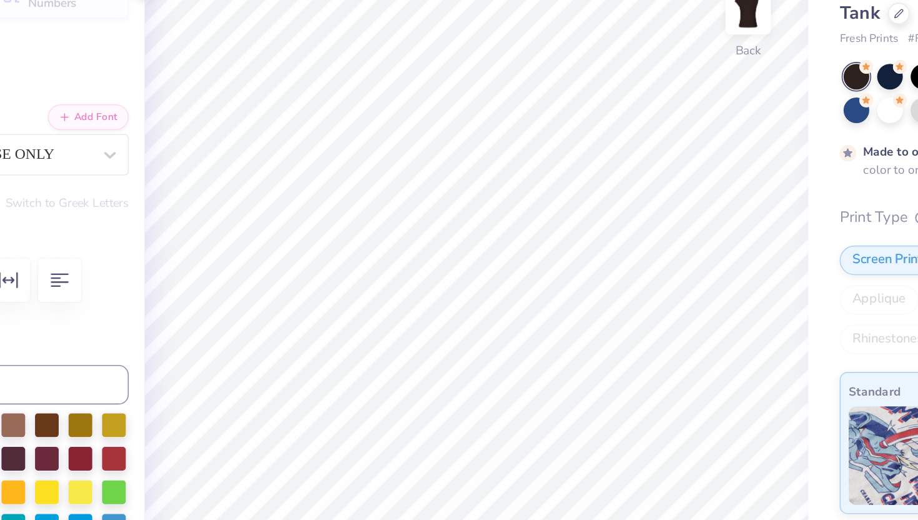
type input "0.39"
type input "0.27"
type input "4.29"
type input "0.0"
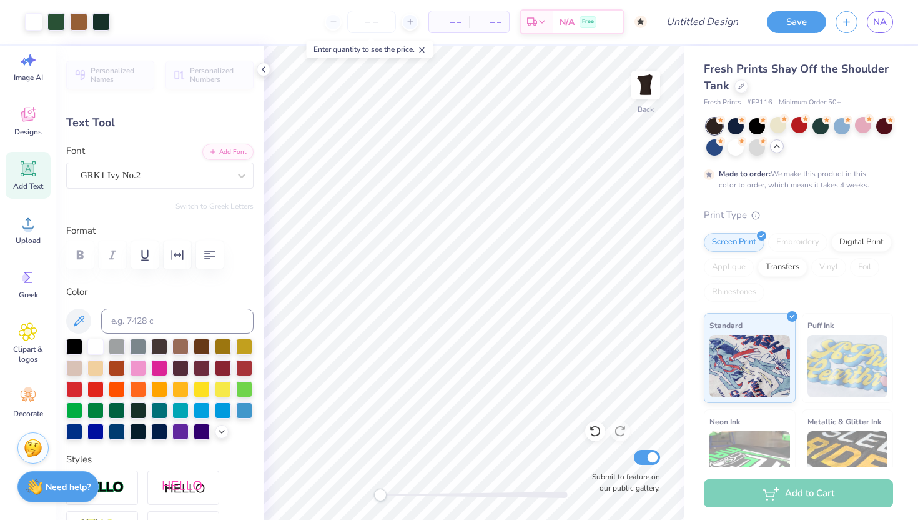
type input "0.87"
type input "0.29"
type input "5.62"
type textarea "1888"
click at [775, 124] on div at bounding box center [778, 125] width 16 height 16
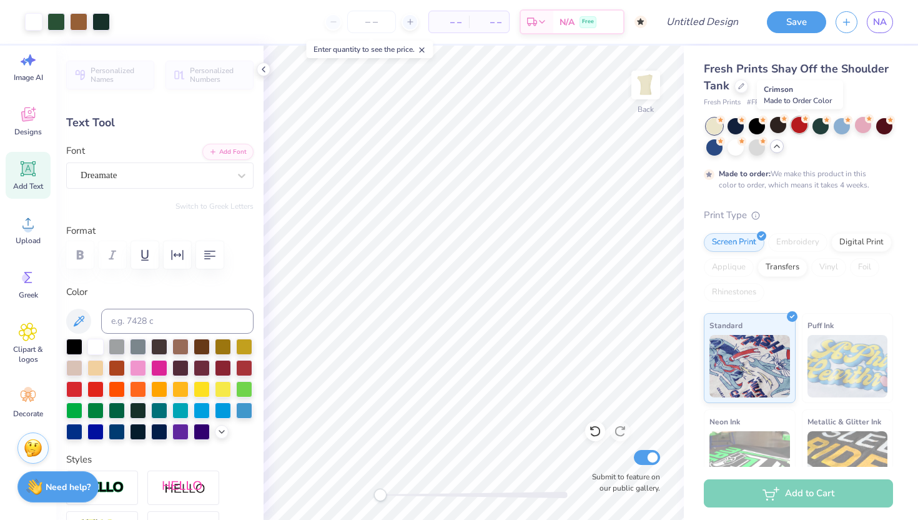
click at [800, 120] on div at bounding box center [799, 125] width 16 height 16
click at [818, 119] on div at bounding box center [821, 125] width 16 height 16
click at [776, 122] on div at bounding box center [778, 125] width 16 height 16
click at [823, 122] on div at bounding box center [821, 125] width 16 height 16
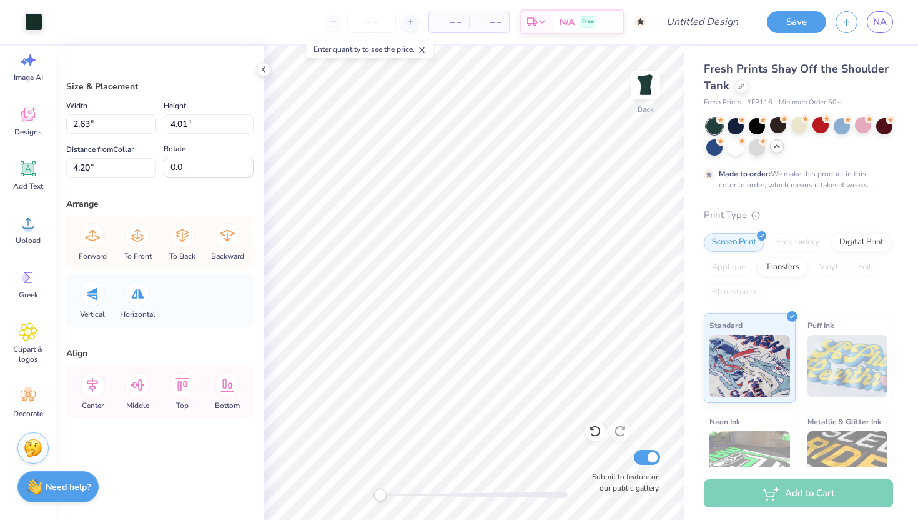
type input "1.36"
type input "0.51"
type input "4.24"
type input "2.63"
type input "4.01"
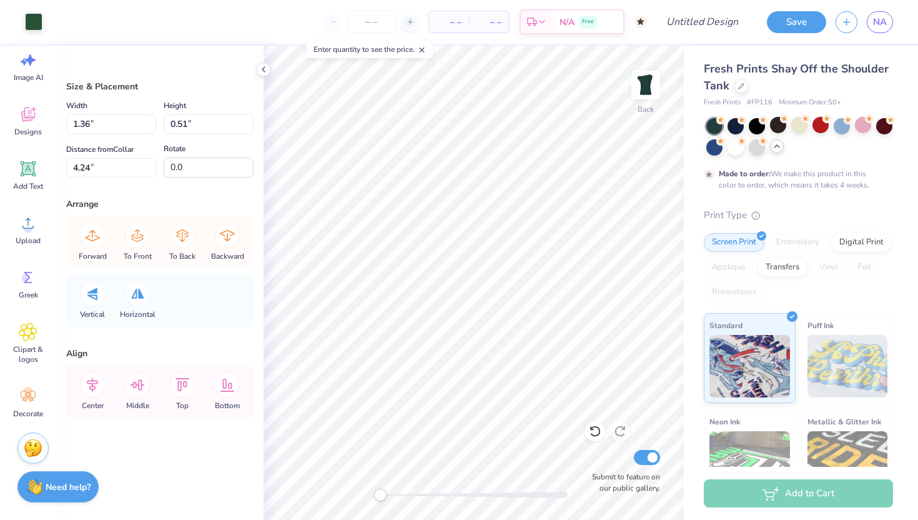
type input "4.20"
type input "1.36"
type input "0.51"
type input "4.24"
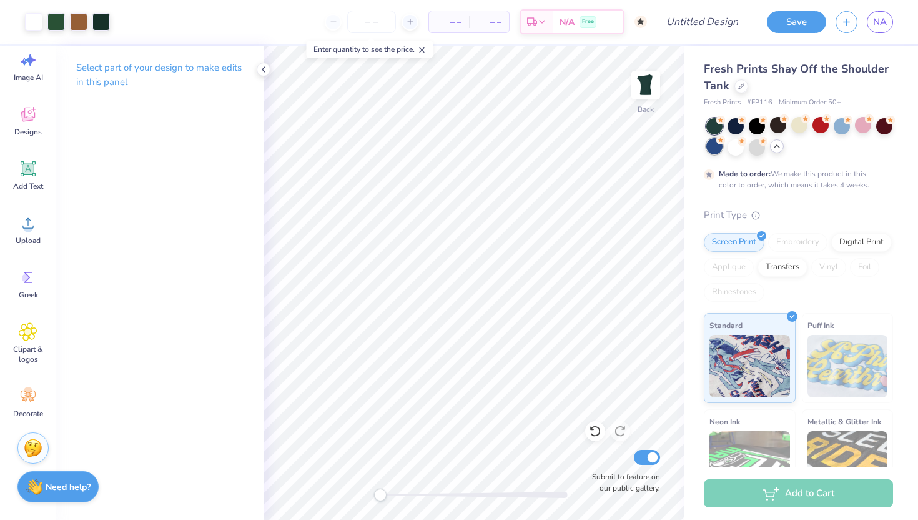
click at [716, 154] on div at bounding box center [714, 146] width 16 height 16
click at [755, 122] on div at bounding box center [757, 125] width 16 height 16
click at [733, 121] on div at bounding box center [736, 125] width 16 height 16
click at [740, 146] on div at bounding box center [736, 146] width 16 height 16
click at [842, 119] on div at bounding box center [842, 125] width 16 height 16
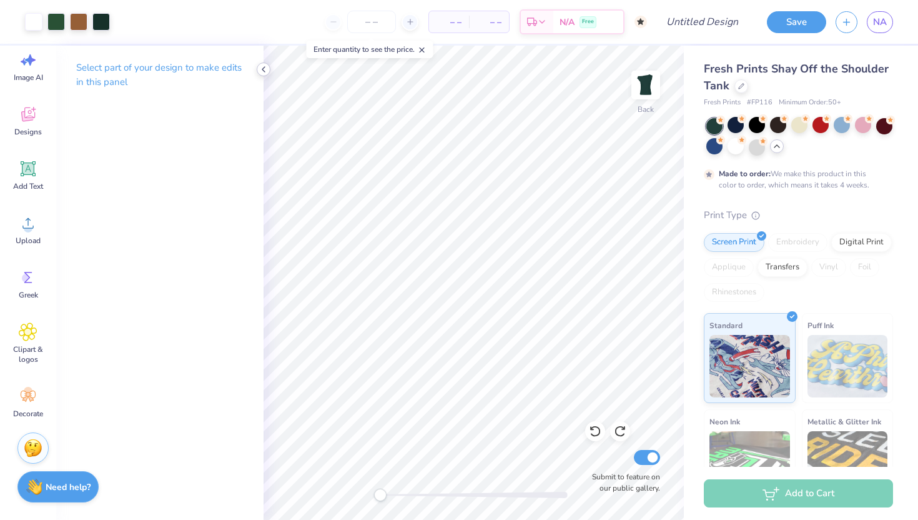
click at [262, 67] on icon at bounding box center [264, 69] width 10 height 10
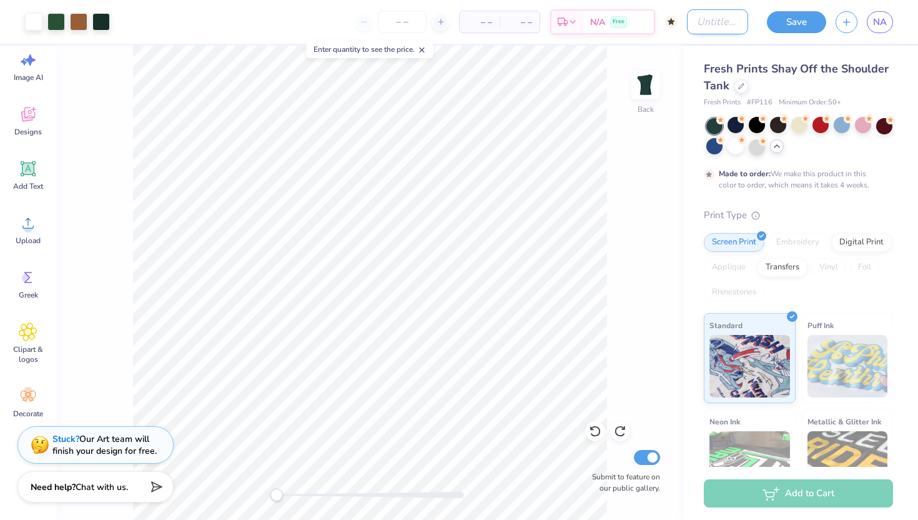
click at [705, 25] on input "Design Title" at bounding box center [717, 21] width 61 height 25
type input "Green Bear"
click at [785, 22] on button "Save" at bounding box center [796, 20] width 59 height 22
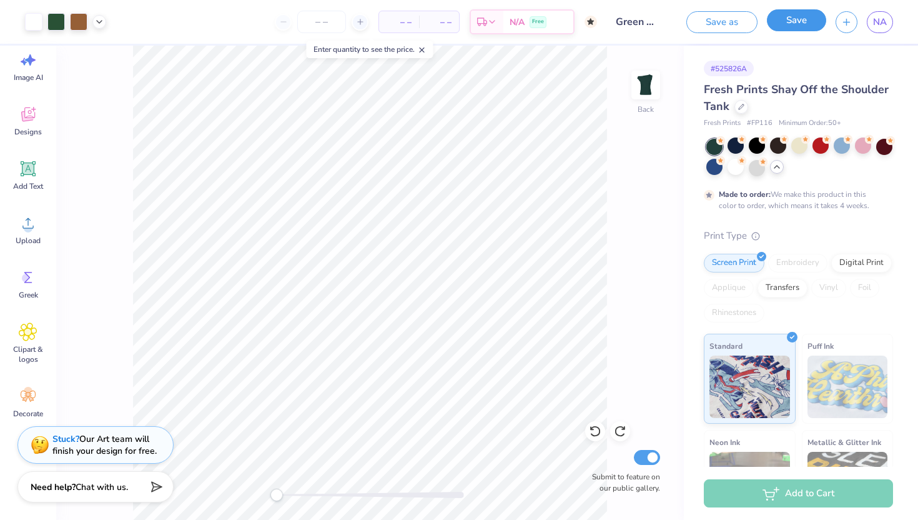
click at [790, 22] on button "Save" at bounding box center [796, 20] width 59 height 22
click at [739, 106] on icon at bounding box center [741, 105] width 6 height 6
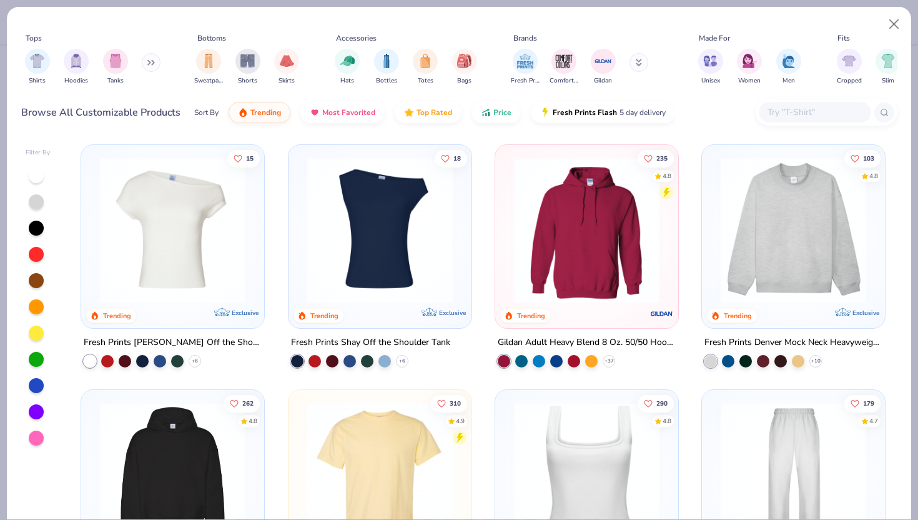
click at [181, 281] on img at bounding box center [173, 230] width 158 height 146
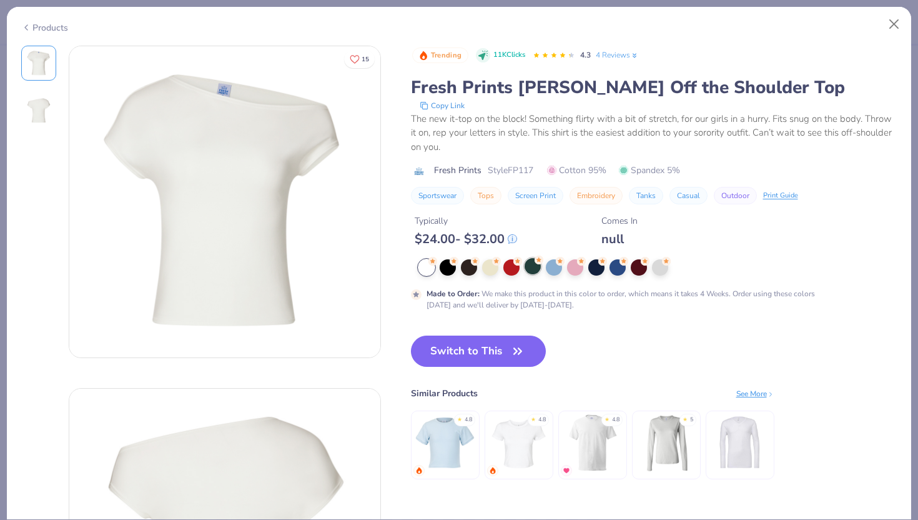
click at [528, 270] on div at bounding box center [533, 266] width 16 height 16
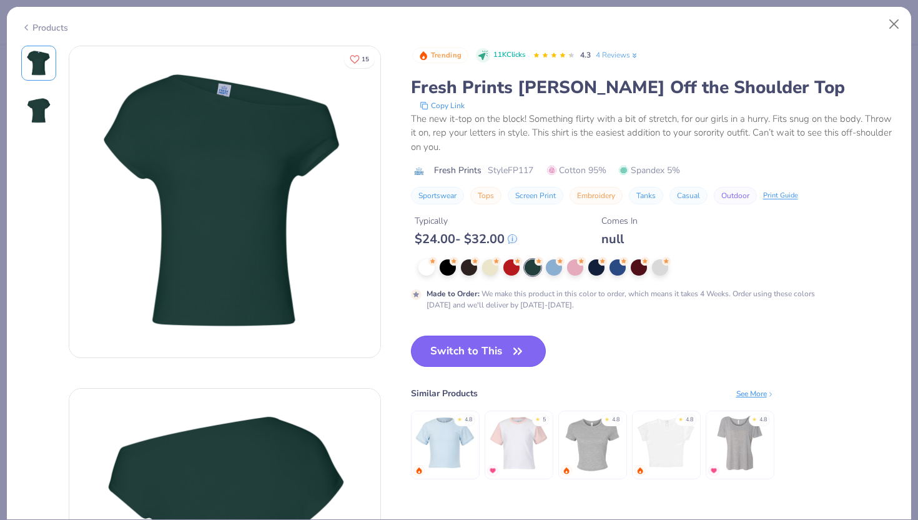
click at [483, 348] on button "Switch to This" at bounding box center [479, 350] width 136 height 31
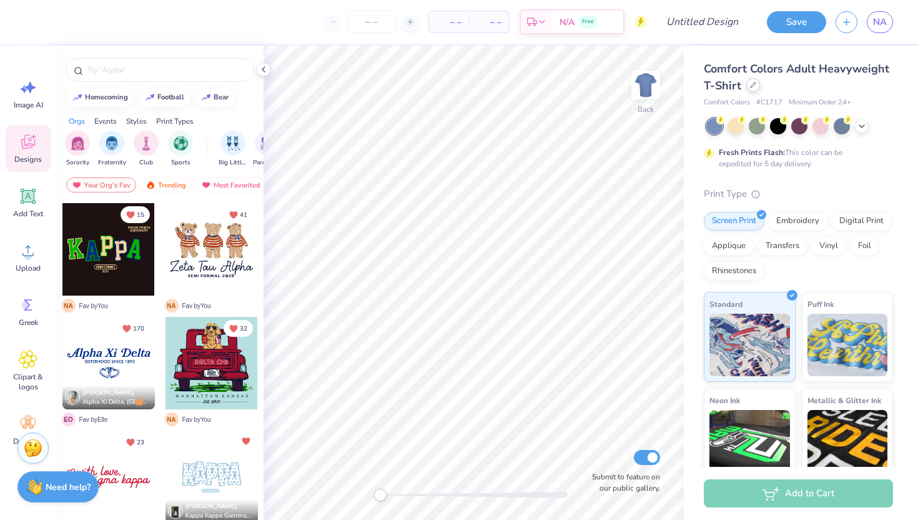
click at [747, 87] on div at bounding box center [753, 85] width 14 height 14
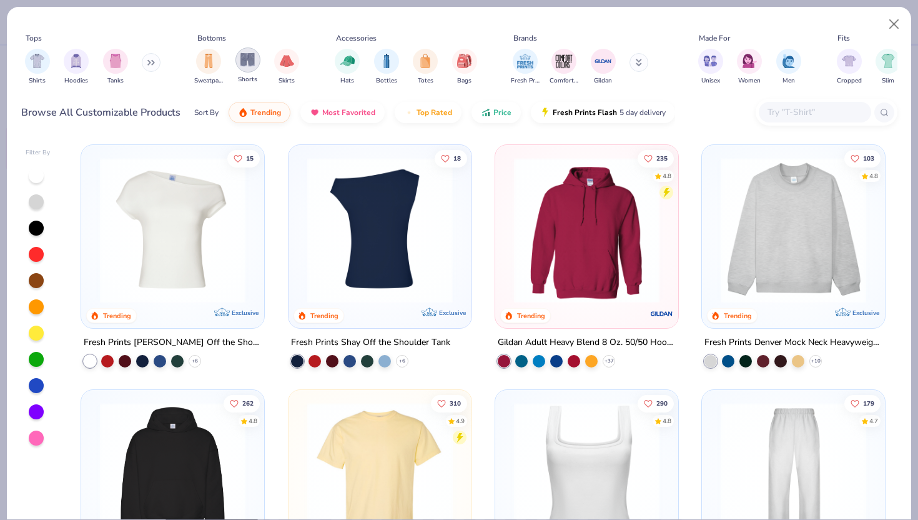
click at [249, 71] on div "filter for Shorts" at bounding box center [247, 59] width 25 height 25
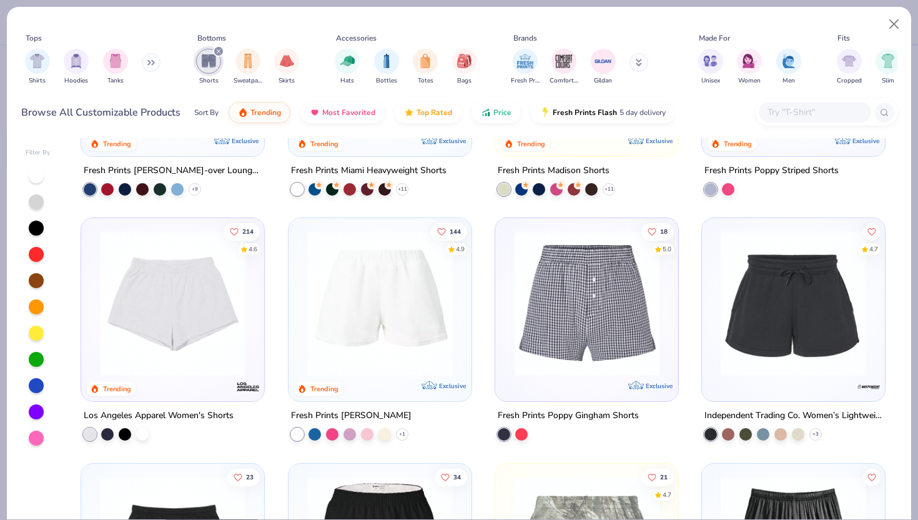
scroll to position [175, 0]
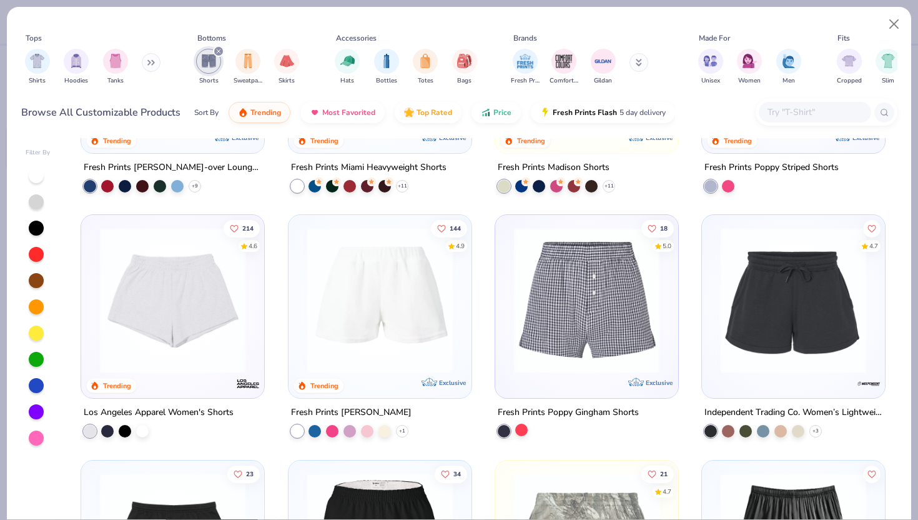
click at [522, 435] on div at bounding box center [521, 429] width 12 height 12
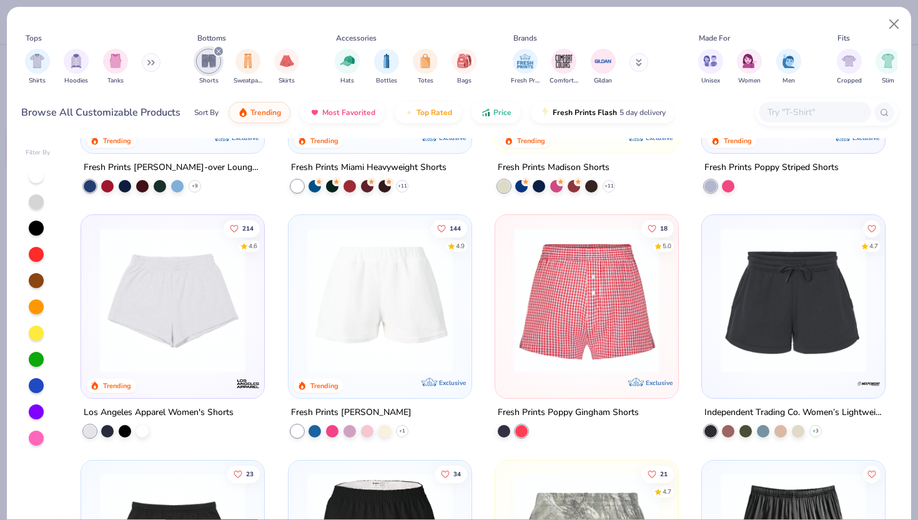
click at [564, 310] on img at bounding box center [587, 300] width 158 height 146
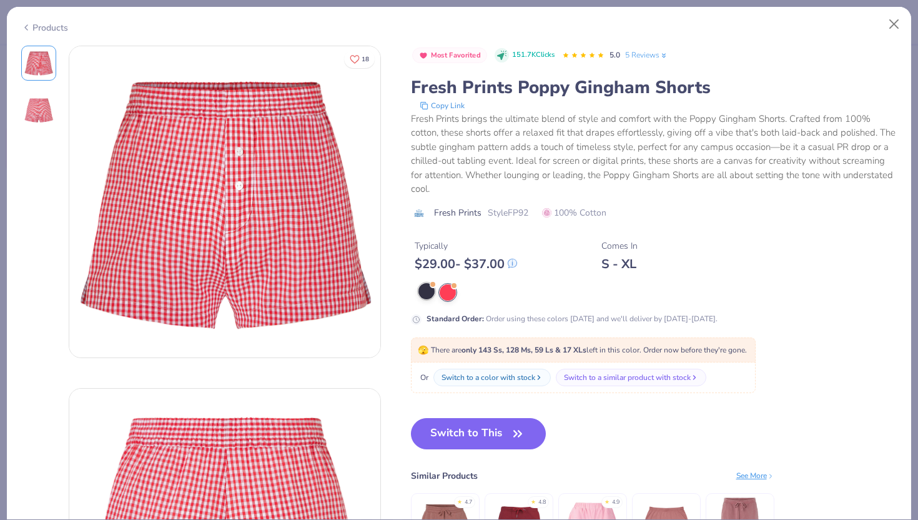
click at [427, 285] on div at bounding box center [426, 291] width 16 height 16
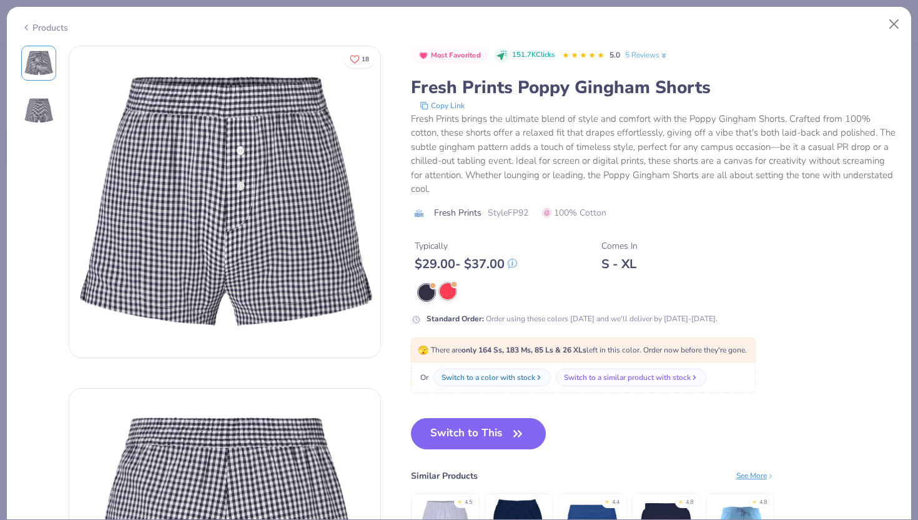
click at [440, 289] on div at bounding box center [448, 291] width 16 height 16
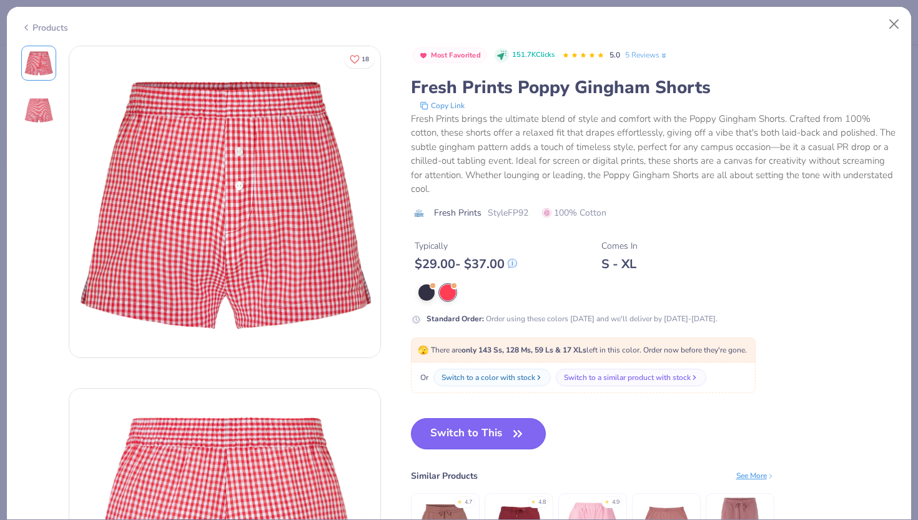
click at [435, 436] on button "Switch to This" at bounding box center [479, 433] width 136 height 31
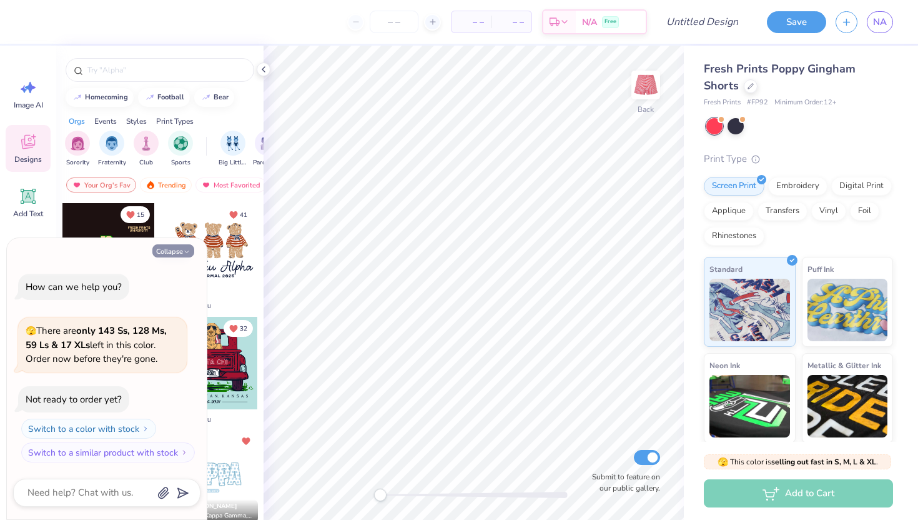
click at [164, 245] on button "Collapse" at bounding box center [173, 250] width 42 height 13
type textarea "x"
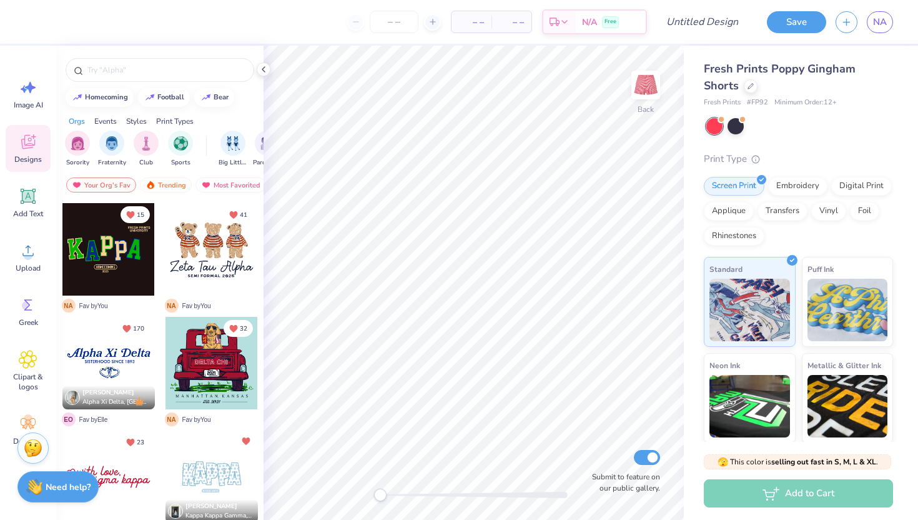
click at [208, 235] on div at bounding box center [212, 249] width 92 height 92
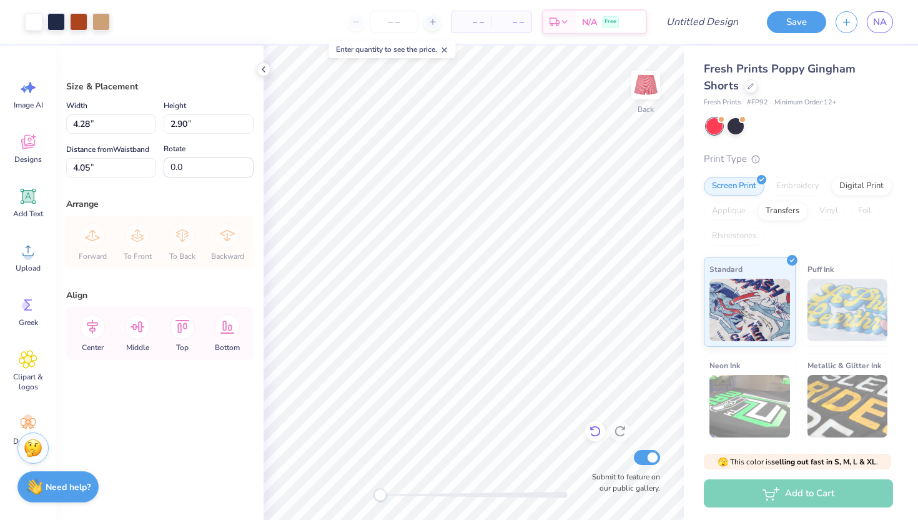
click at [591, 423] on div at bounding box center [595, 431] width 20 height 20
click at [591, 427] on icon at bounding box center [592, 428] width 2 height 2
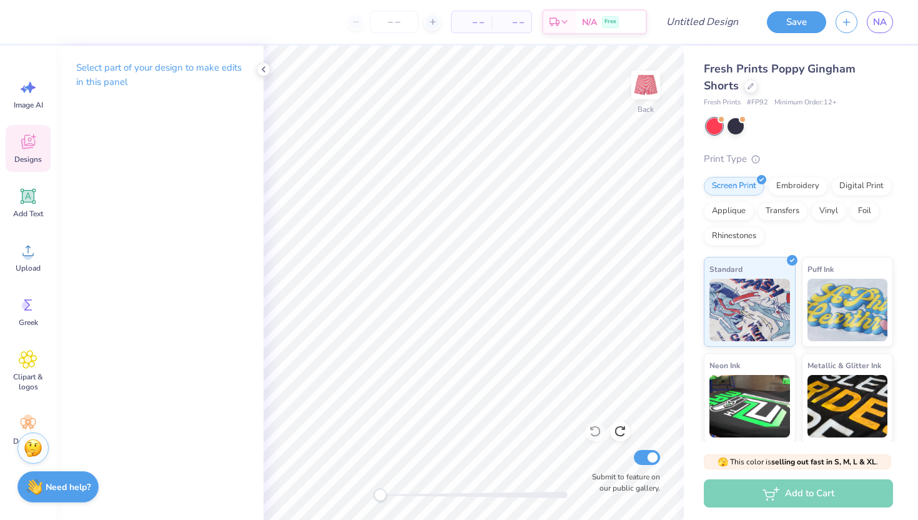
click at [35, 149] on icon at bounding box center [28, 141] width 19 height 19
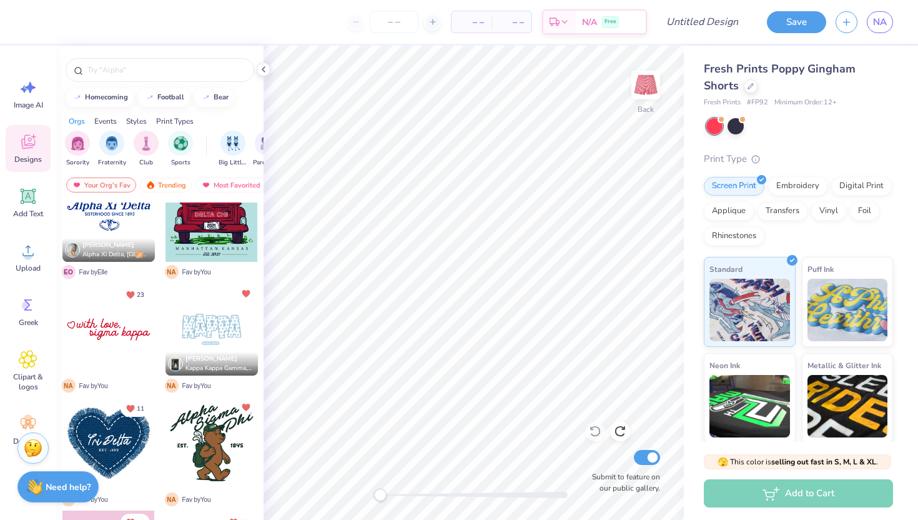
scroll to position [155, 0]
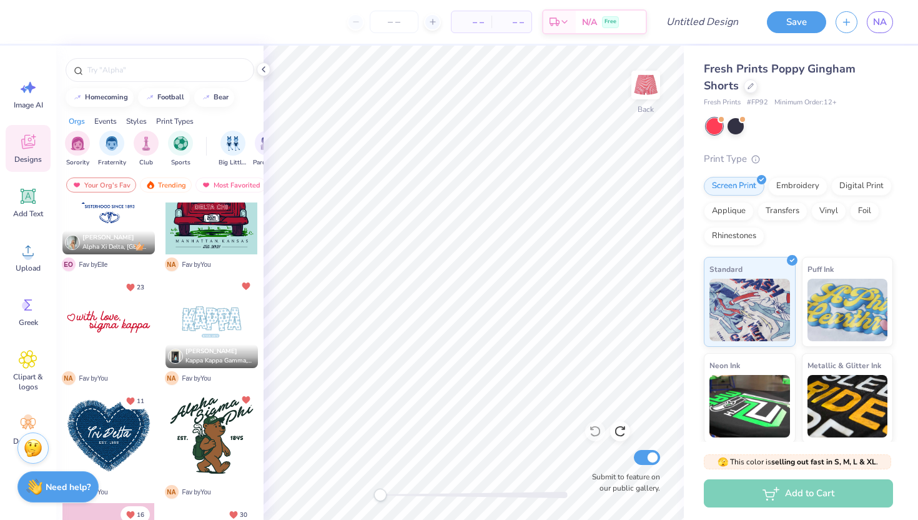
click at [214, 330] on div at bounding box center [212, 321] width 92 height 92
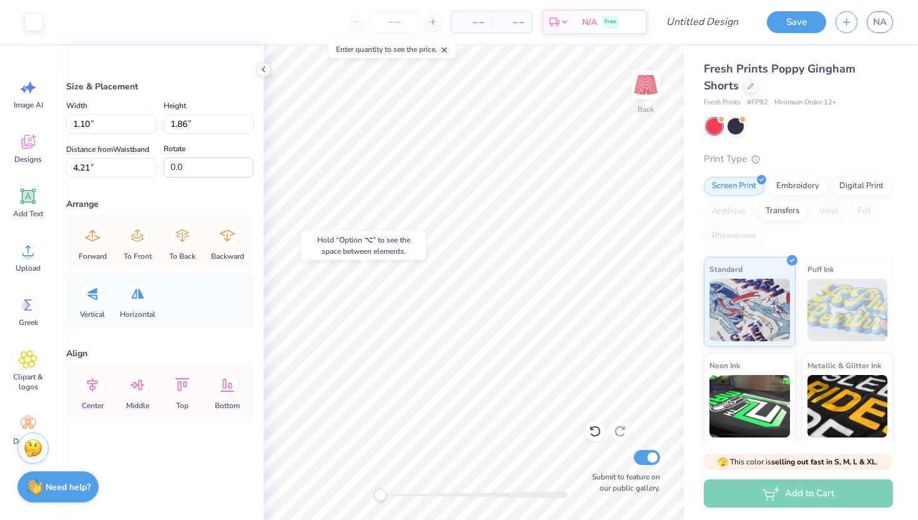
type input "1.18"
type input "1.95"
type input "4.17"
type input "1.01"
type input "1.84"
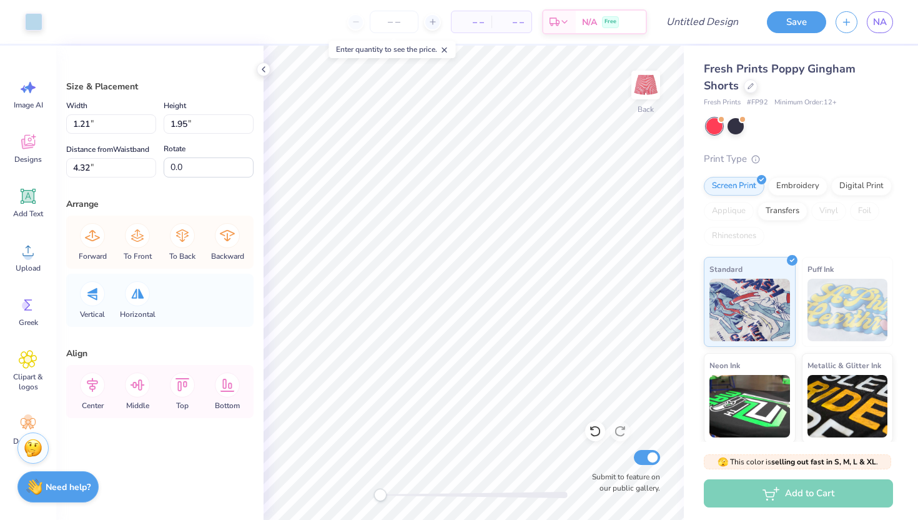
type input "4.33"
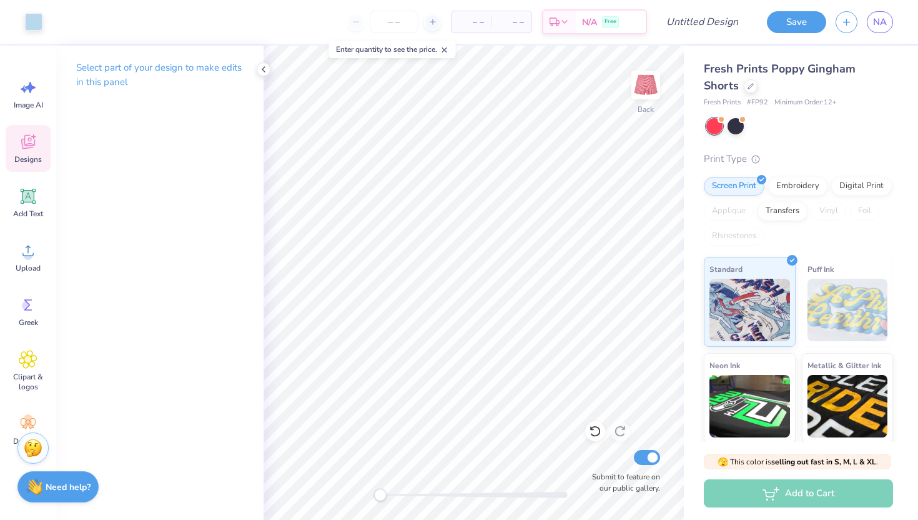
click at [22, 156] on span "Designs" at bounding box center [27, 159] width 27 height 10
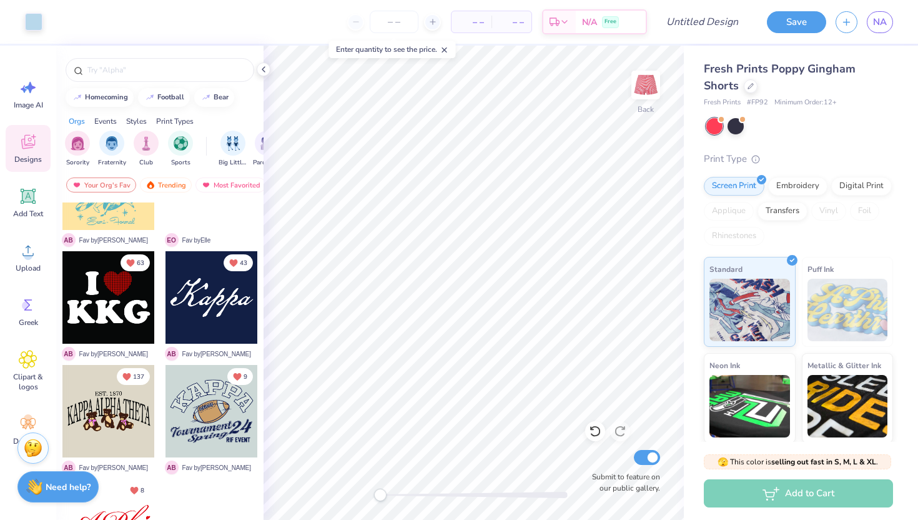
scroll to position [643, 0]
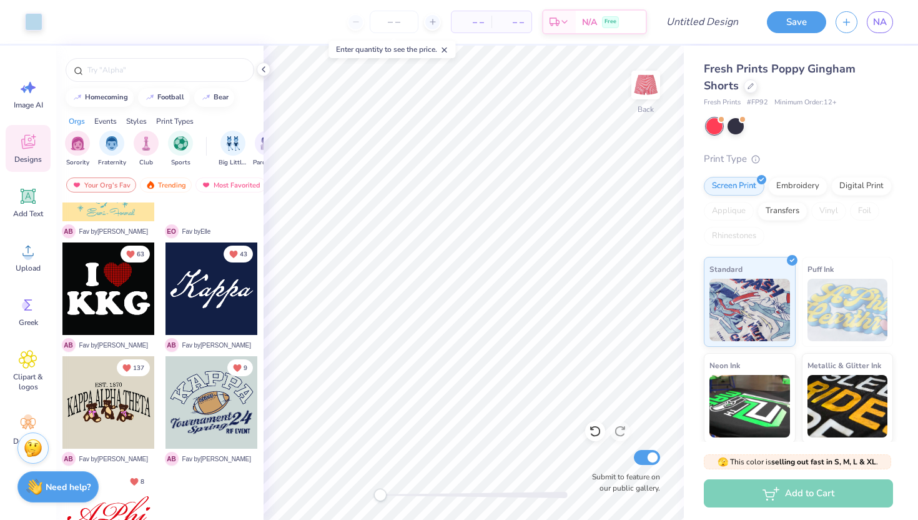
click at [215, 290] on div at bounding box center [212, 288] width 92 height 92
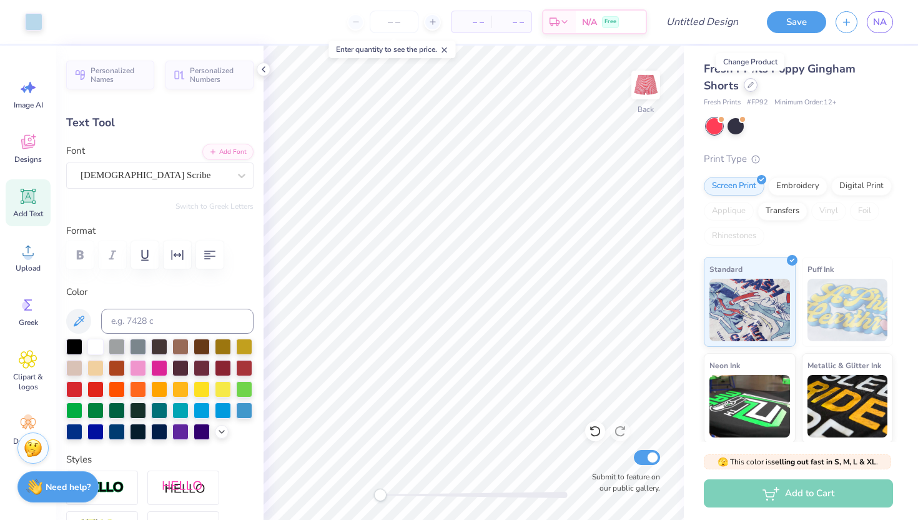
click at [749, 90] on div at bounding box center [751, 85] width 14 height 14
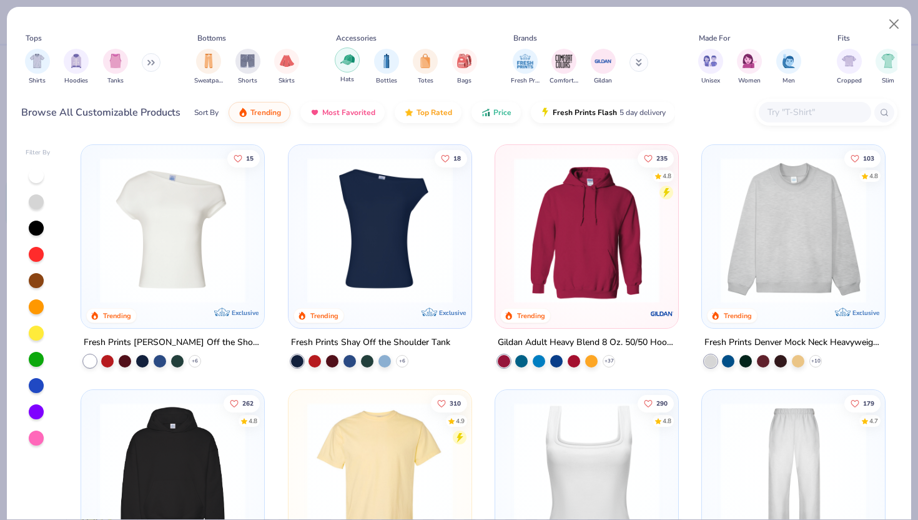
click at [356, 61] on div "filter for Hats" at bounding box center [347, 59] width 25 height 25
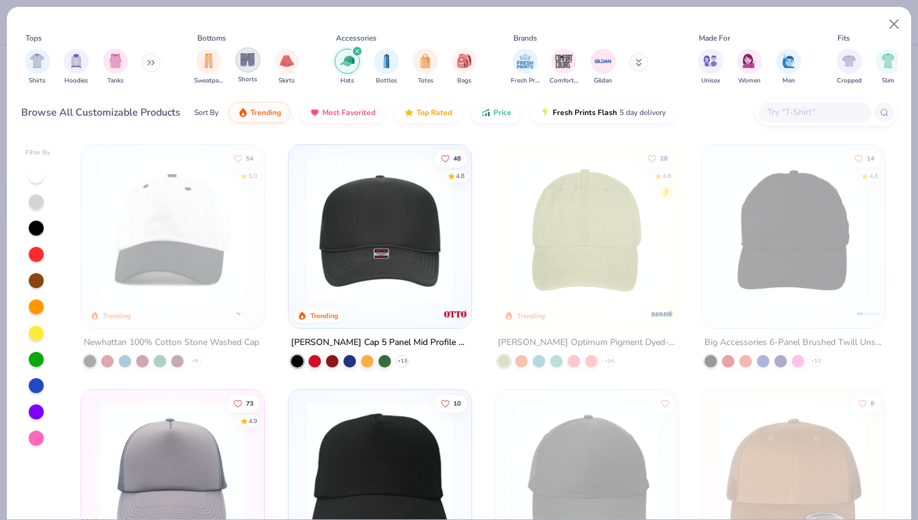
click at [250, 59] on img "filter for Shorts" at bounding box center [247, 59] width 14 height 14
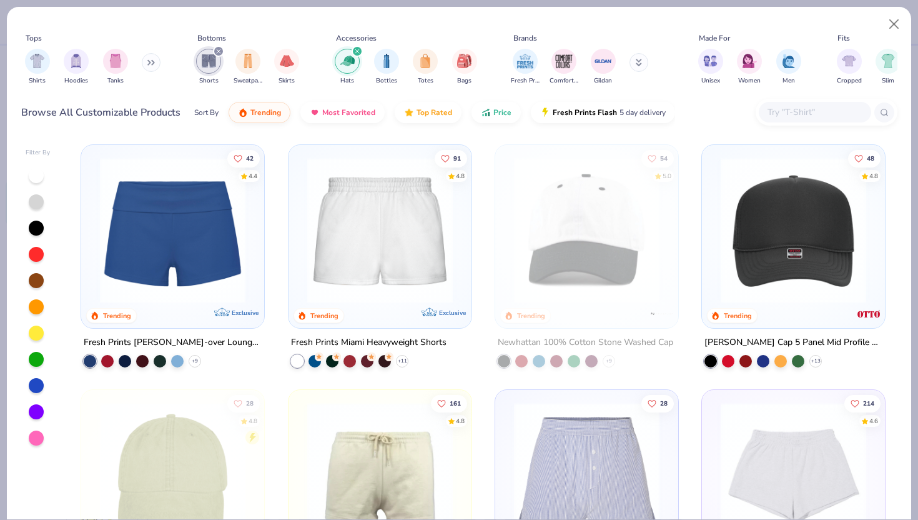
click at [204, 265] on img at bounding box center [173, 230] width 158 height 146
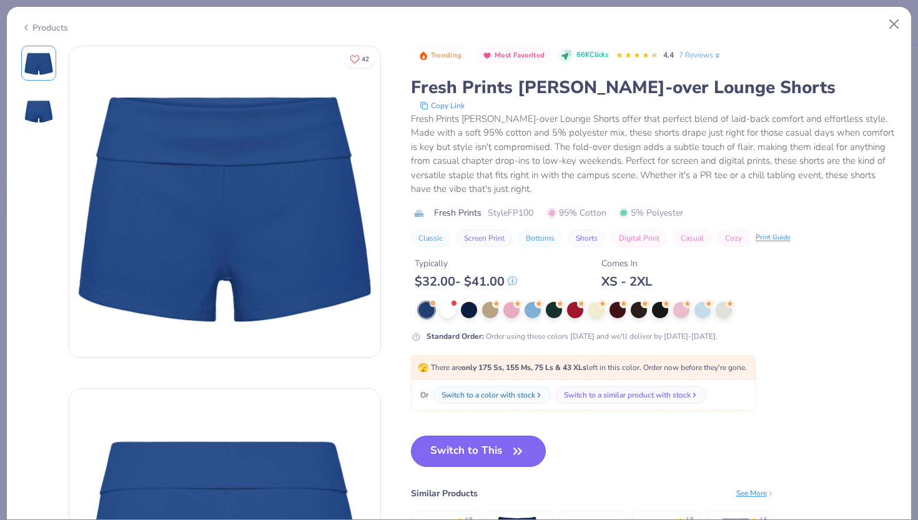
click at [457, 457] on button "Switch to This" at bounding box center [479, 450] width 136 height 31
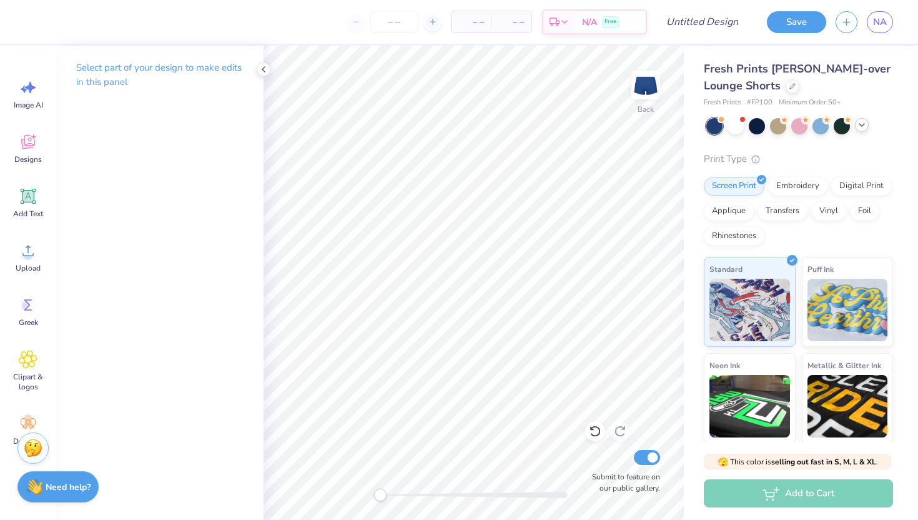
click at [859, 125] on icon at bounding box center [862, 125] width 10 height 10
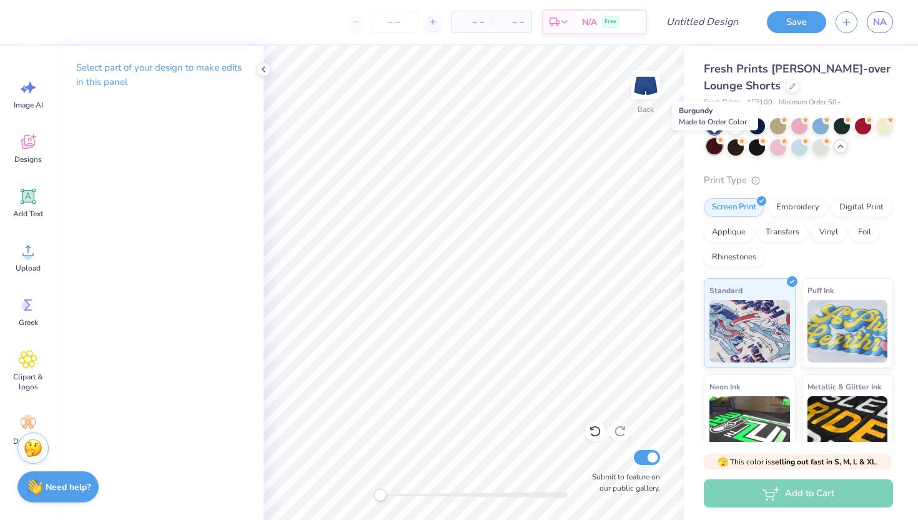
click at [720, 144] on circle at bounding box center [720, 140] width 9 height 9
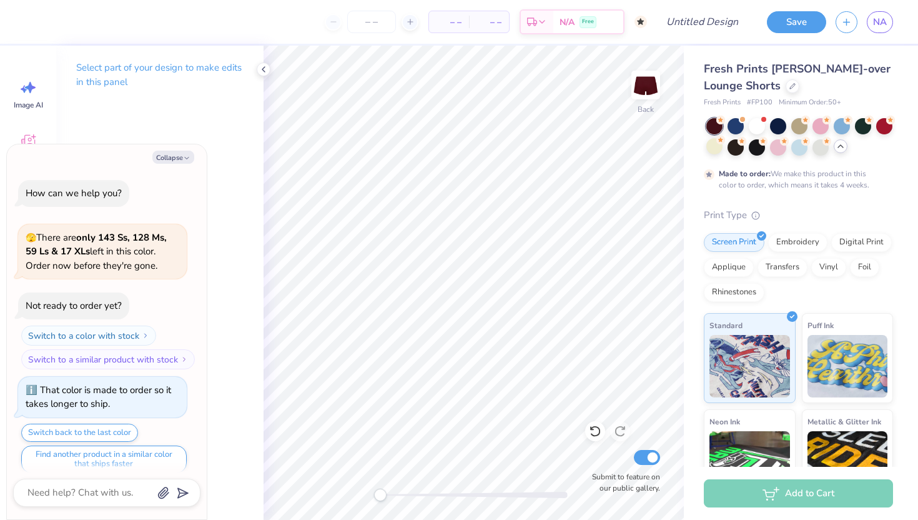
scroll to position [10, 0]
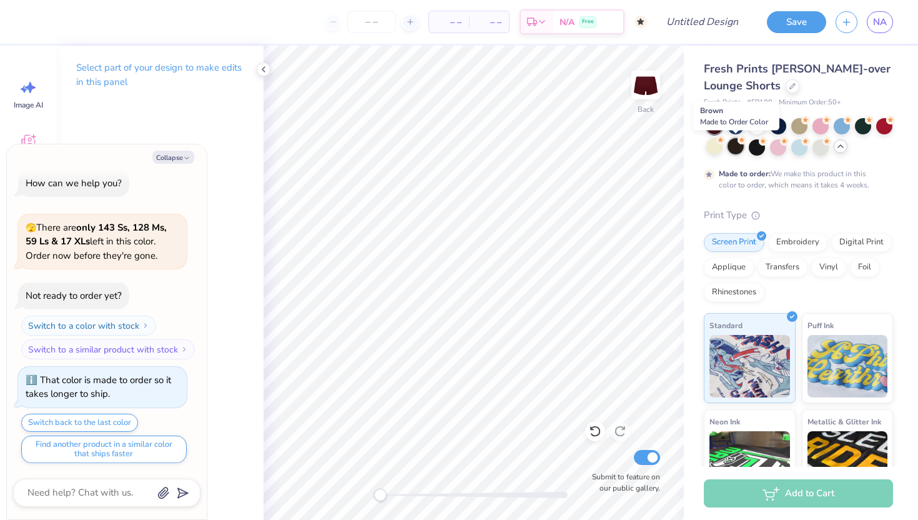
click at [734, 147] on div at bounding box center [736, 146] width 16 height 16
click at [259, 64] on div at bounding box center [264, 69] width 14 height 14
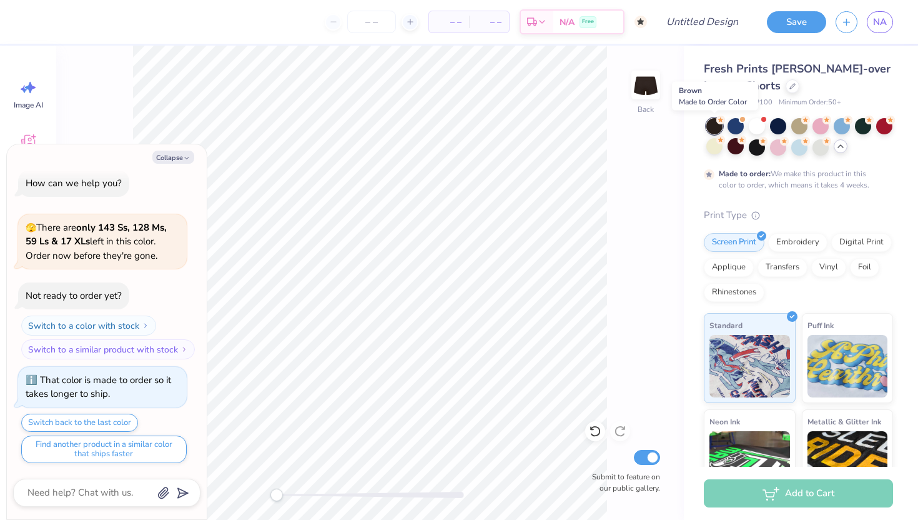
click at [716, 124] on div at bounding box center [714, 126] width 16 height 16
click at [167, 153] on button "Collapse" at bounding box center [173, 157] width 42 height 13
type textarea "x"
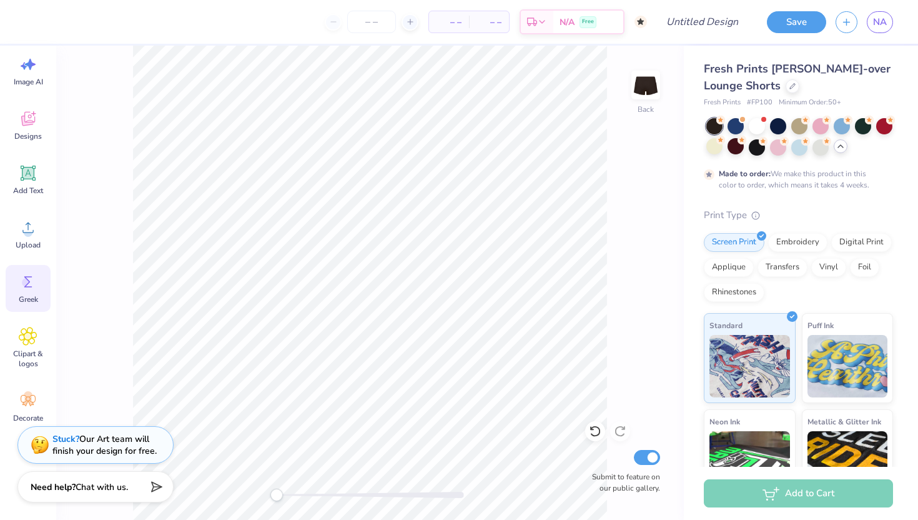
scroll to position [27, 0]
click at [22, 399] on icon at bounding box center [28, 396] width 19 height 19
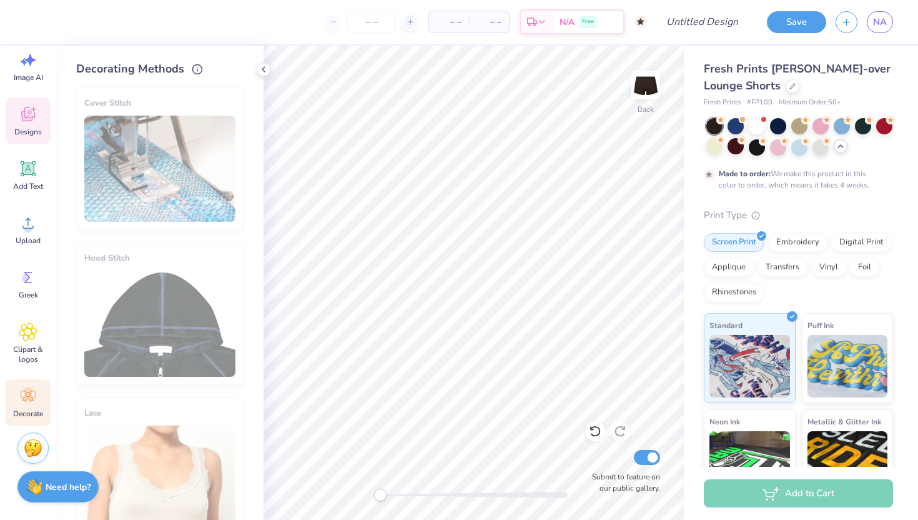
click at [26, 134] on span "Designs" at bounding box center [27, 132] width 27 height 10
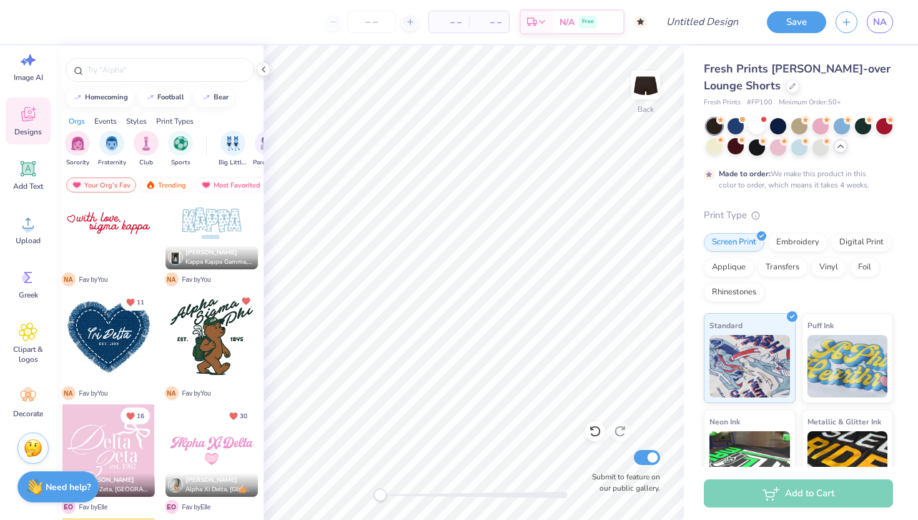
scroll to position [264, 0]
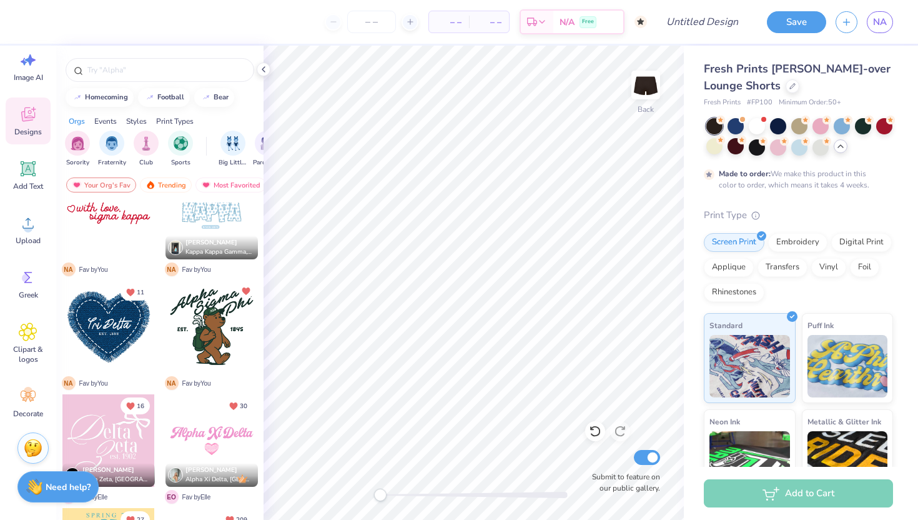
click at [196, 321] on div at bounding box center [212, 326] width 92 height 92
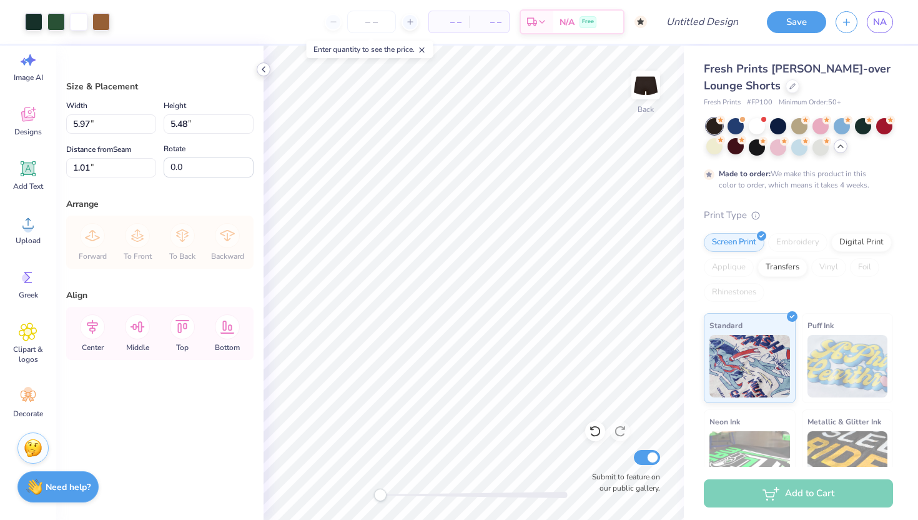
click at [262, 70] on icon at bounding box center [264, 69] width 10 height 10
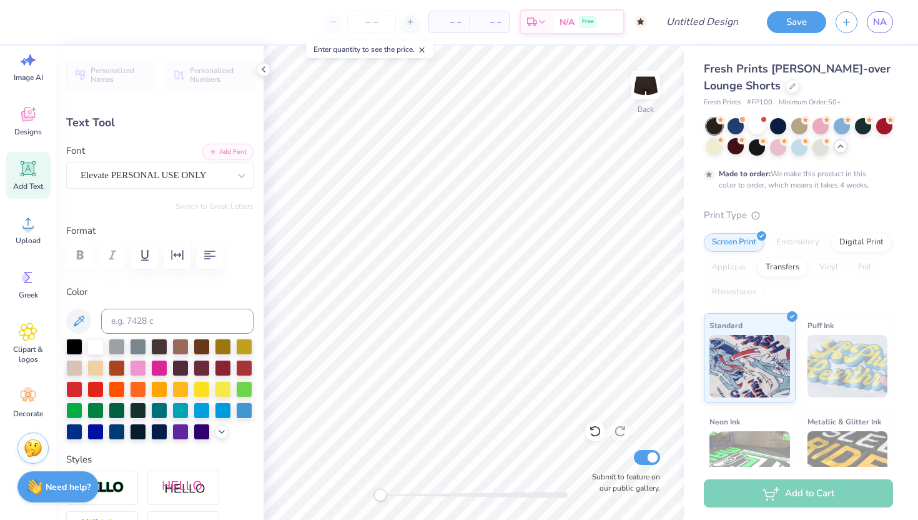
click at [224, 266] on div at bounding box center [159, 254] width 187 height 27
click at [264, 69] on icon at bounding box center [264, 69] width 10 height 10
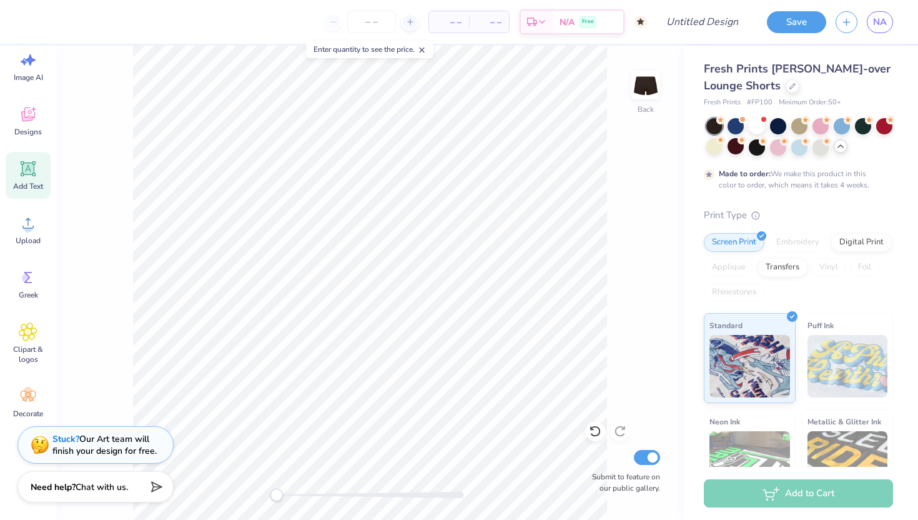
type textarea "Delta"
type input "3.31"
type input "1.73"
type input "0.82"
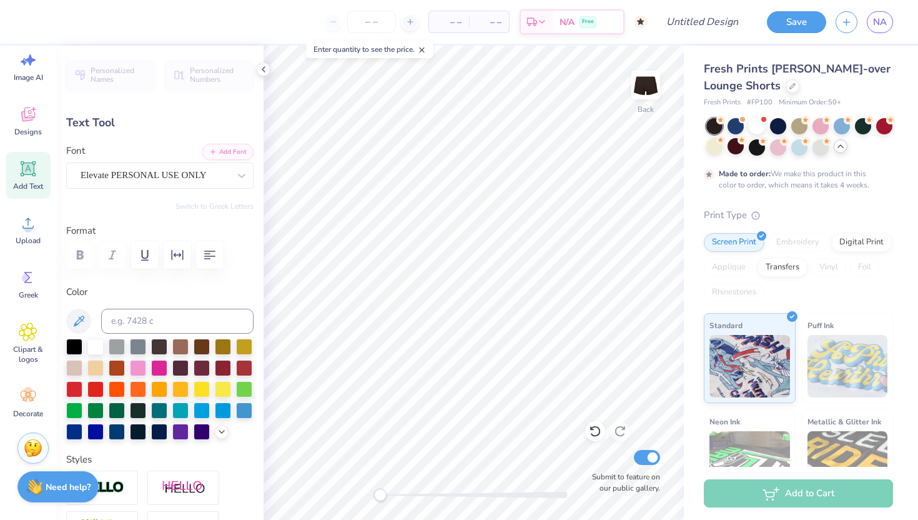
type input "0.0"
type input "2.86"
type input "1.57"
type input "0.73"
type input "-21.3"
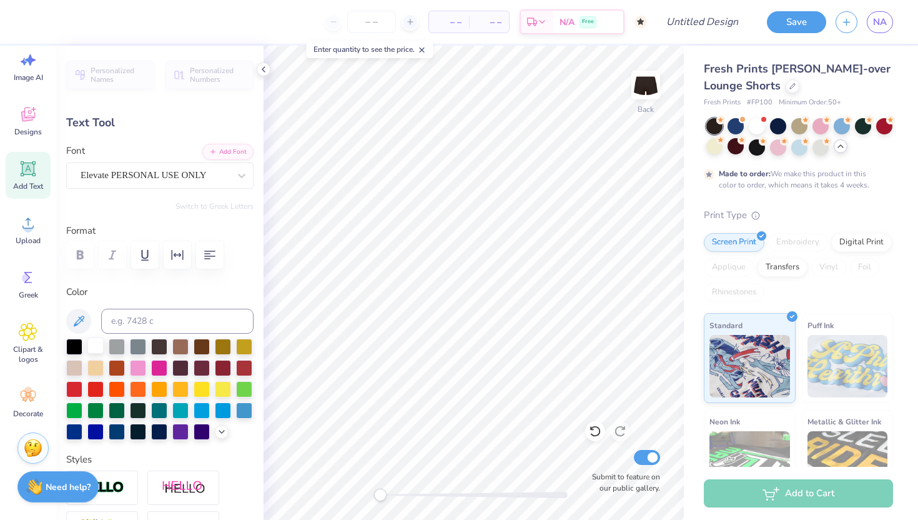
click at [97, 343] on div at bounding box center [95, 345] width 16 height 16
type input "3.31"
type input "1.73"
type input "0.82"
type textarea "S"
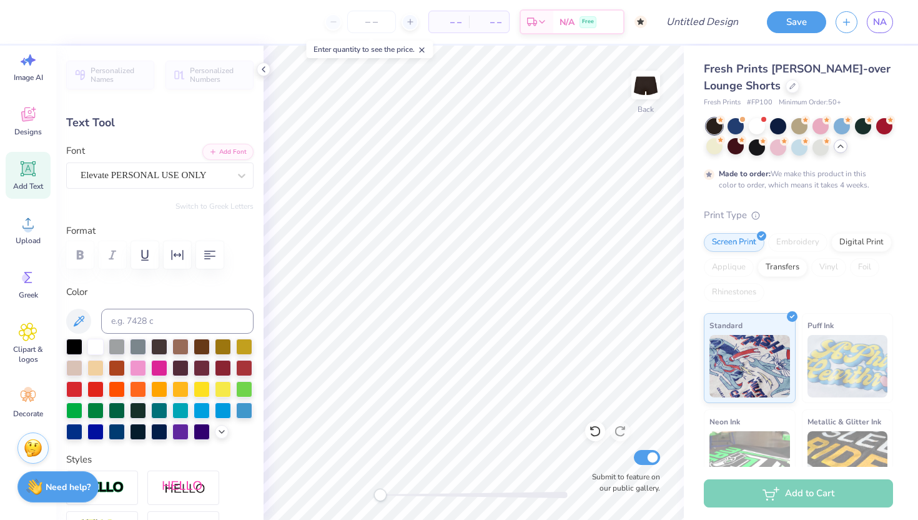
scroll to position [0, 0]
type textarea "Delta"
click at [94, 344] on div at bounding box center [95, 345] width 16 height 16
type input "2.30"
type input "1.53"
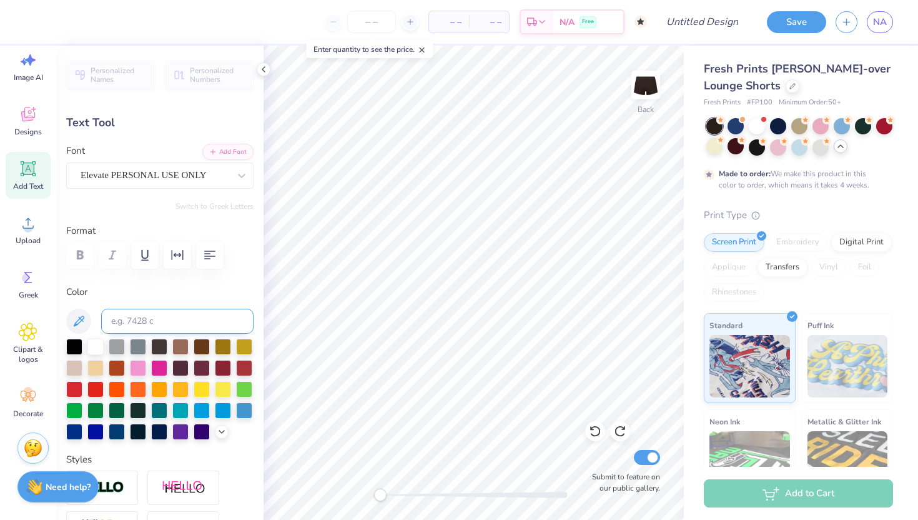
type input "1.11"
type textarea "Delta"
click at [89, 342] on div at bounding box center [95, 345] width 16 height 16
type input "0.0"
type input "2.86"
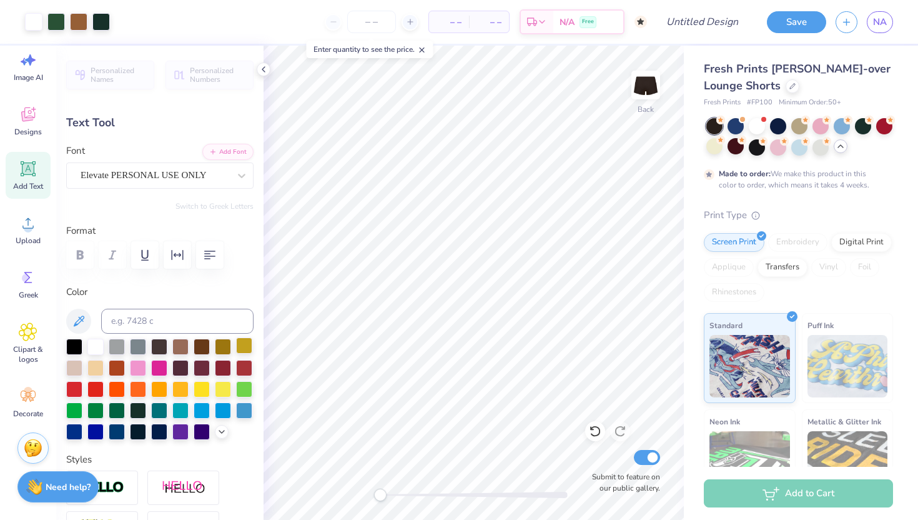
type input "1.57"
type input "1.29"
type input "0.0"
type input "0.40"
type input "0.29"
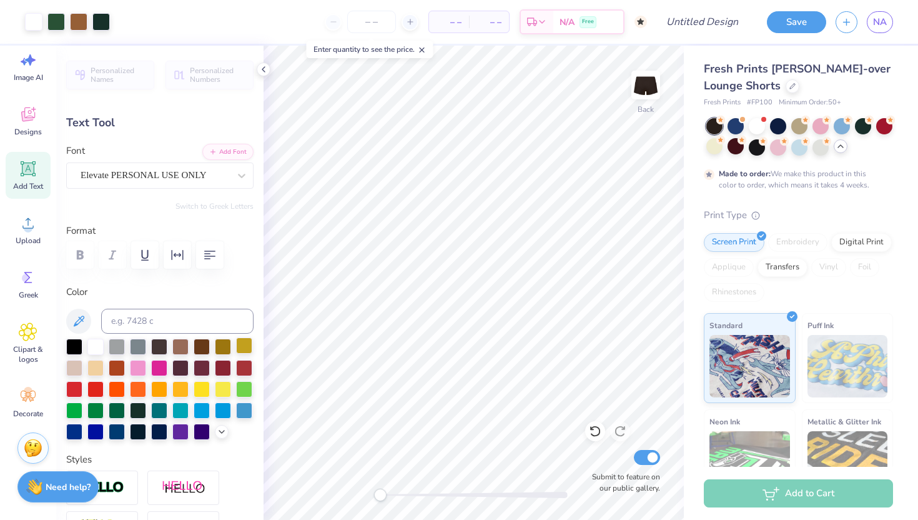
type input "2.07"
type input "0.0"
type input "0.91"
type input "0.31"
type input "3.42"
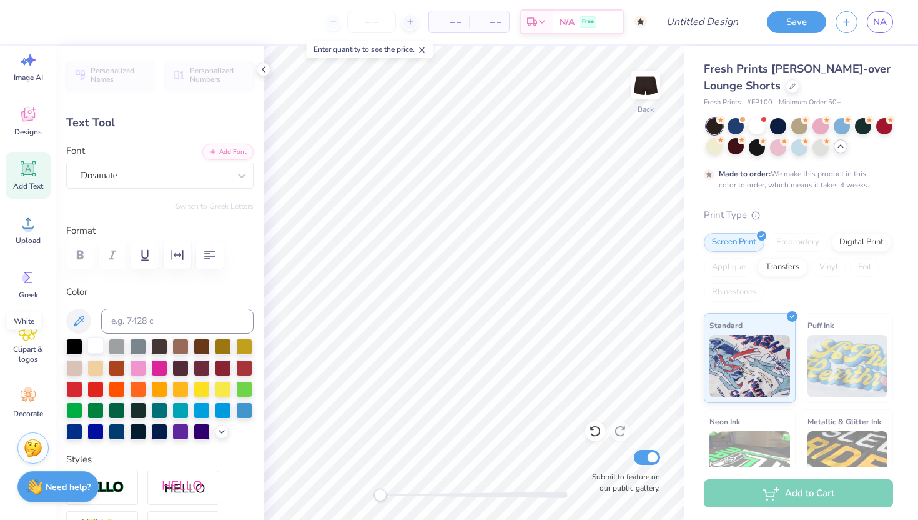
click at [93, 337] on div at bounding box center [95, 345] width 16 height 16
type textarea "1888"
type input "0.76"
type input "0.30"
click at [96, 345] on div at bounding box center [95, 345] width 16 height 16
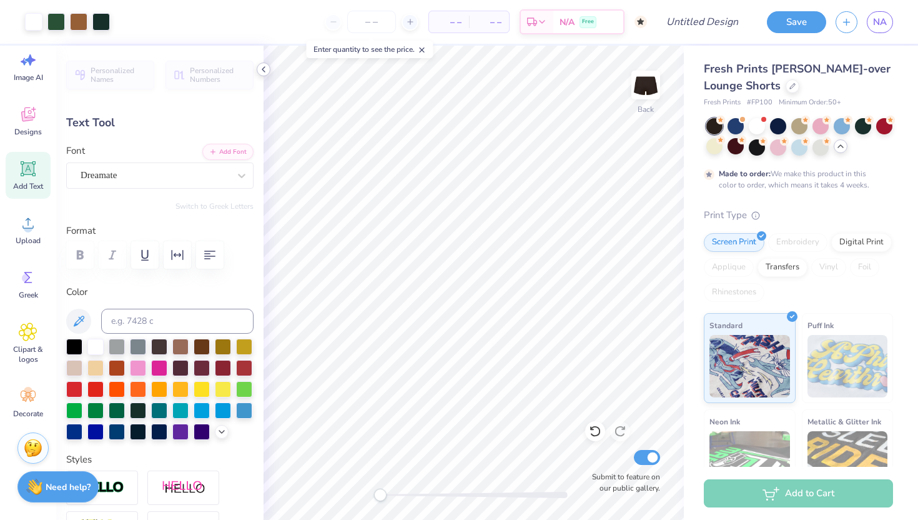
click at [261, 64] on div at bounding box center [264, 69] width 14 height 14
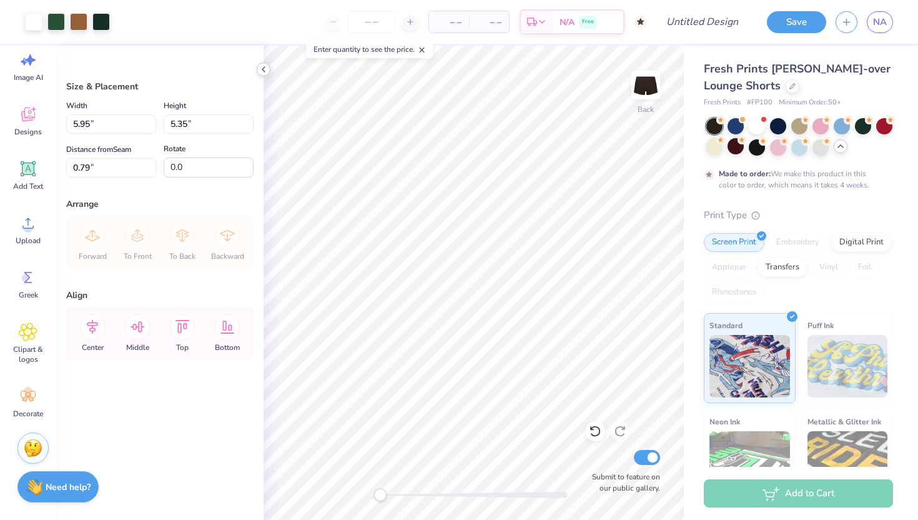
type input "3.39"
type input "3.05"
type input "3.09"
click at [264, 66] on icon at bounding box center [264, 69] width 10 height 10
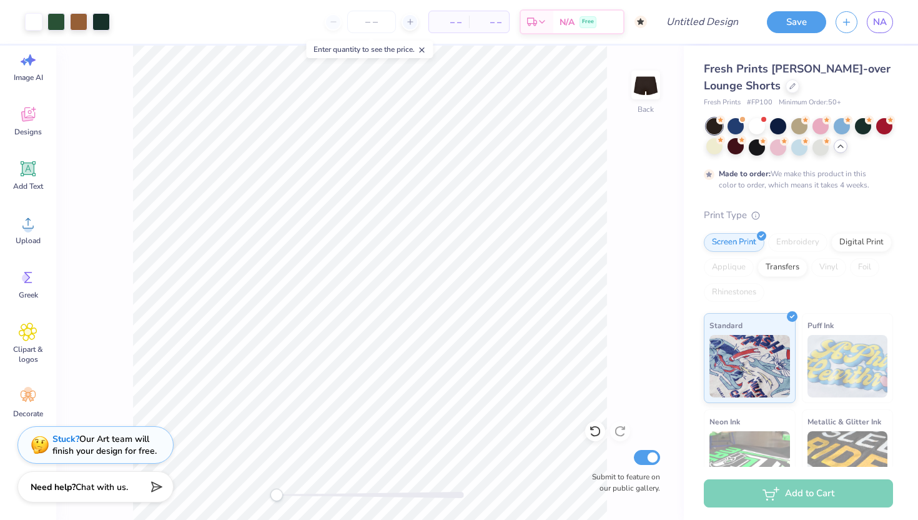
type input "2.88"
type input "2.59"
type input "3.75"
click at [131, 286] on div "Back Submit to feature on our public gallery." at bounding box center [370, 283] width 628 height 474
click at [22, 402] on icon at bounding box center [28, 396] width 19 height 19
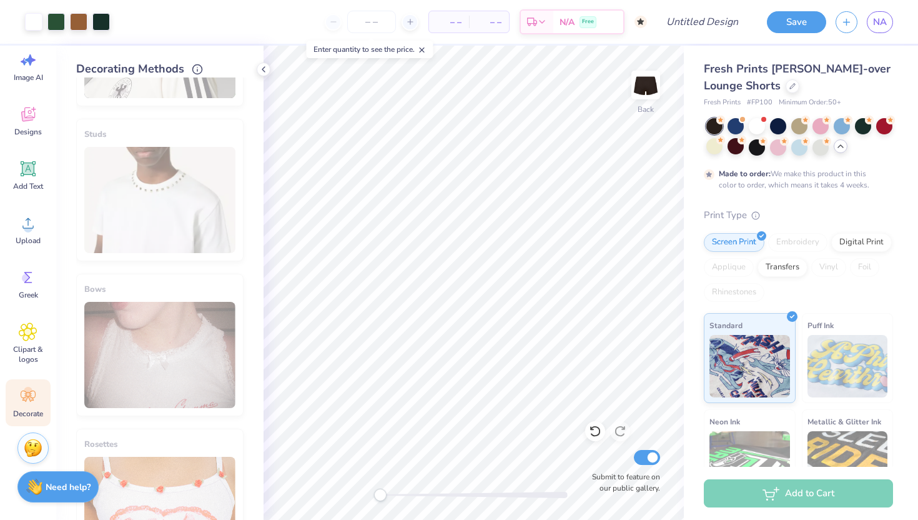
scroll to position [652, 0]
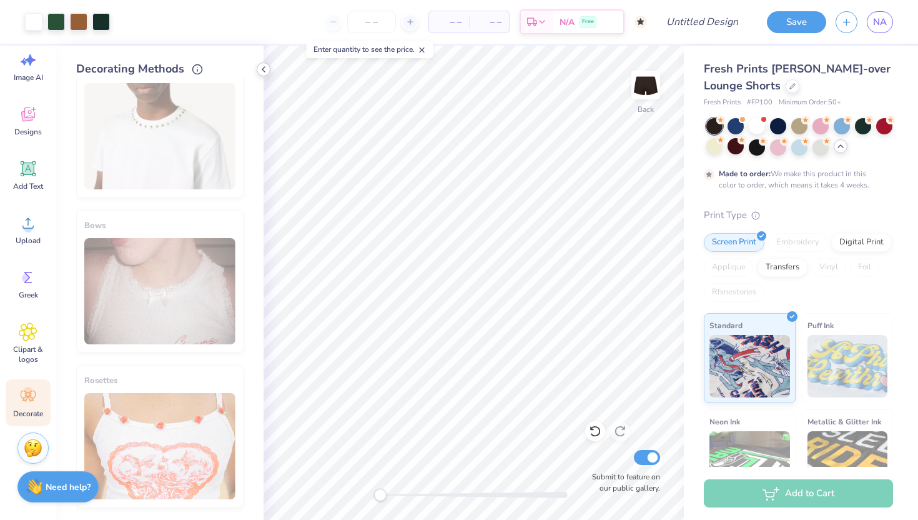
click at [263, 66] on icon at bounding box center [264, 69] width 10 height 10
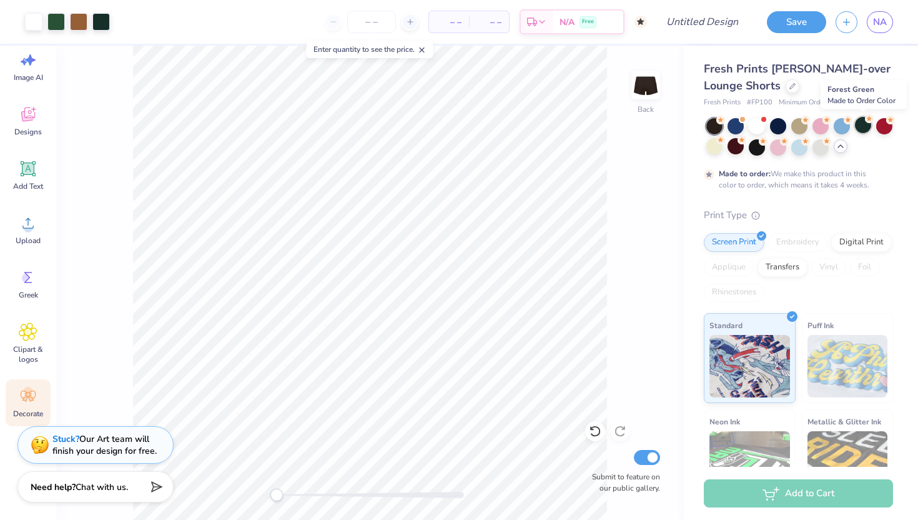
click at [868, 123] on div at bounding box center [863, 125] width 16 height 16
click at [687, 18] on input "Design Title" at bounding box center [717, 21] width 61 height 25
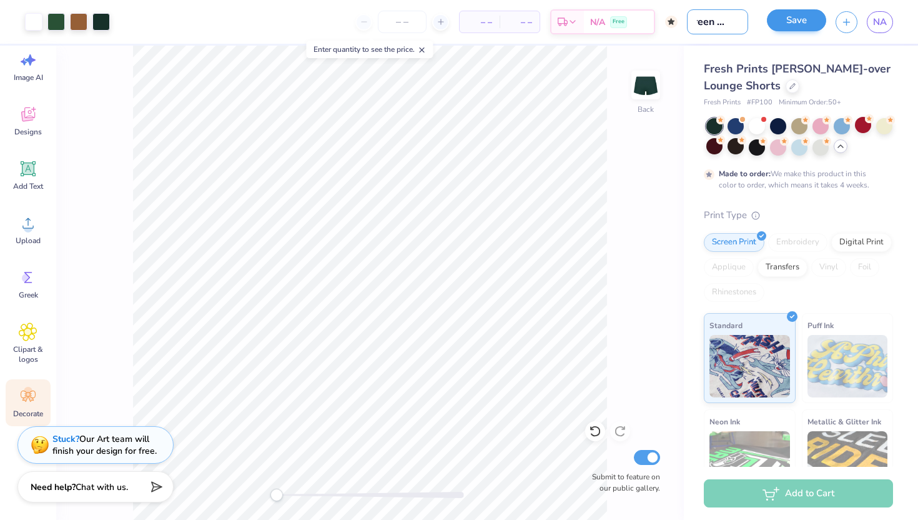
type input "Green Bear"
click at [785, 17] on button "Save" at bounding box center [796, 20] width 59 height 22
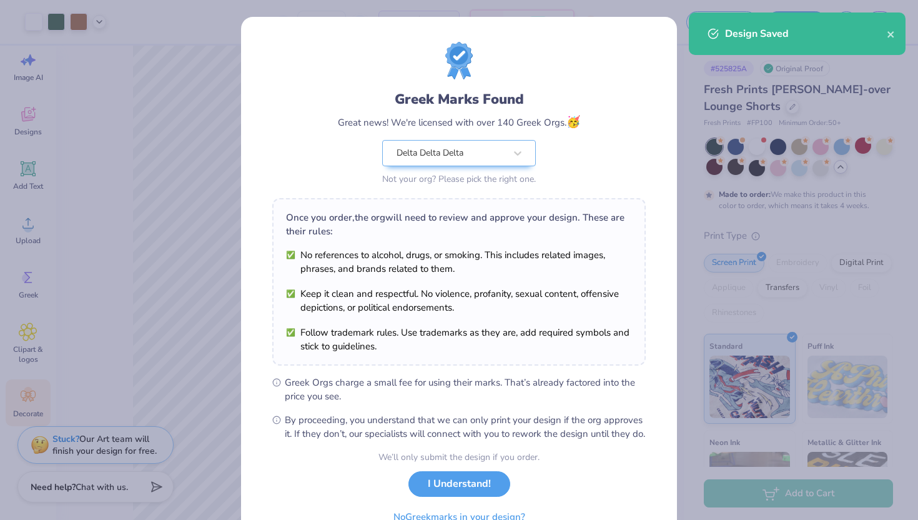
scroll to position [65, 0]
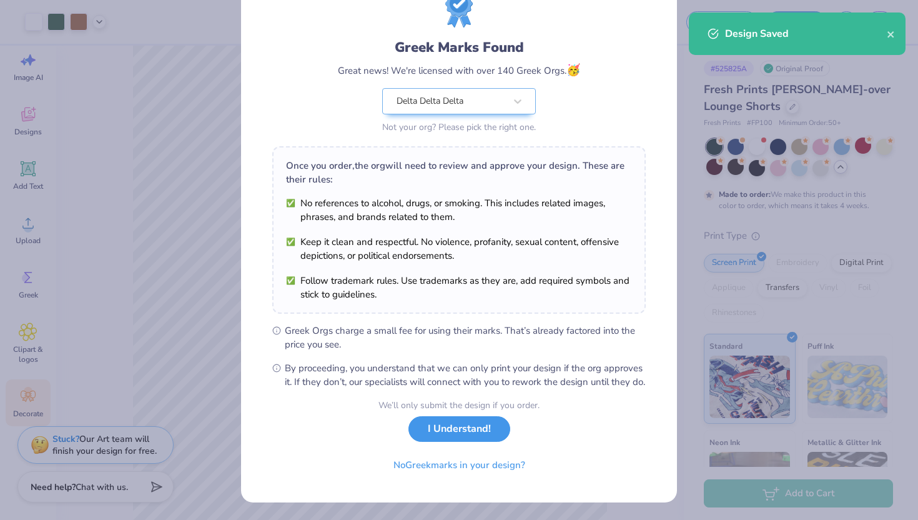
click at [452, 435] on button "I Understand!" at bounding box center [460, 429] width 102 height 26
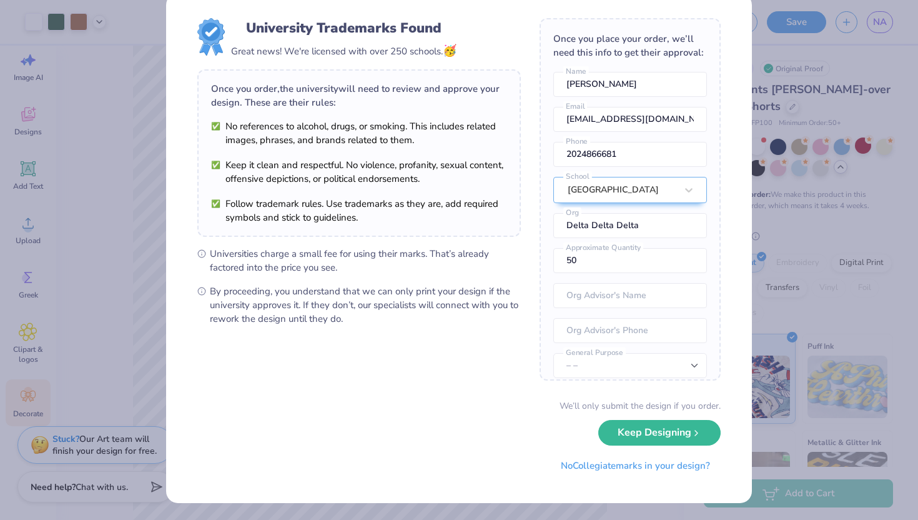
scroll to position [0, 0]
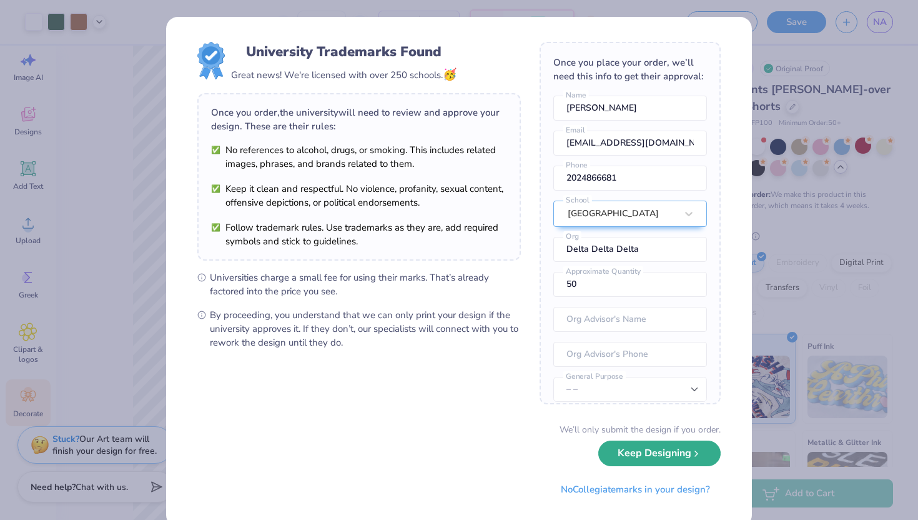
click at [623, 454] on button "Keep Designing" at bounding box center [659, 453] width 122 height 26
